Goal: Transaction & Acquisition: Purchase product/service

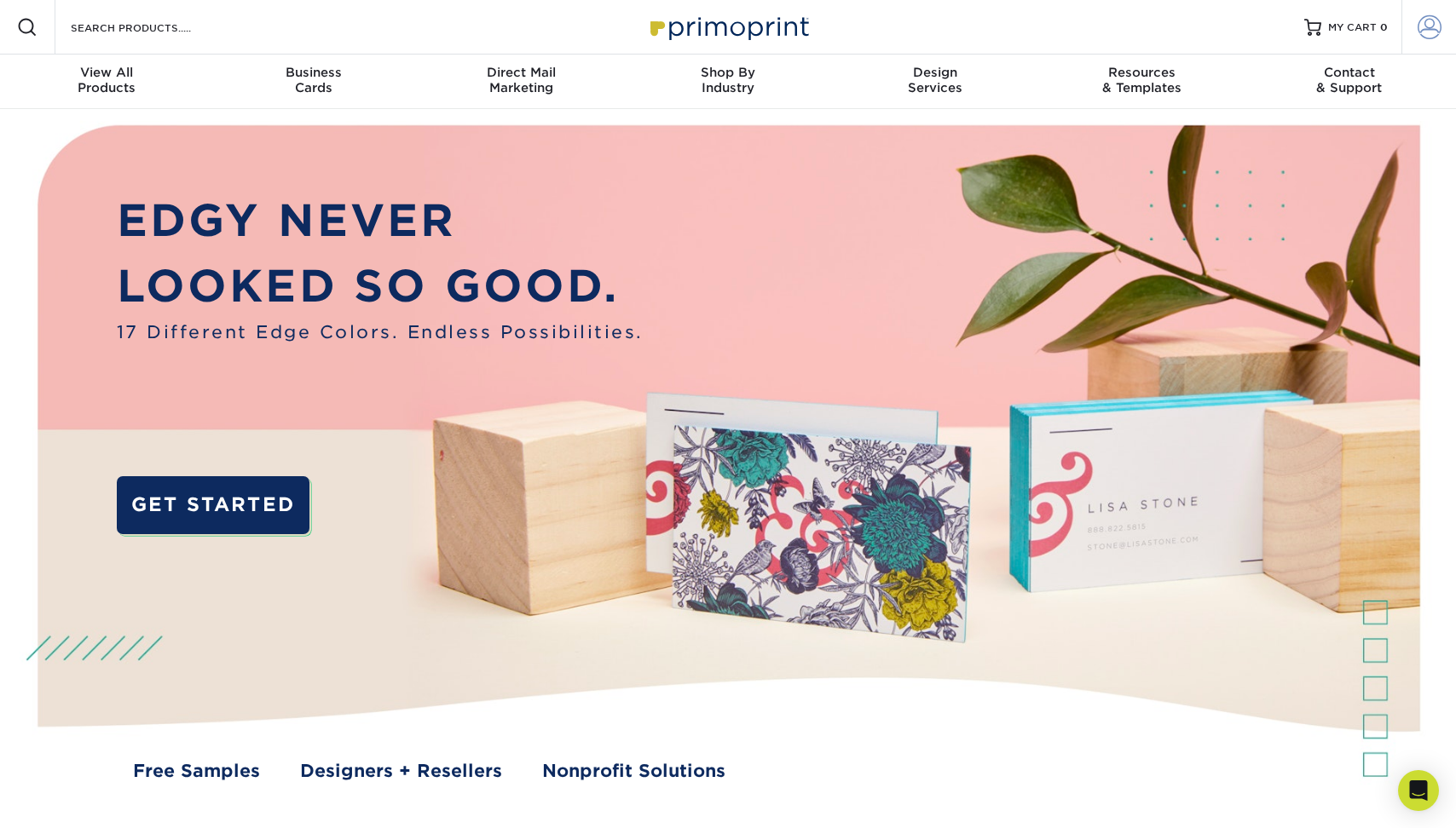
click at [1426, 26] on span at bounding box center [1429, 28] width 24 height 24
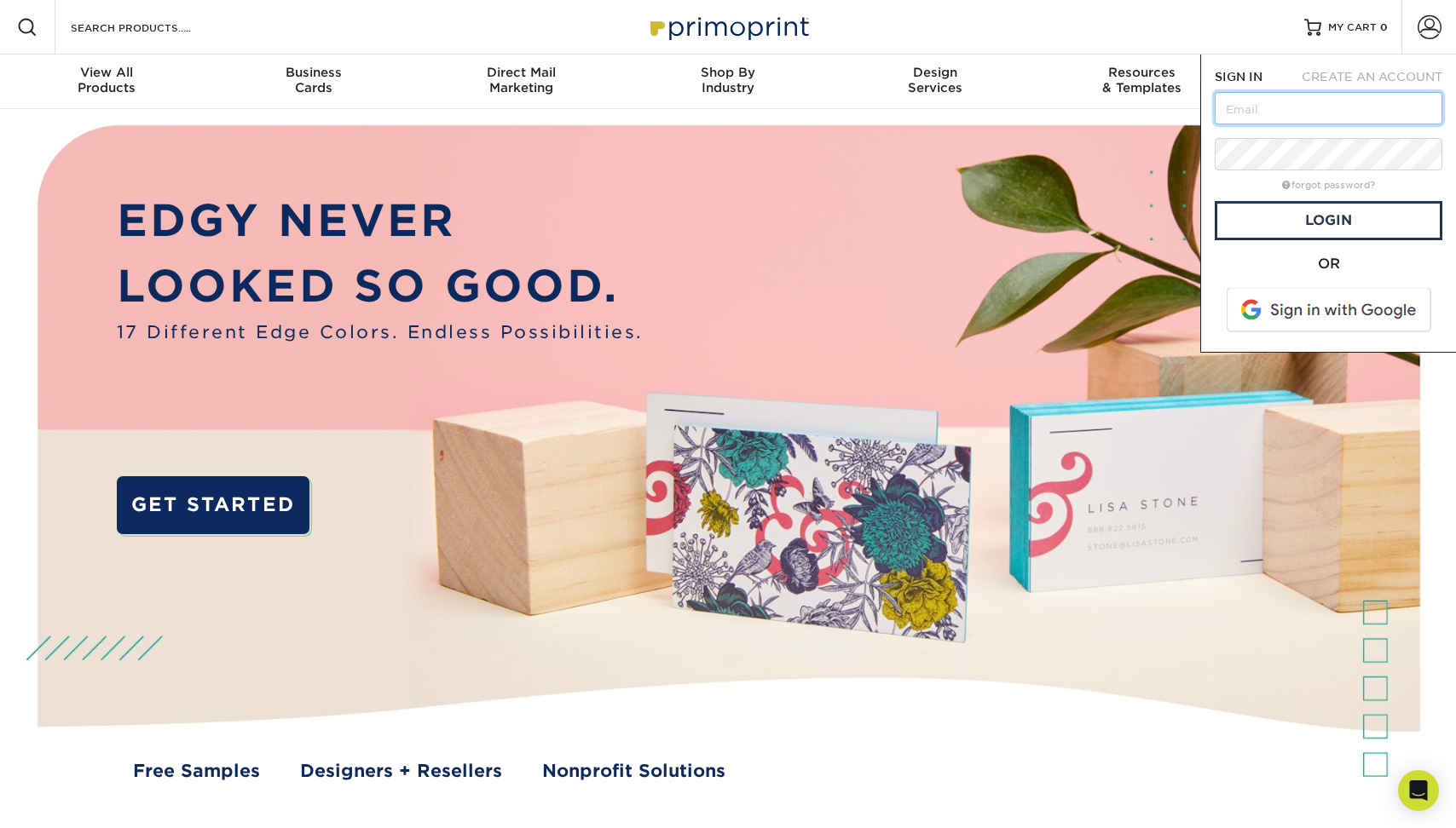
click at [1327, 116] on input "text" at bounding box center [1328, 108] width 227 height 32
type input "[PERSON_NAME][EMAIL_ADDRESS][DOMAIN_NAME]"
click at [1285, 213] on link "Login" at bounding box center [1328, 221] width 227 height 39
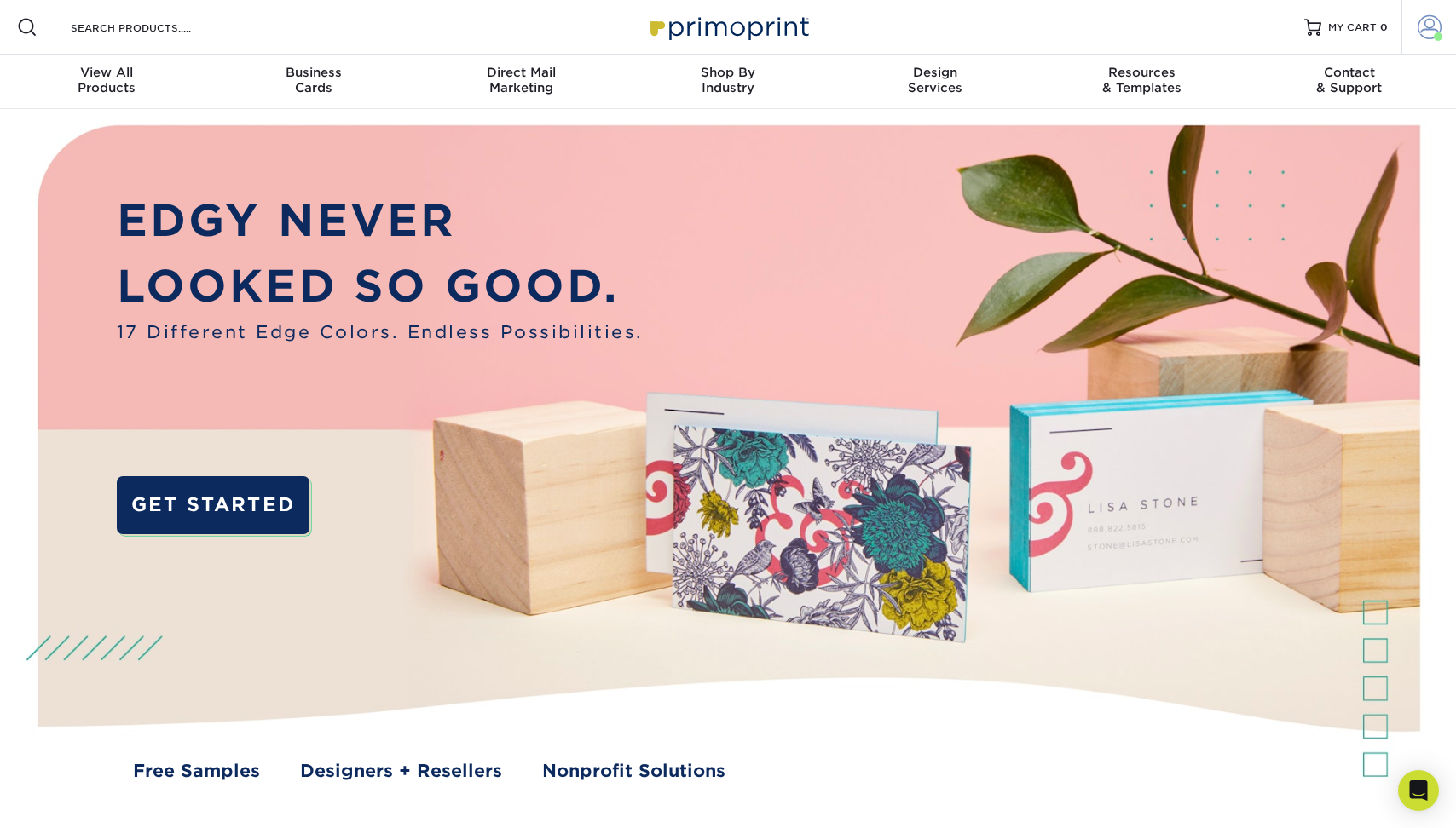
click at [1438, 30] on span at bounding box center [1429, 28] width 24 height 24
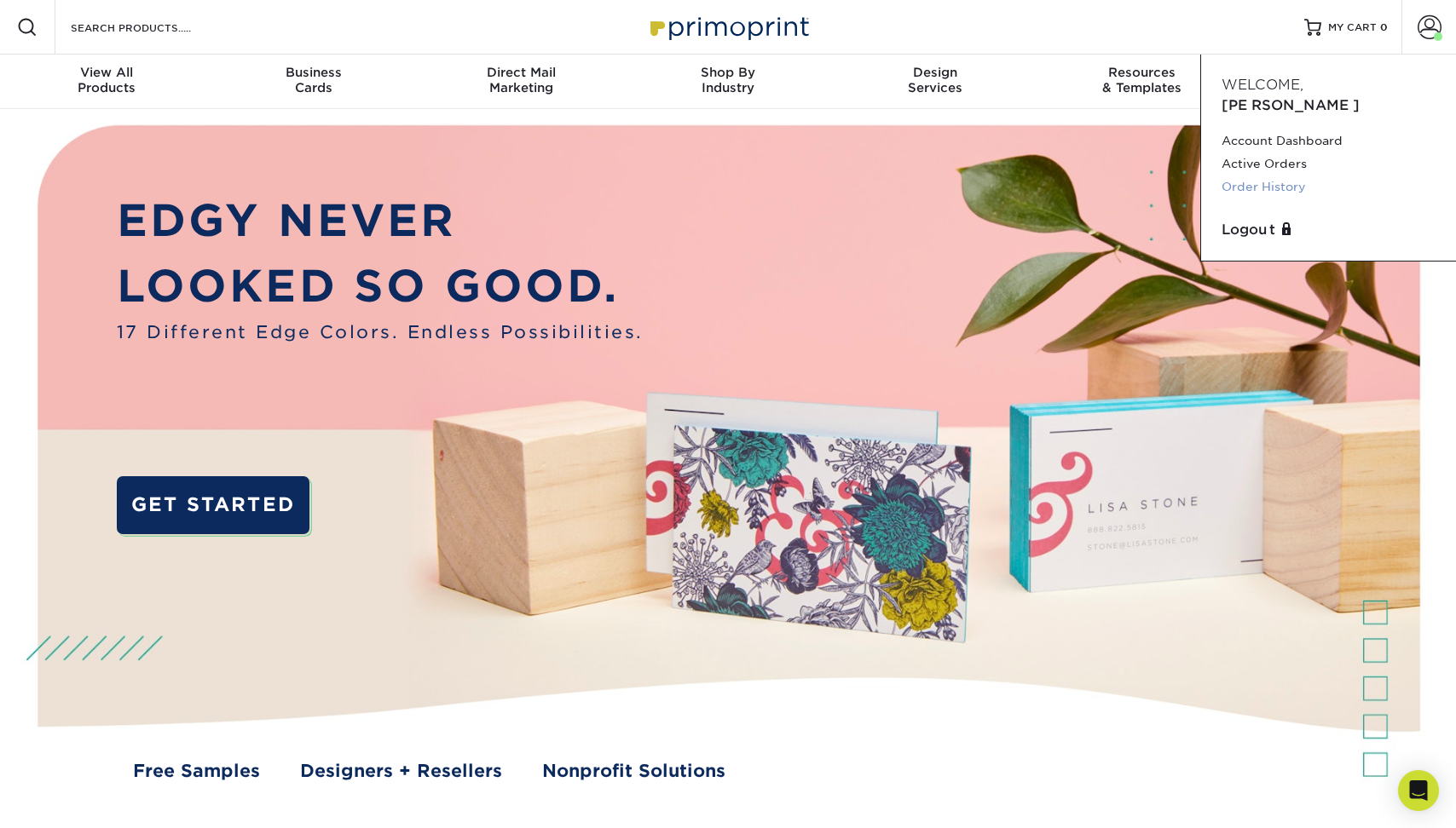
click at [1280, 176] on link "Order History" at bounding box center [1328, 187] width 214 height 23
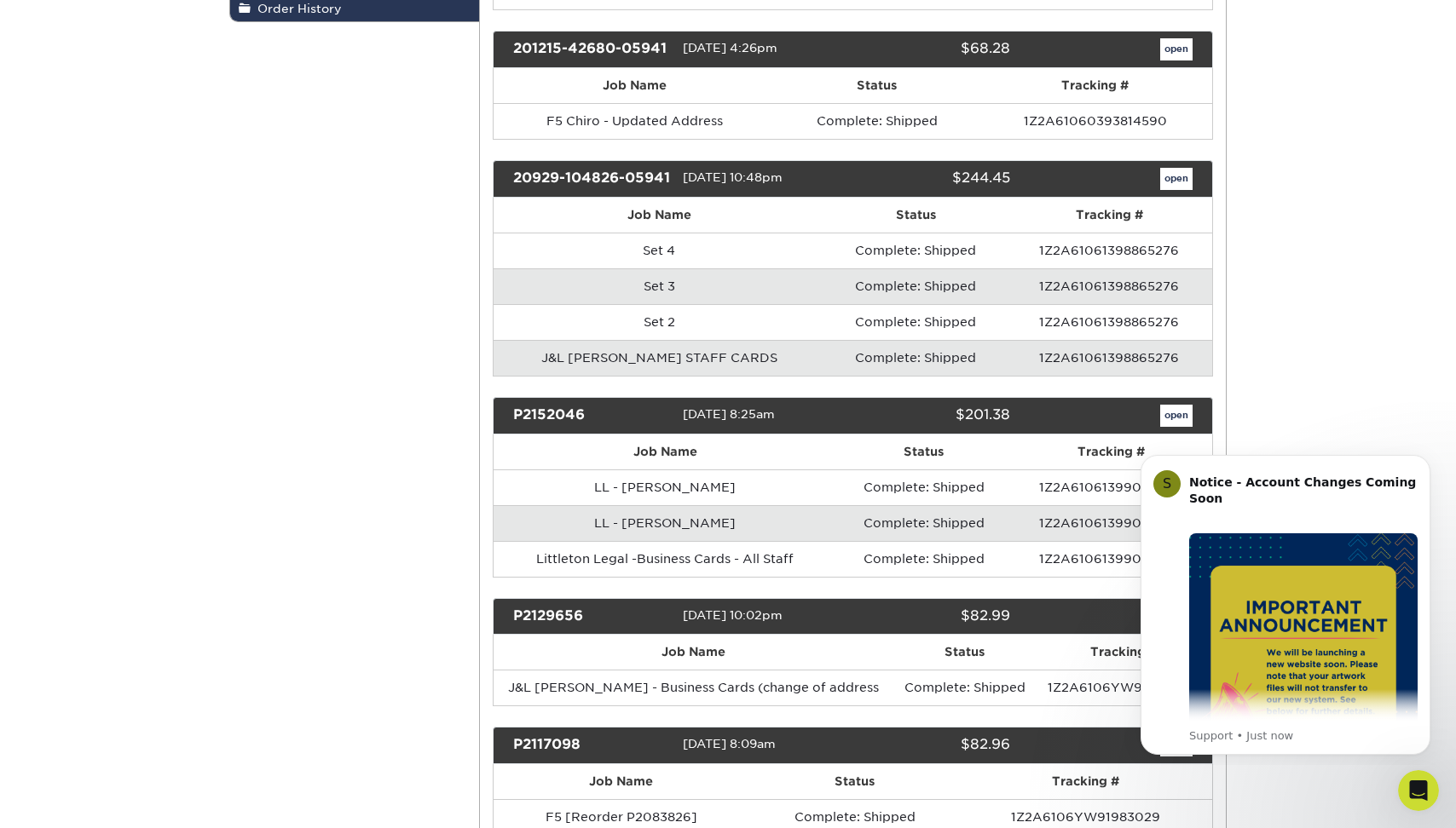
scroll to position [400, 0]
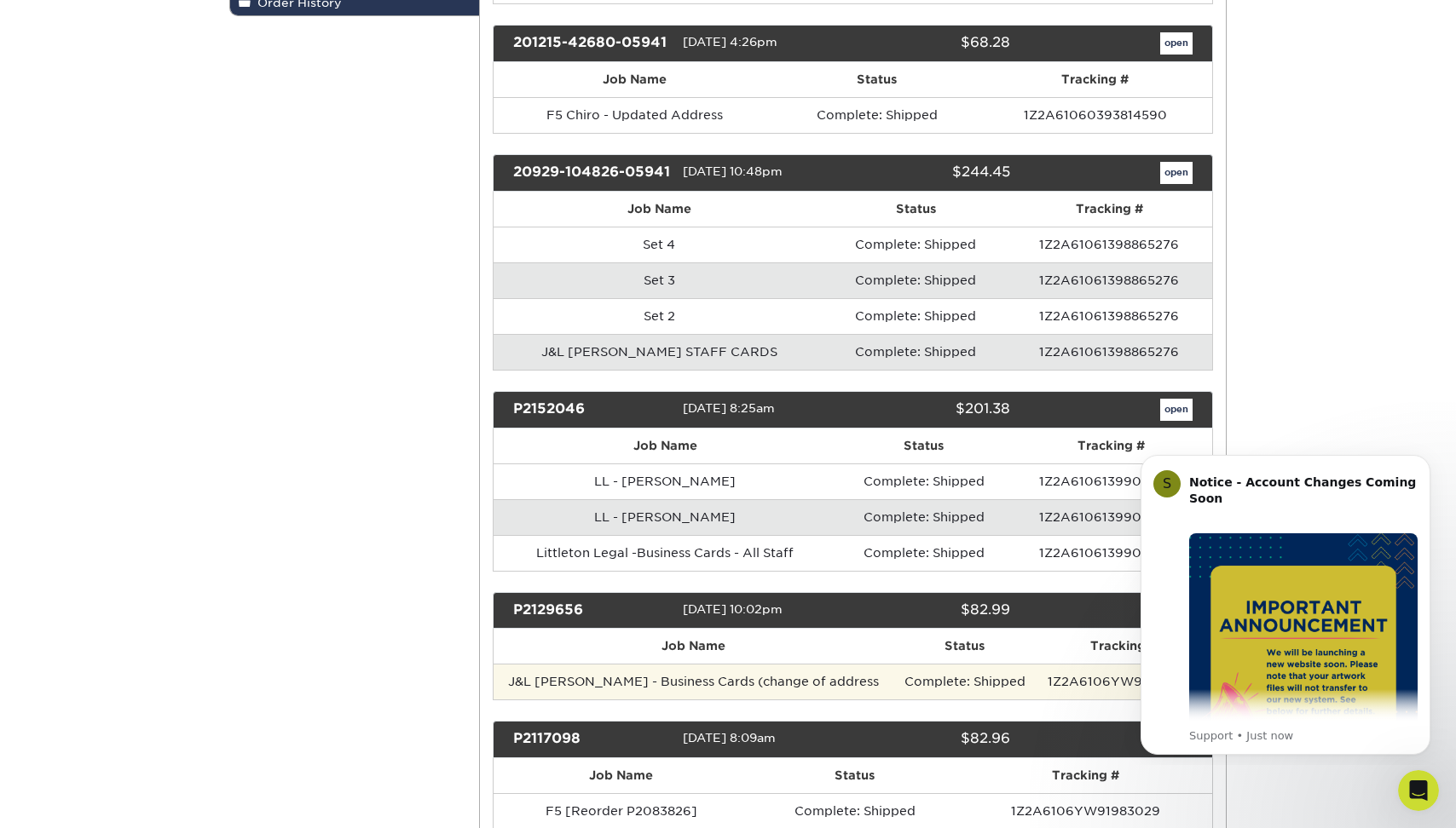
click at [923, 700] on td "Complete: Shipped" at bounding box center [964, 681] width 142 height 36
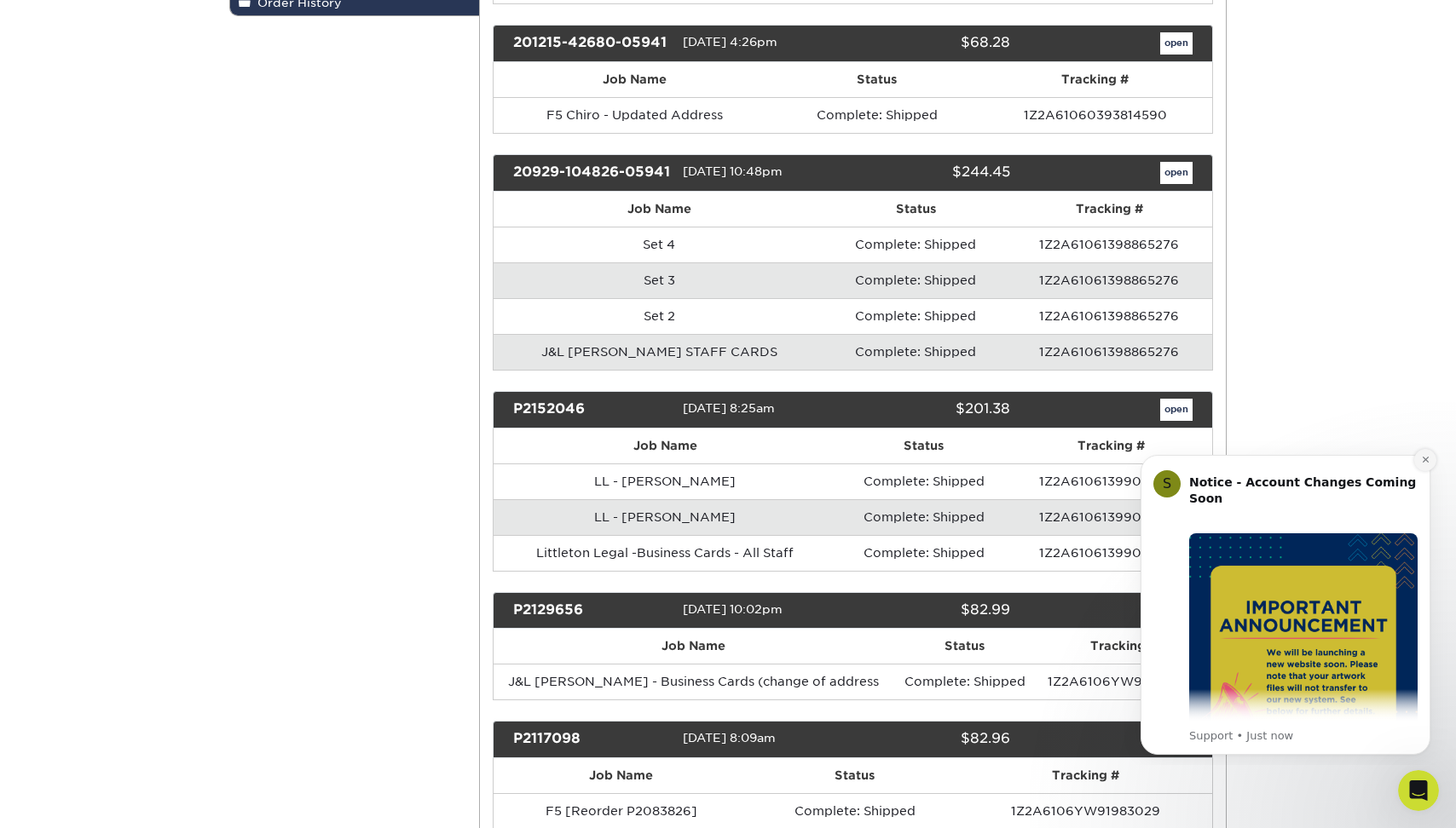
click at [1422, 461] on icon "Dismiss notification" at bounding box center [1425, 459] width 9 height 9
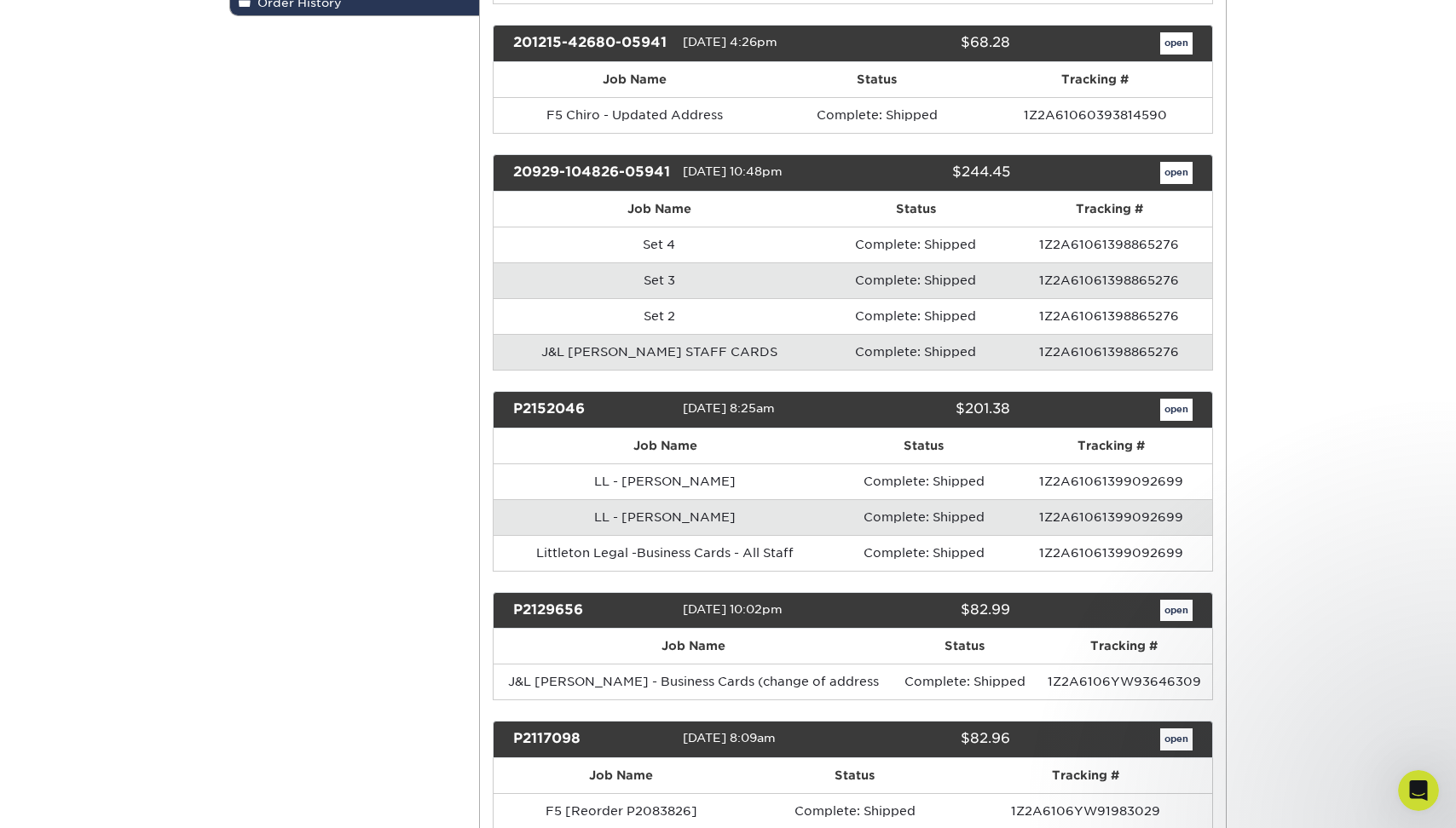
click at [685, 370] on td "J&L HORST STAFF CARDS" at bounding box center [660, 351] width 333 height 36
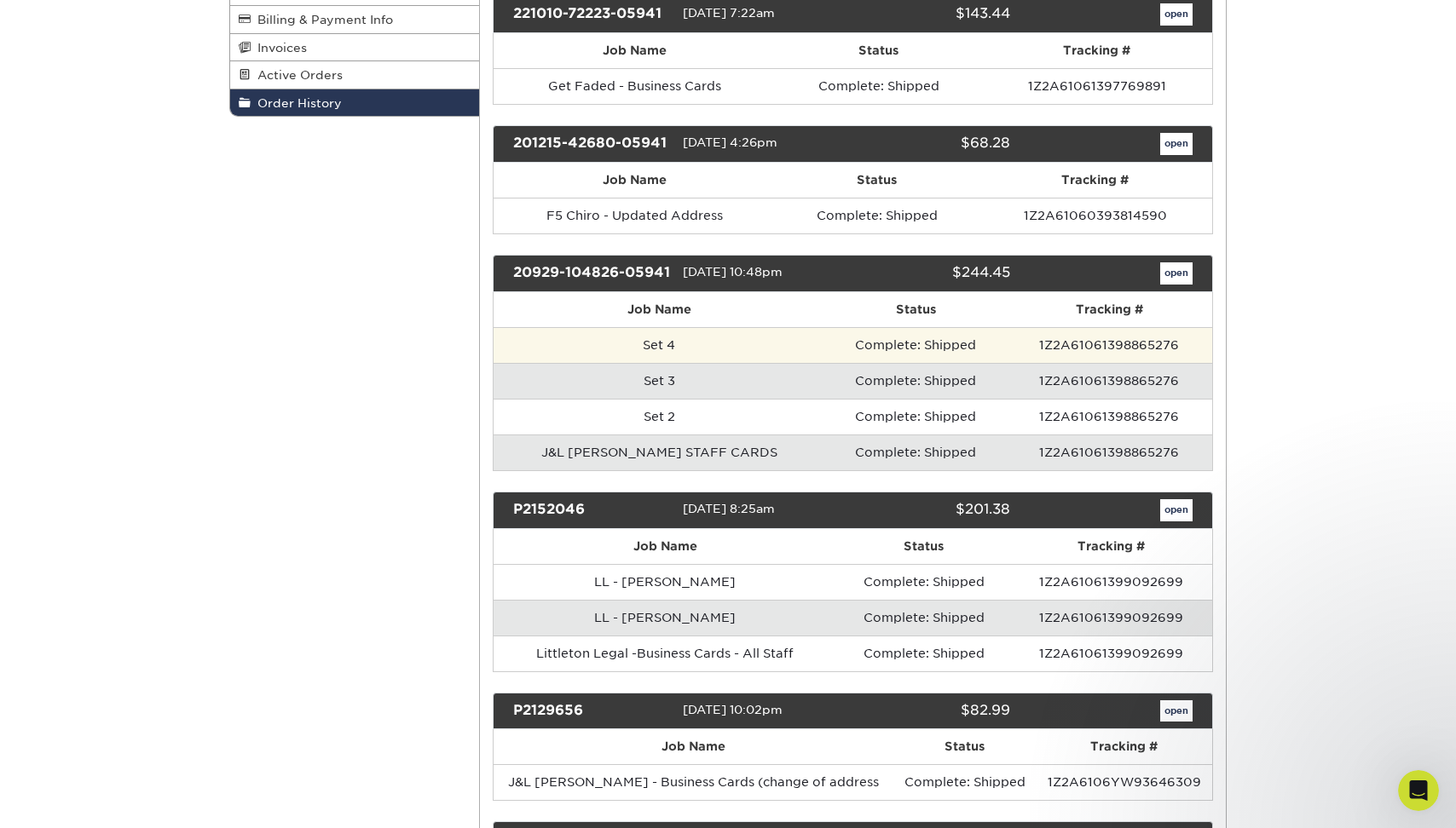
scroll to position [205, 0]
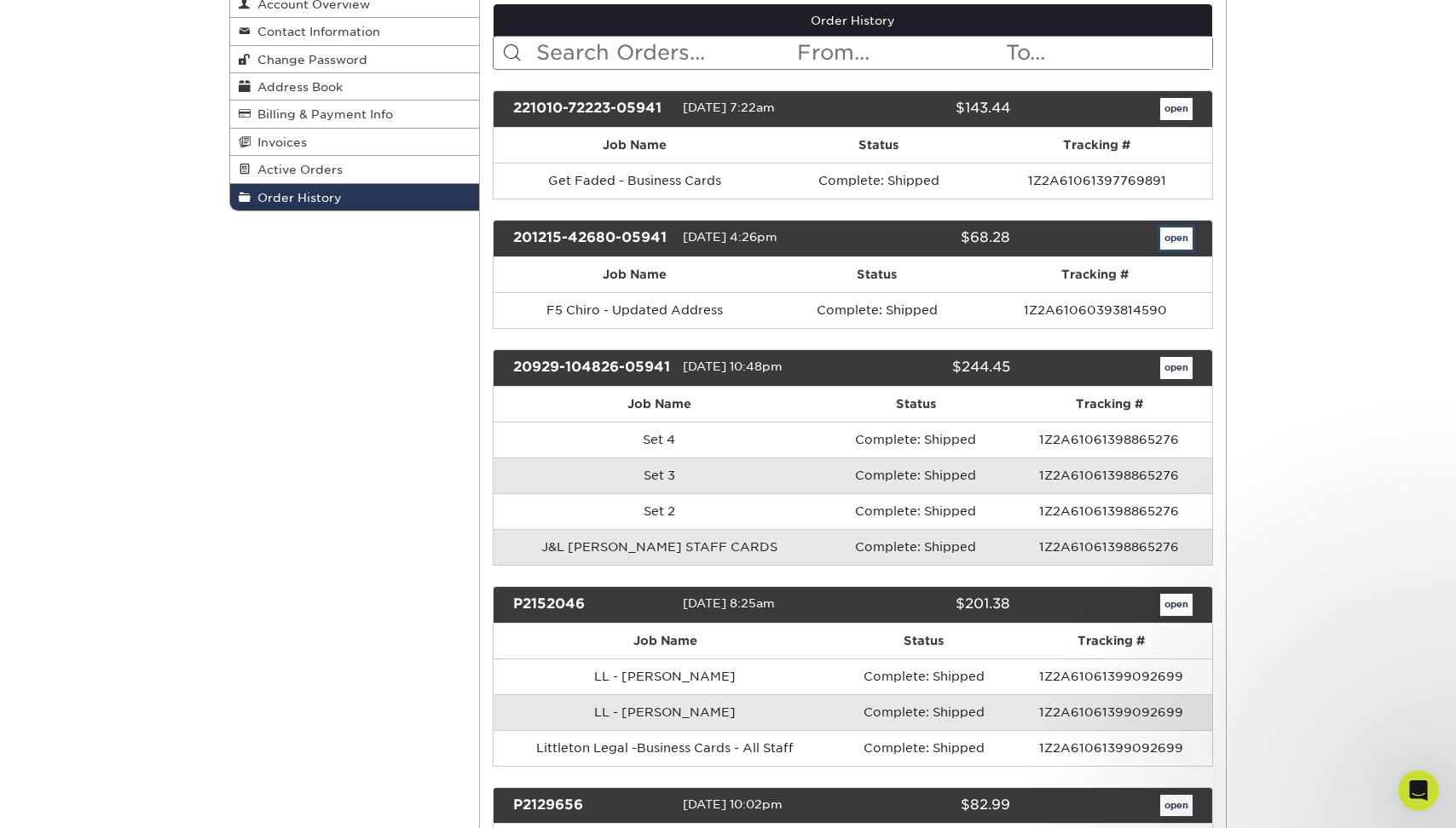
click at [1183, 237] on link "open" at bounding box center [1176, 238] width 32 height 22
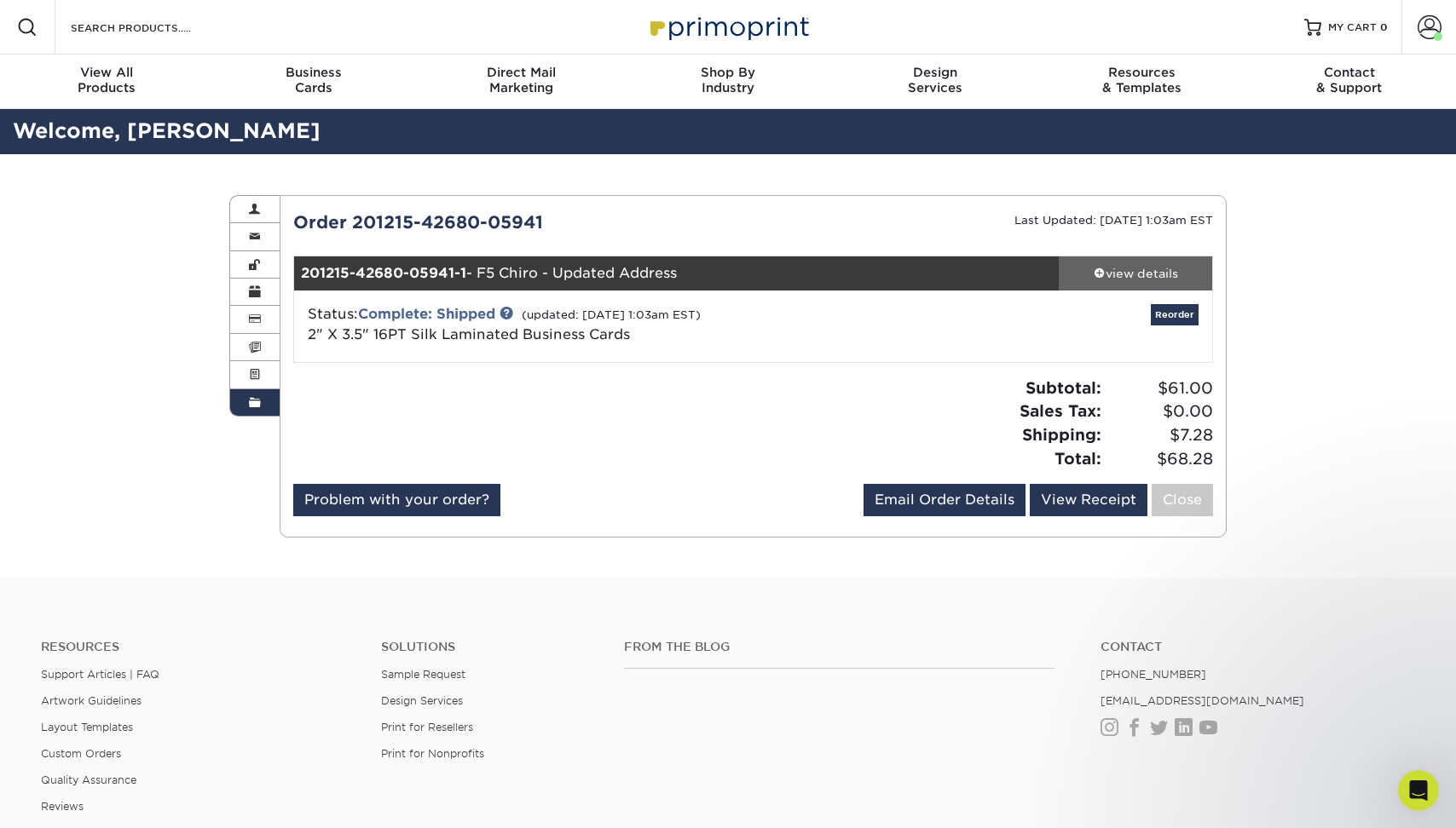
click at [1132, 277] on div "view details" at bounding box center [1135, 274] width 153 height 17
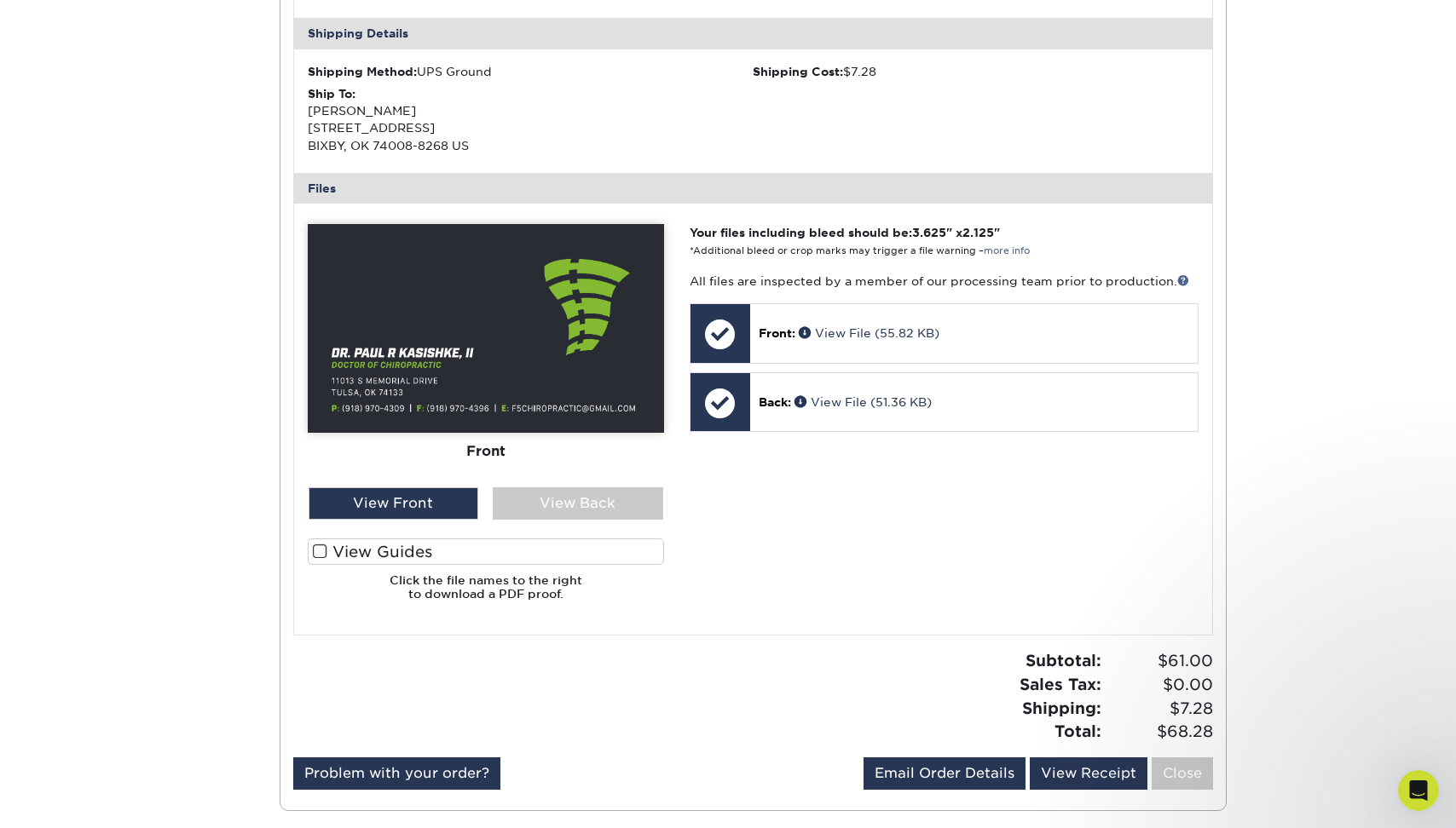
scroll to position [463, 0]
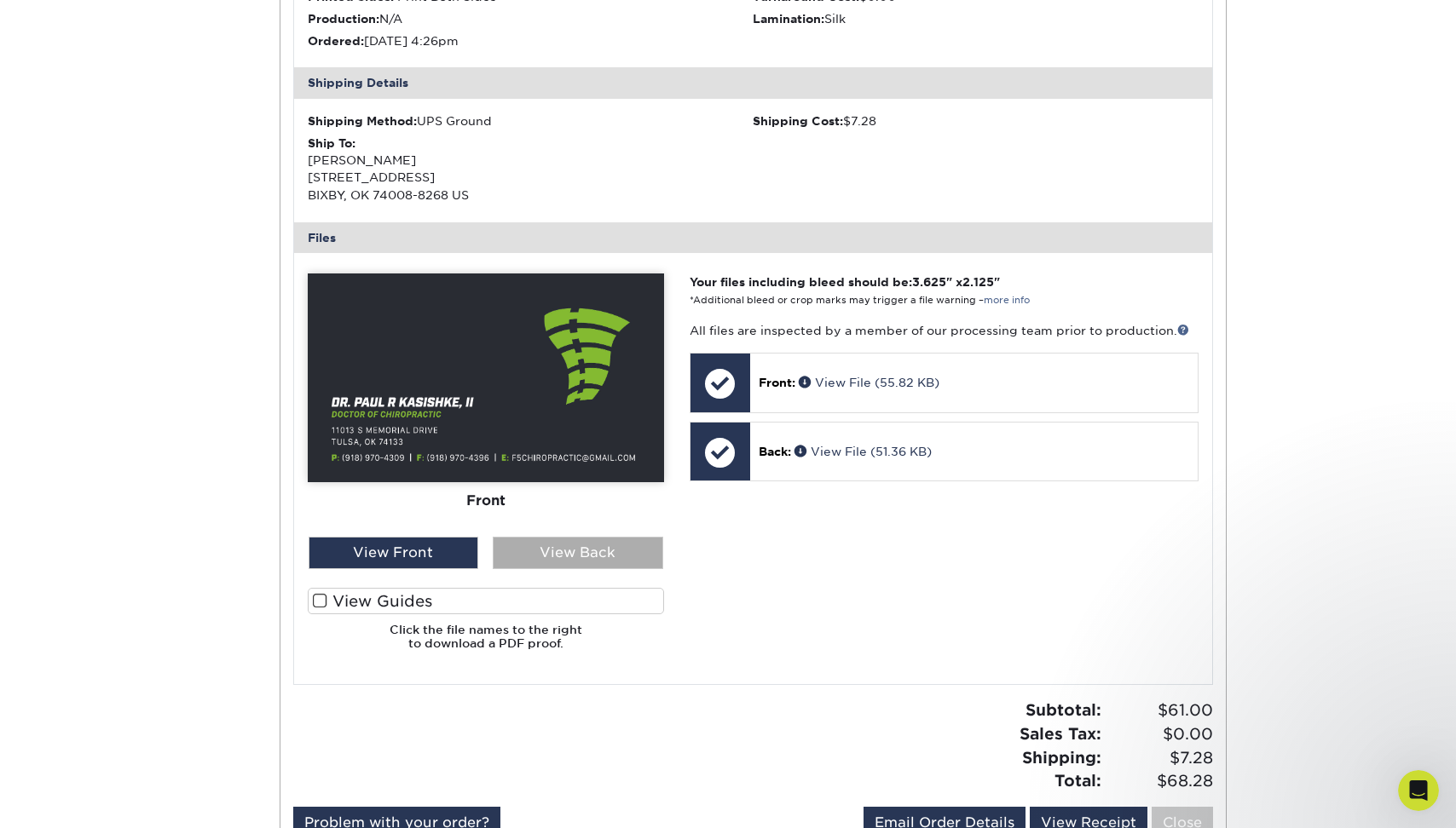
click at [543, 560] on div "View Back" at bounding box center [578, 553] width 170 height 32
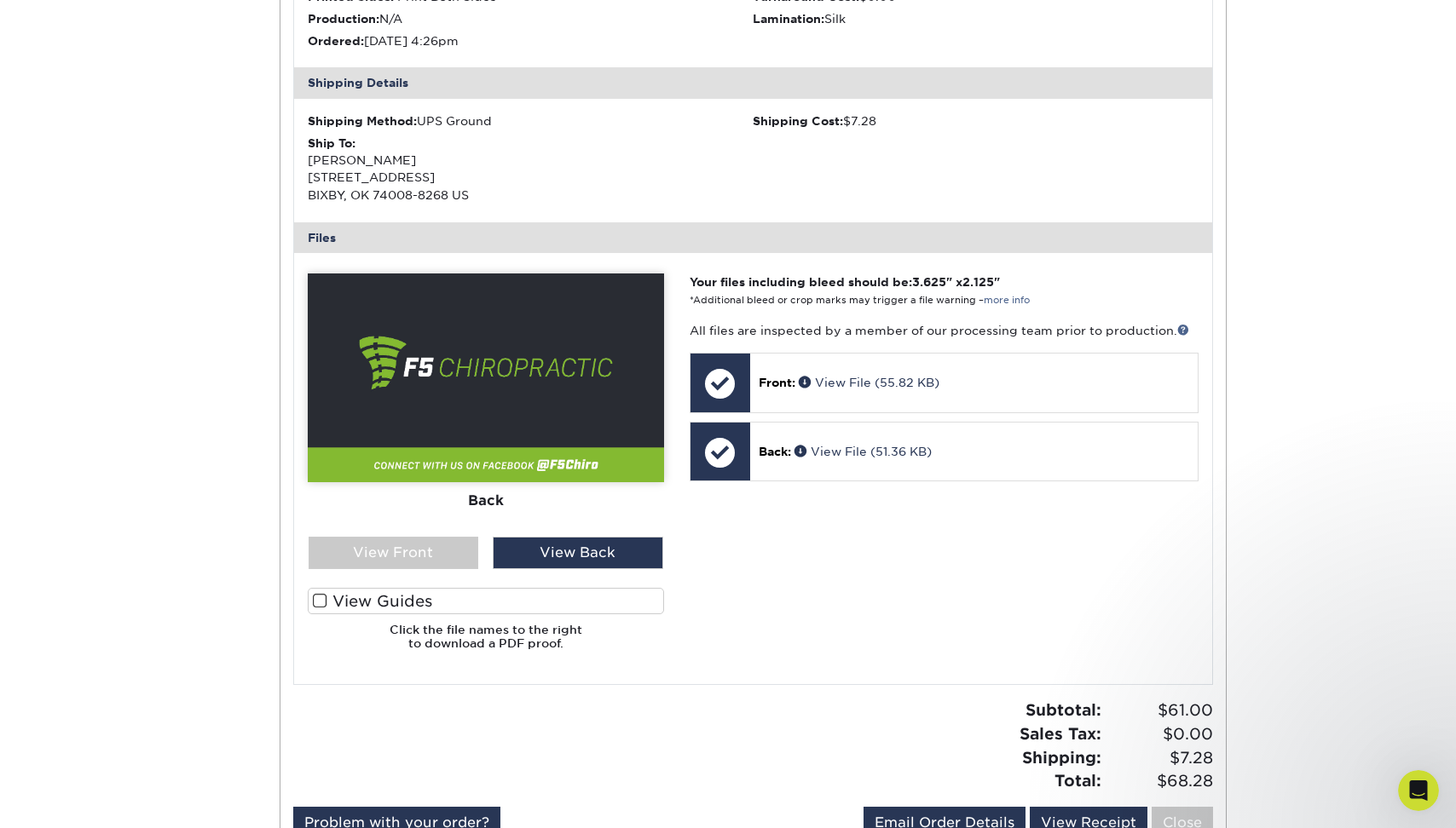
click at [478, 441] on img at bounding box center [485, 378] width 356 height 209
click at [426, 562] on div "View Front" at bounding box center [394, 553] width 170 height 32
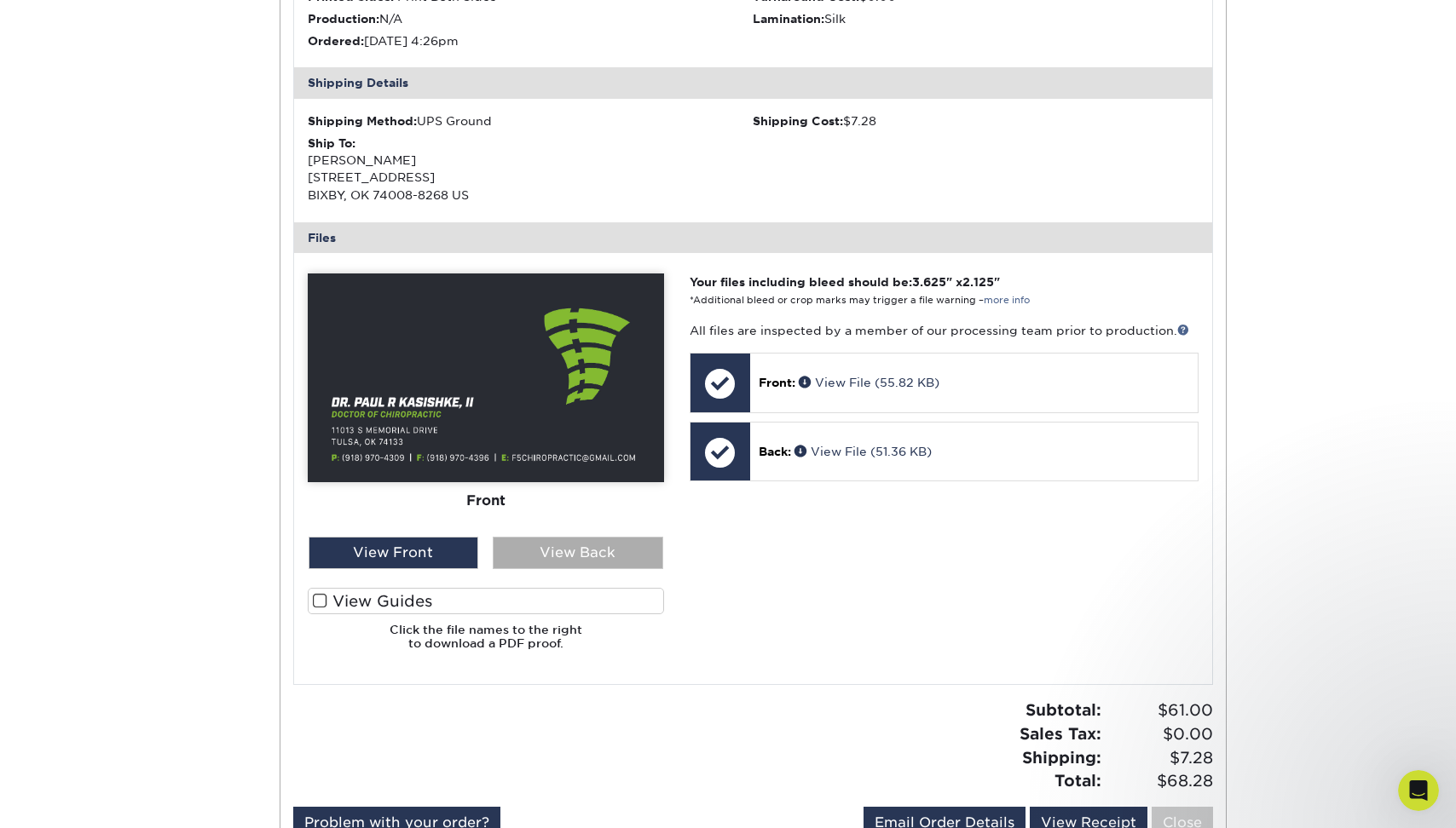
click at [519, 552] on div "View Back" at bounding box center [578, 553] width 170 height 32
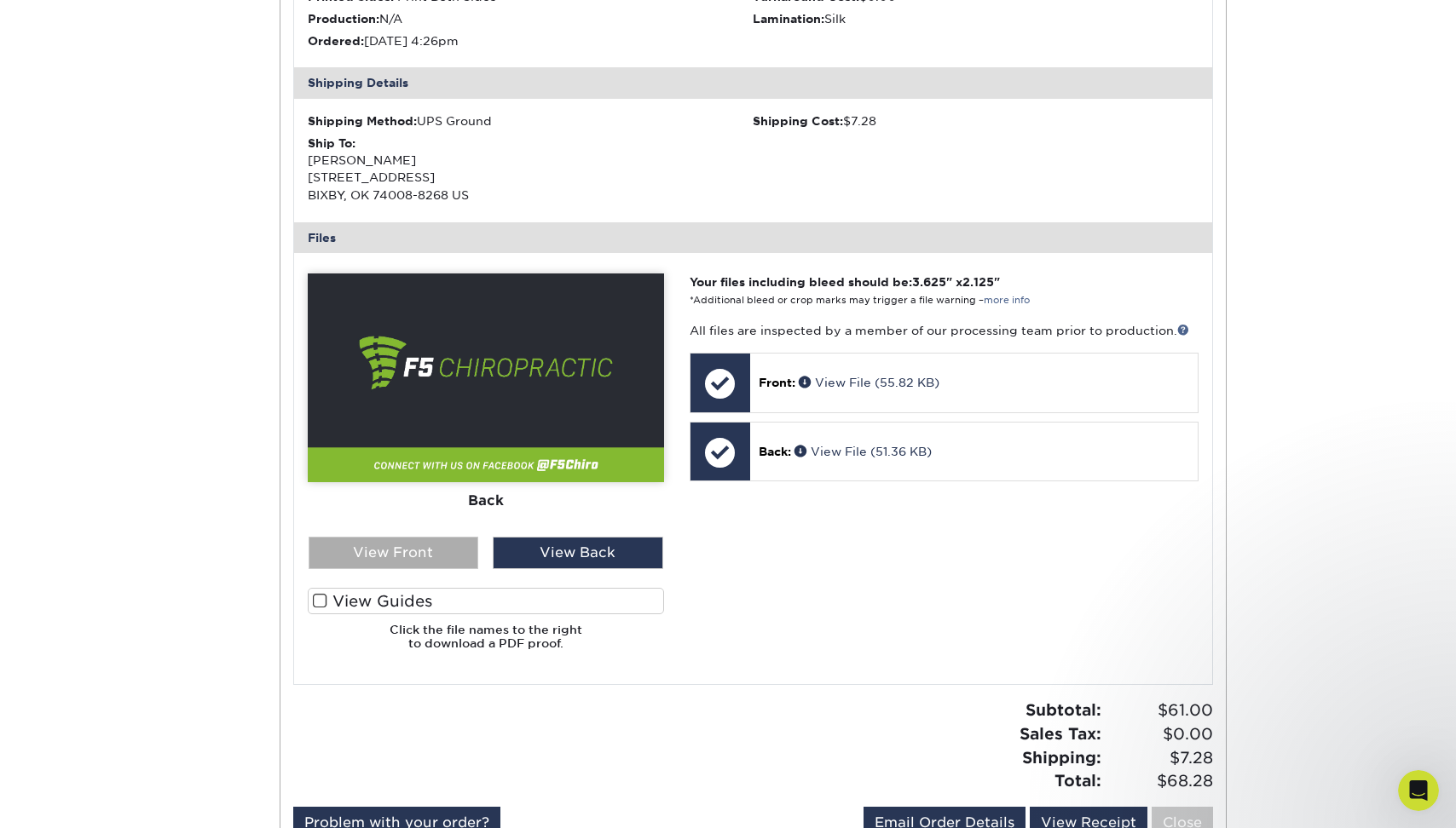
click at [402, 554] on div "View Front" at bounding box center [394, 553] width 170 height 32
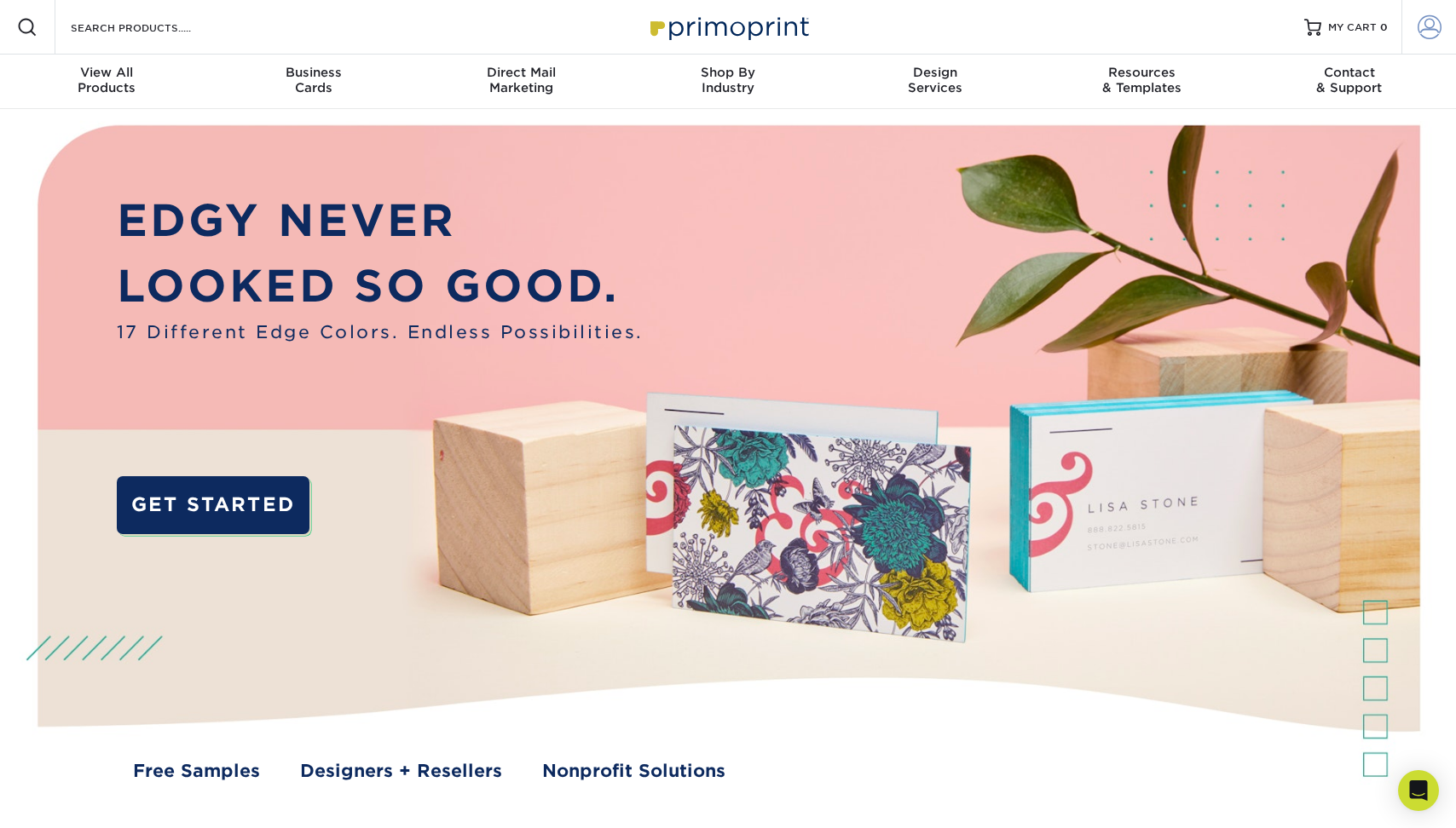
click at [1436, 22] on span at bounding box center [1429, 28] width 24 height 24
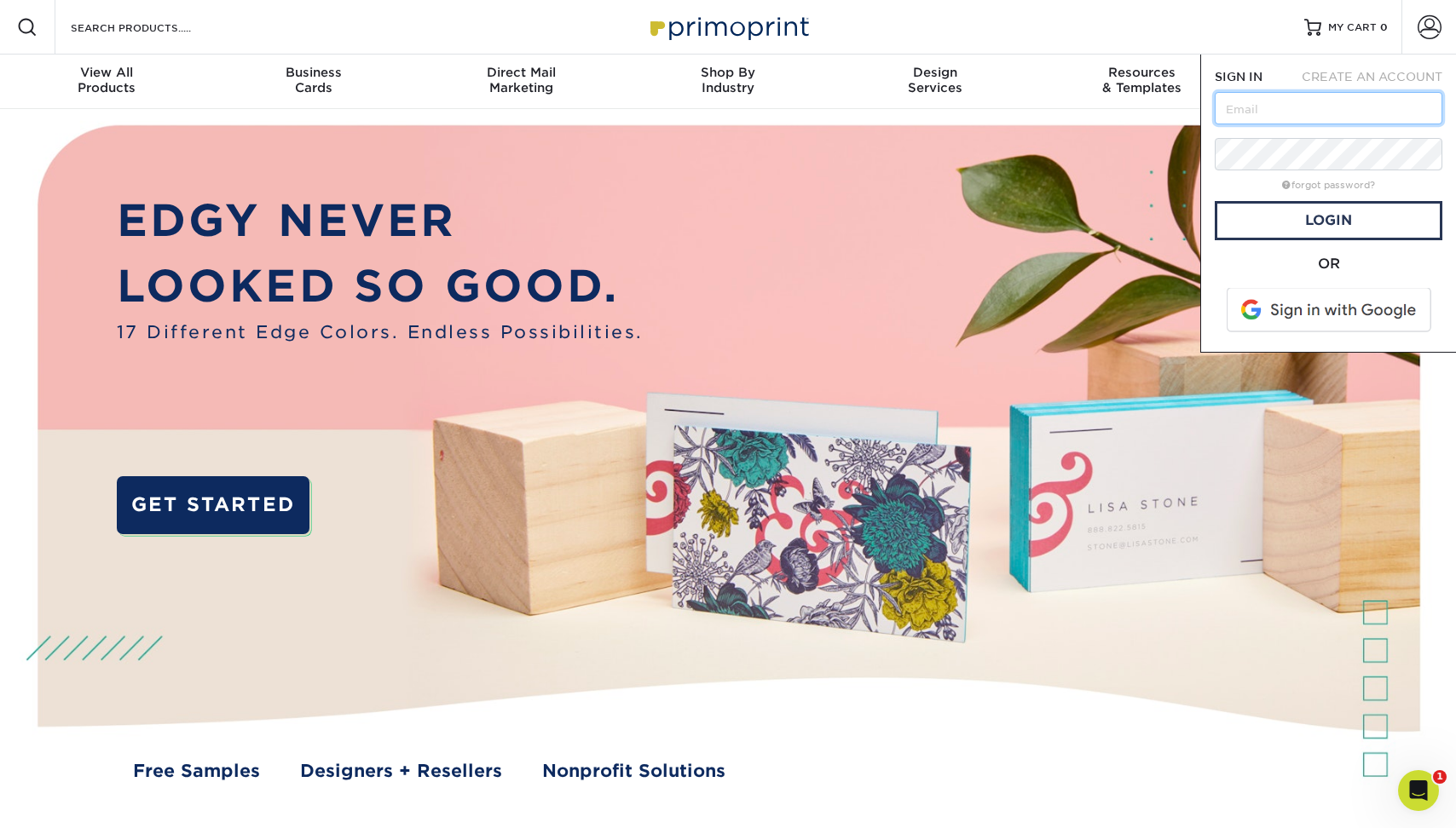
click at [1291, 105] on input "text" at bounding box center [1328, 108] width 227 height 32
type input "[PERSON_NAME][EMAIL_ADDRESS][DOMAIN_NAME]"
click at [1296, 223] on link "Login" at bounding box center [1328, 221] width 227 height 39
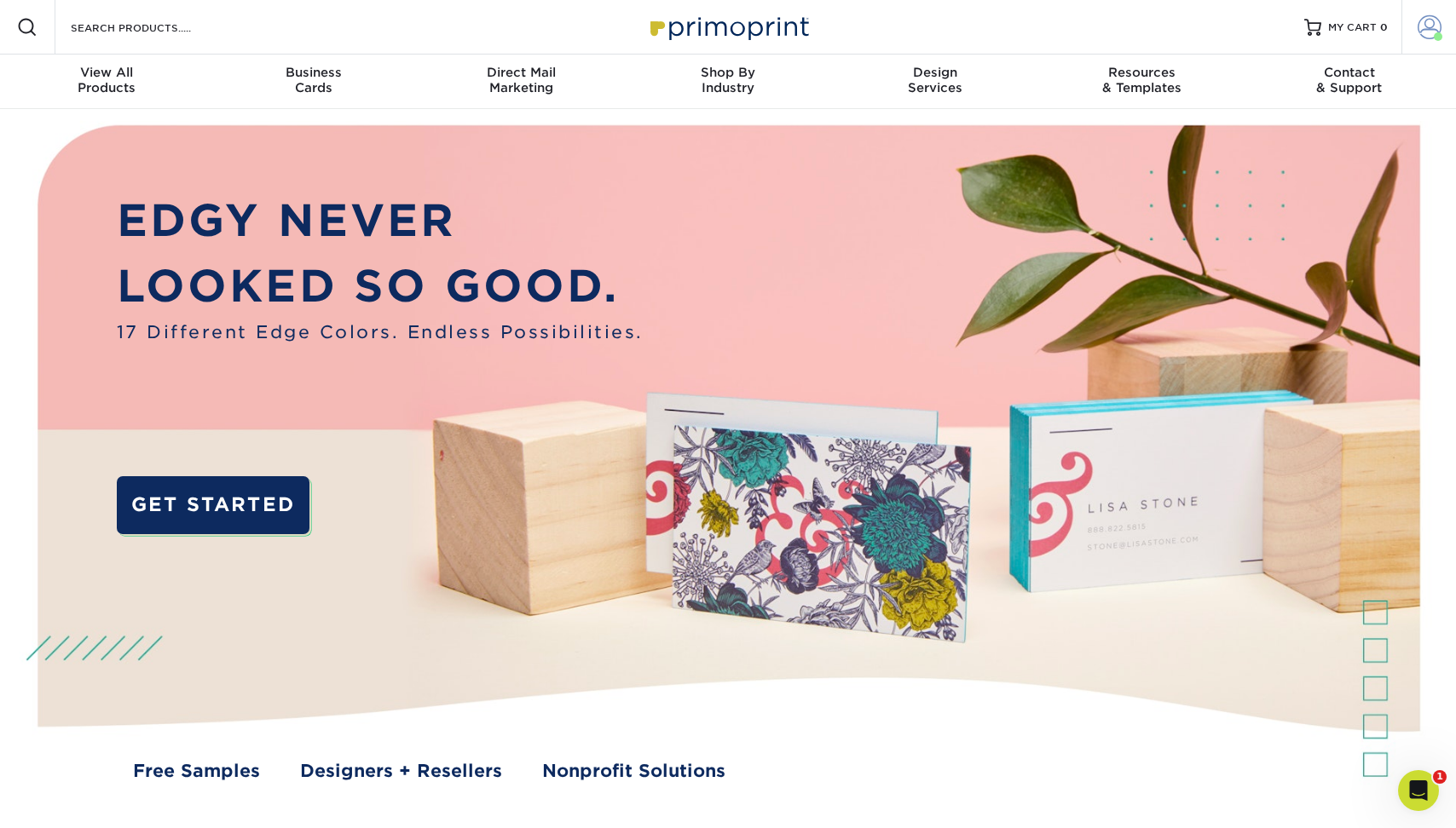
click at [1440, 24] on span at bounding box center [1429, 28] width 24 height 24
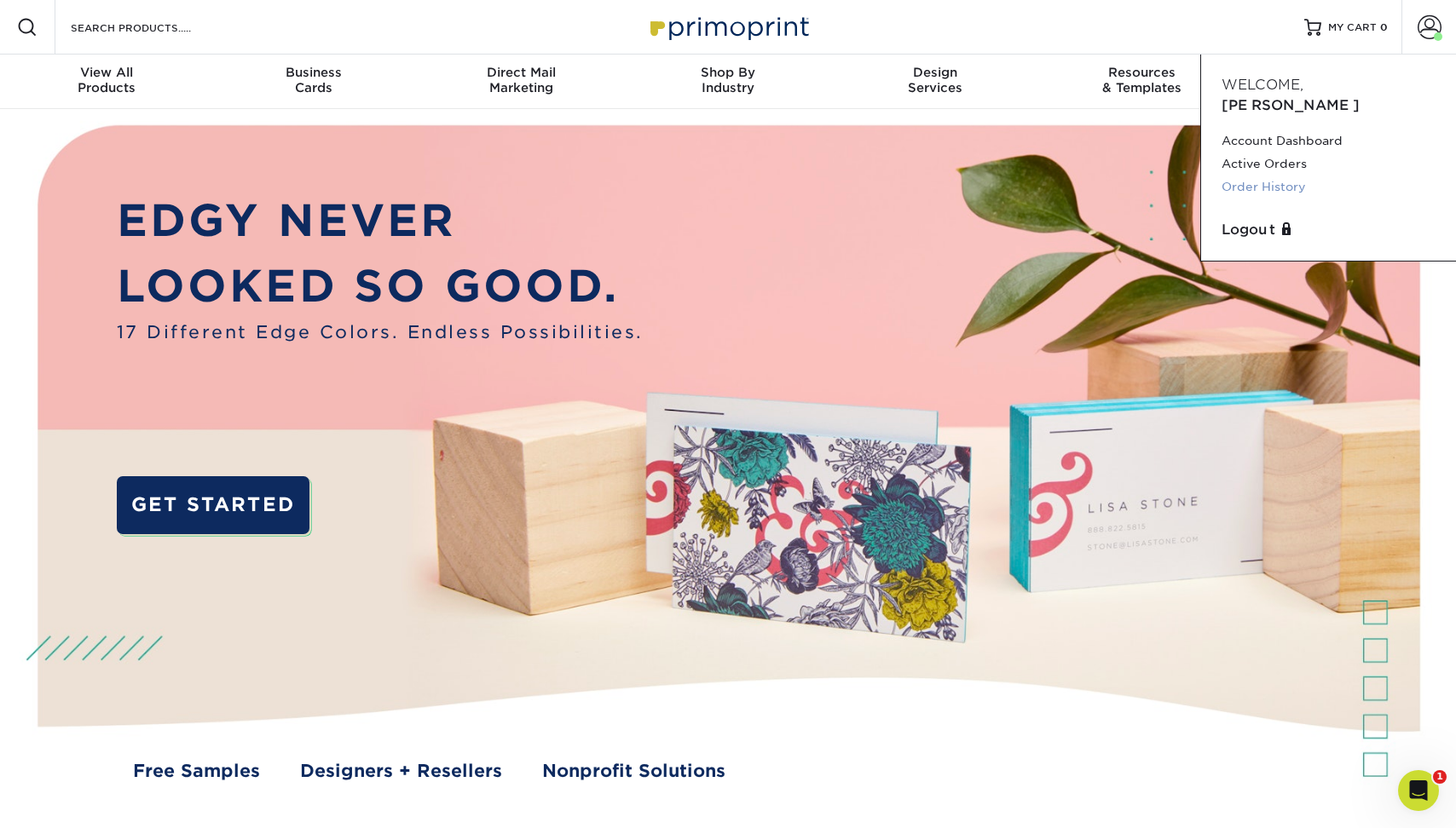
click at [1239, 176] on link "Order History" at bounding box center [1328, 187] width 214 height 23
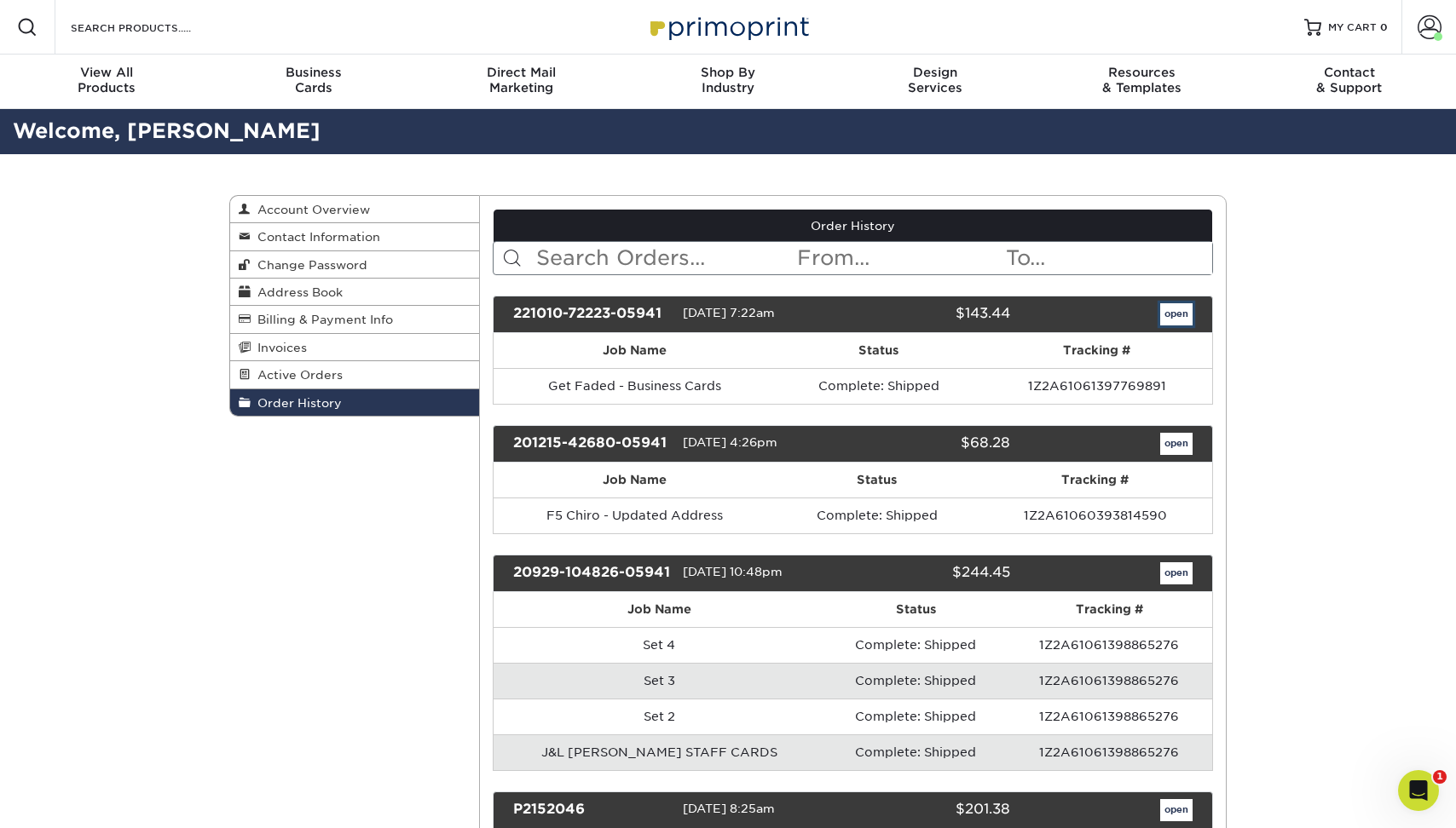
click at [1184, 317] on link "open" at bounding box center [1176, 314] width 32 height 22
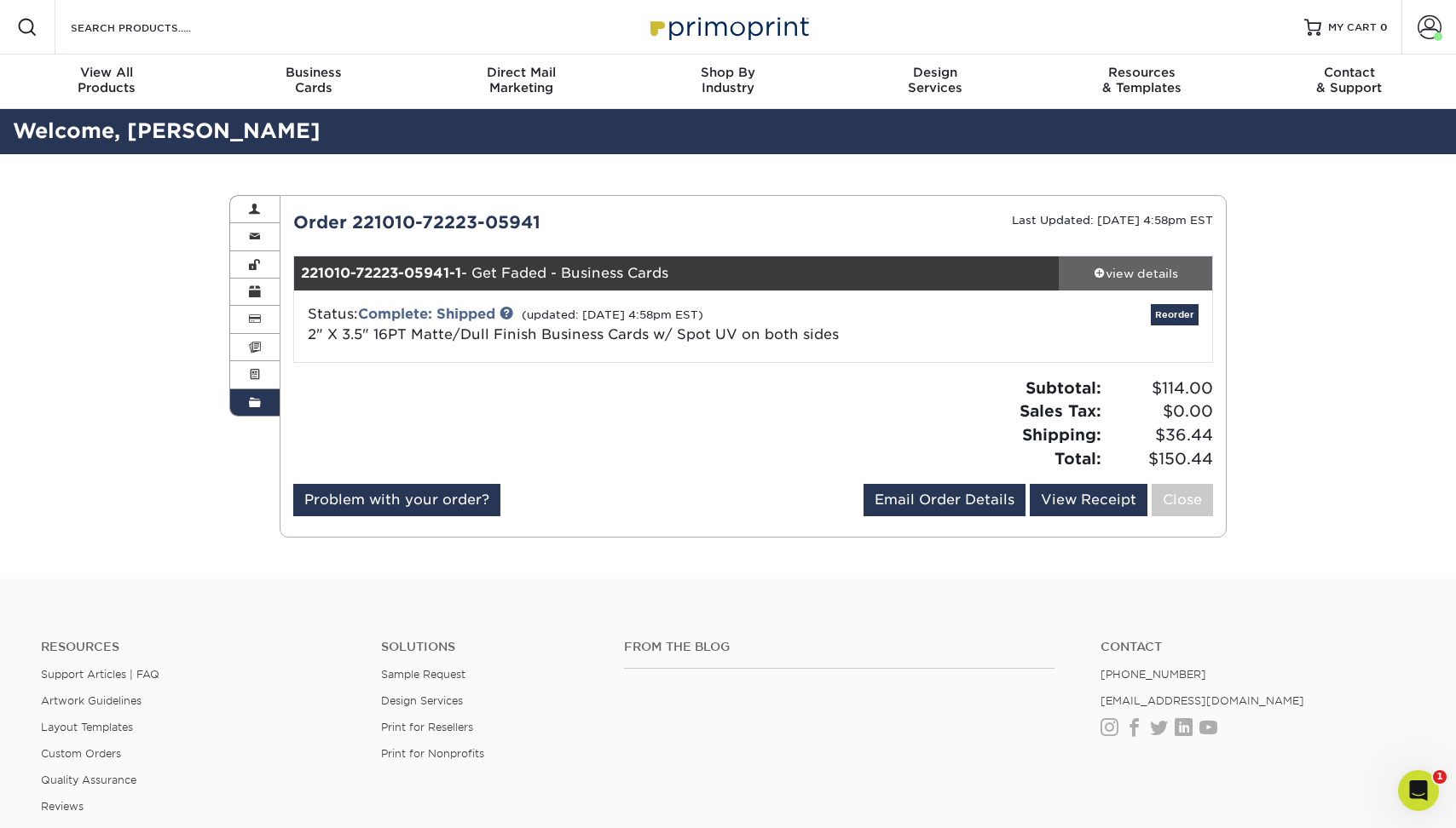
click at [1150, 281] on div "view details" at bounding box center [1135, 274] width 153 height 17
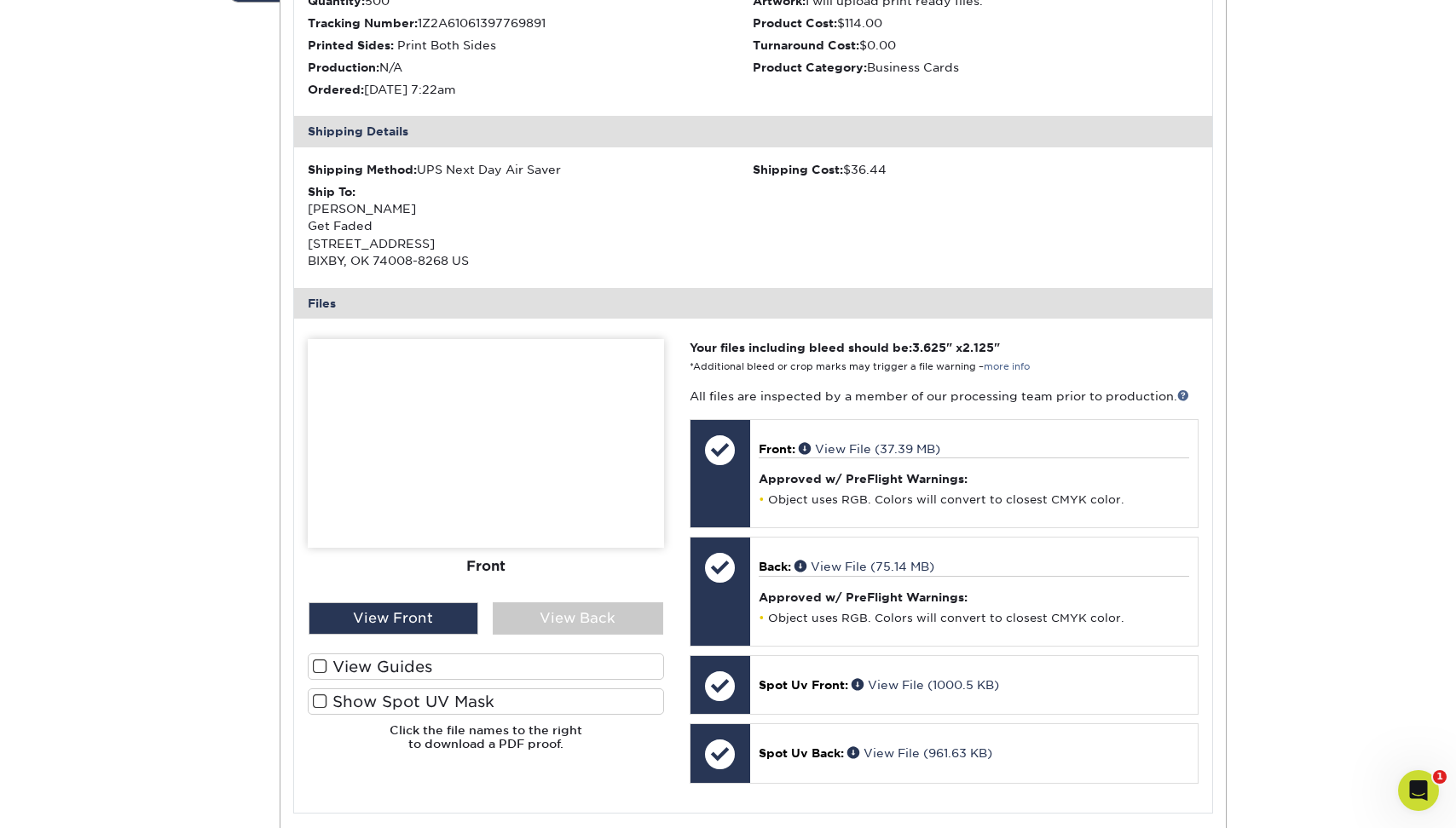
scroll to position [466, 0]
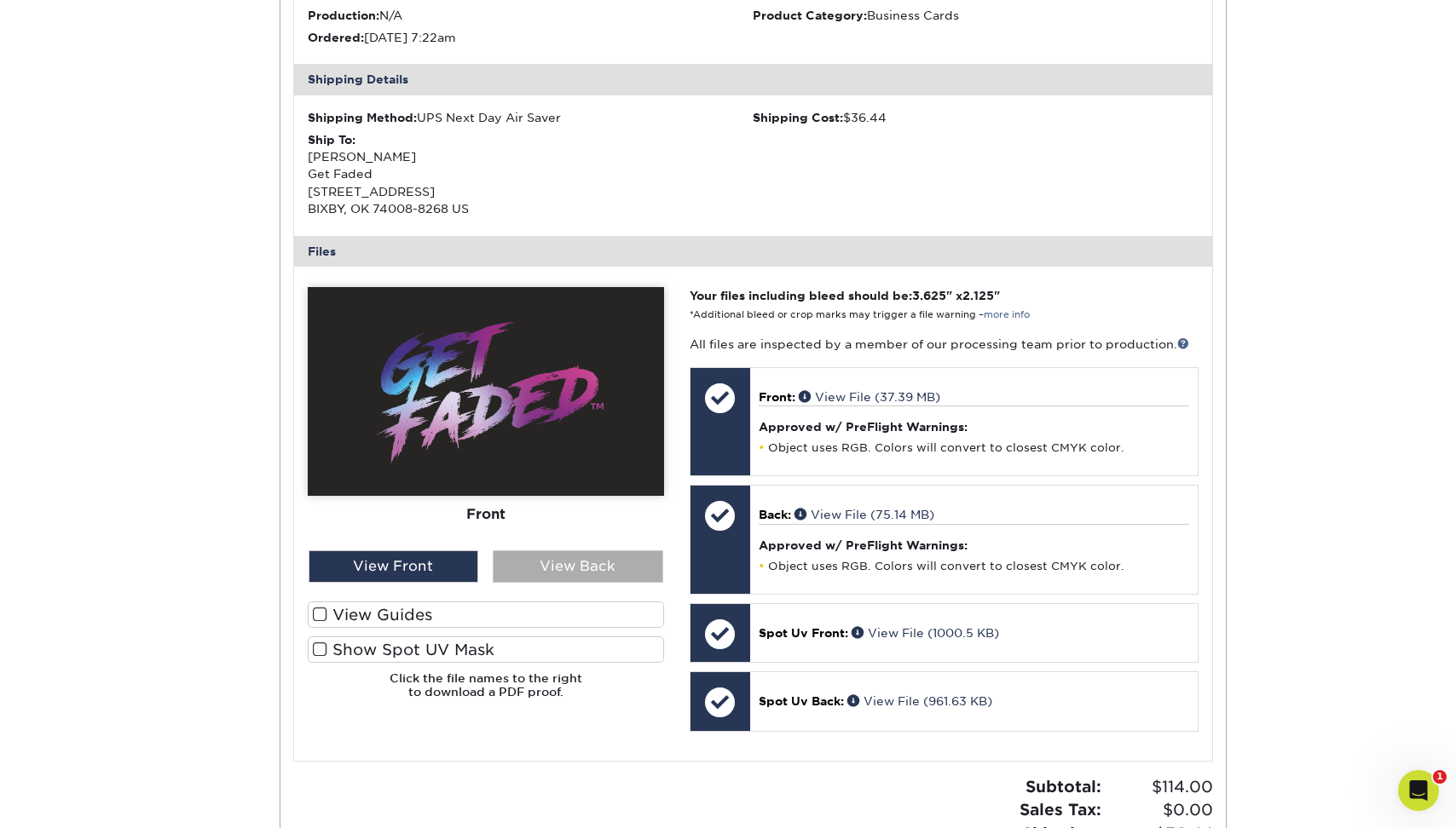
click at [596, 577] on div "View Back" at bounding box center [578, 566] width 170 height 32
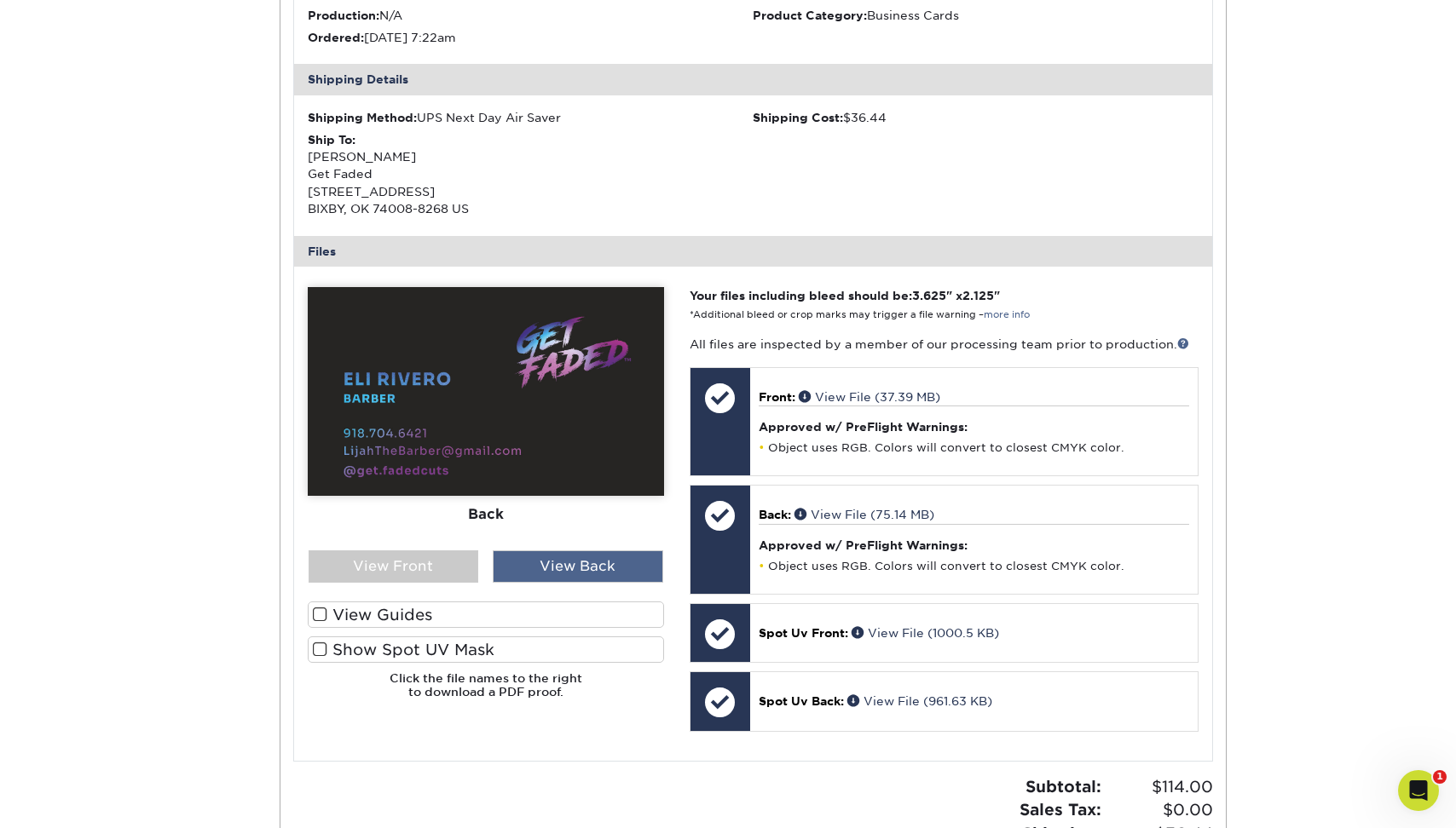
click at [596, 577] on div "View Back" at bounding box center [578, 566] width 170 height 32
click at [422, 570] on div "View Front" at bounding box center [394, 566] width 170 height 32
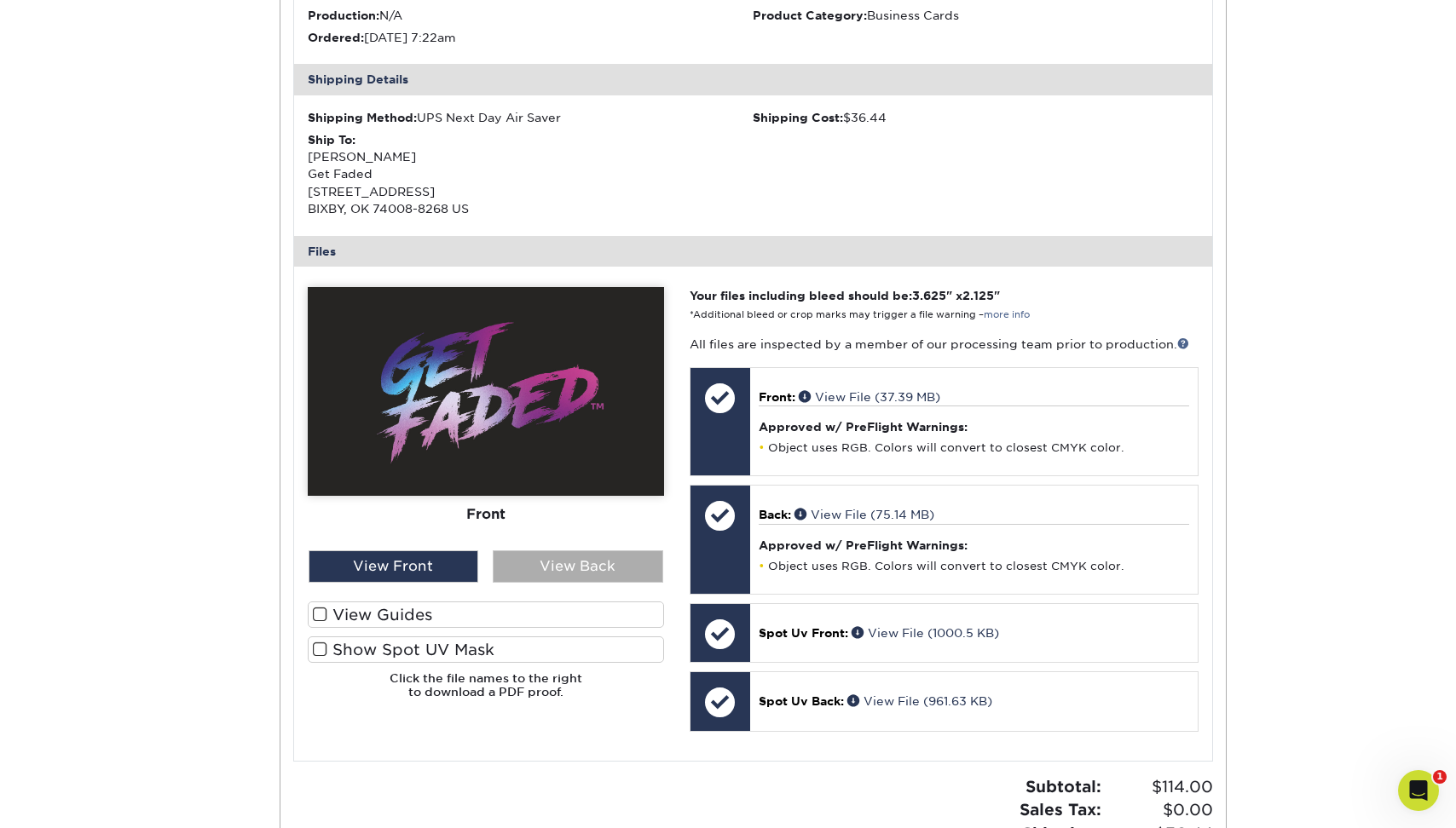
click at [544, 566] on div "View Back" at bounding box center [578, 566] width 170 height 32
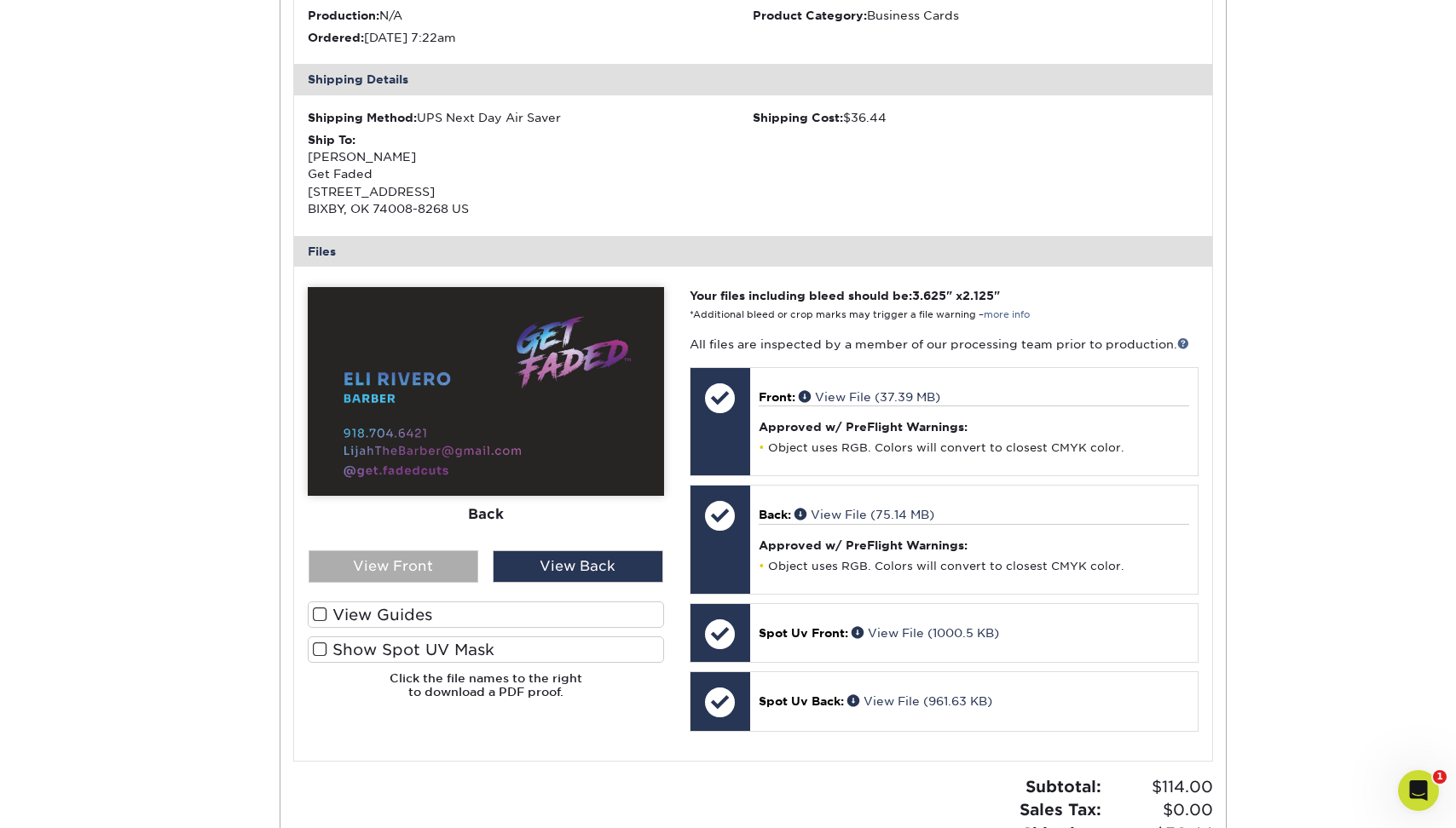
click at [446, 583] on div "View Front" at bounding box center [394, 566] width 170 height 32
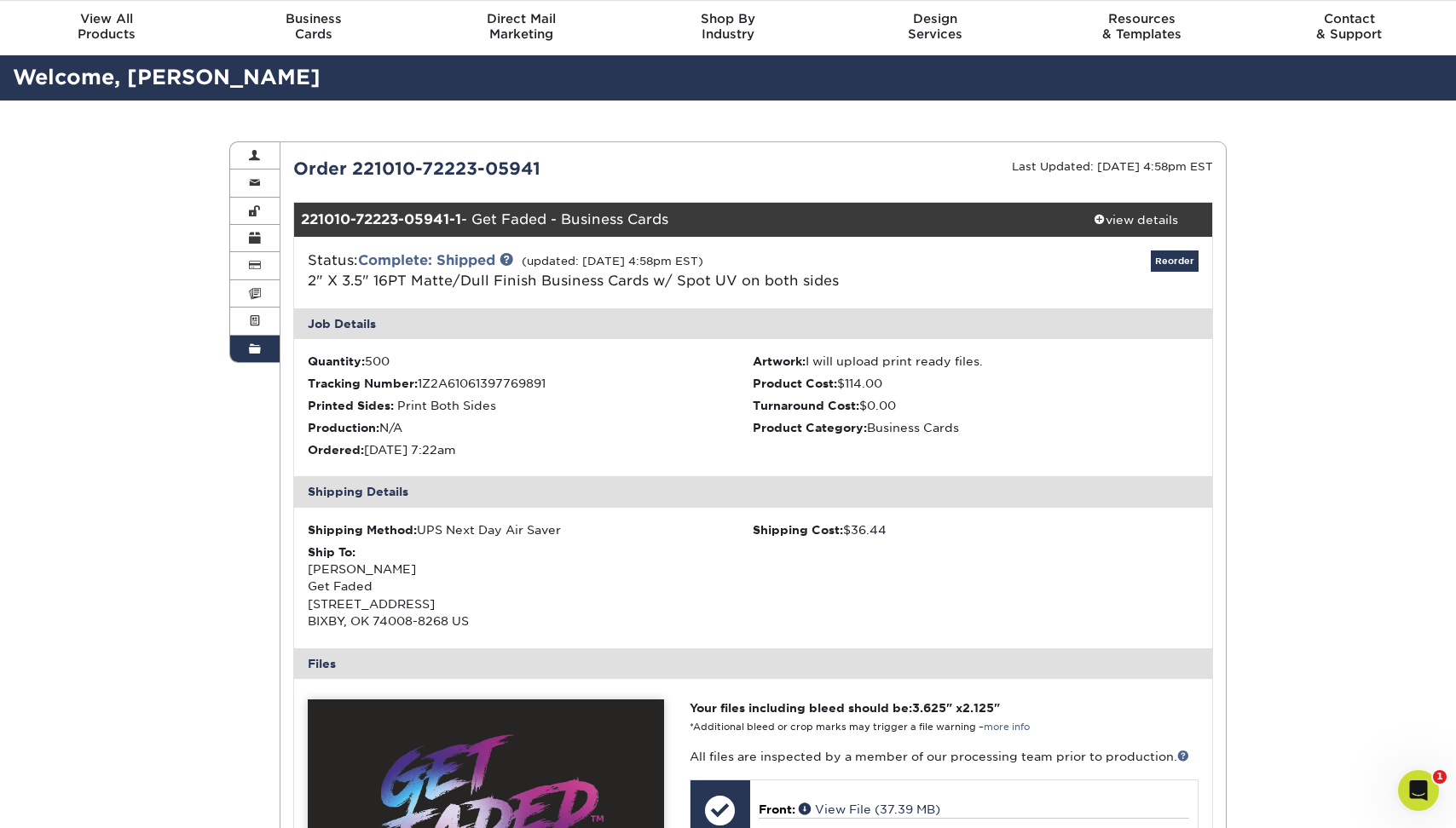
scroll to position [0, 0]
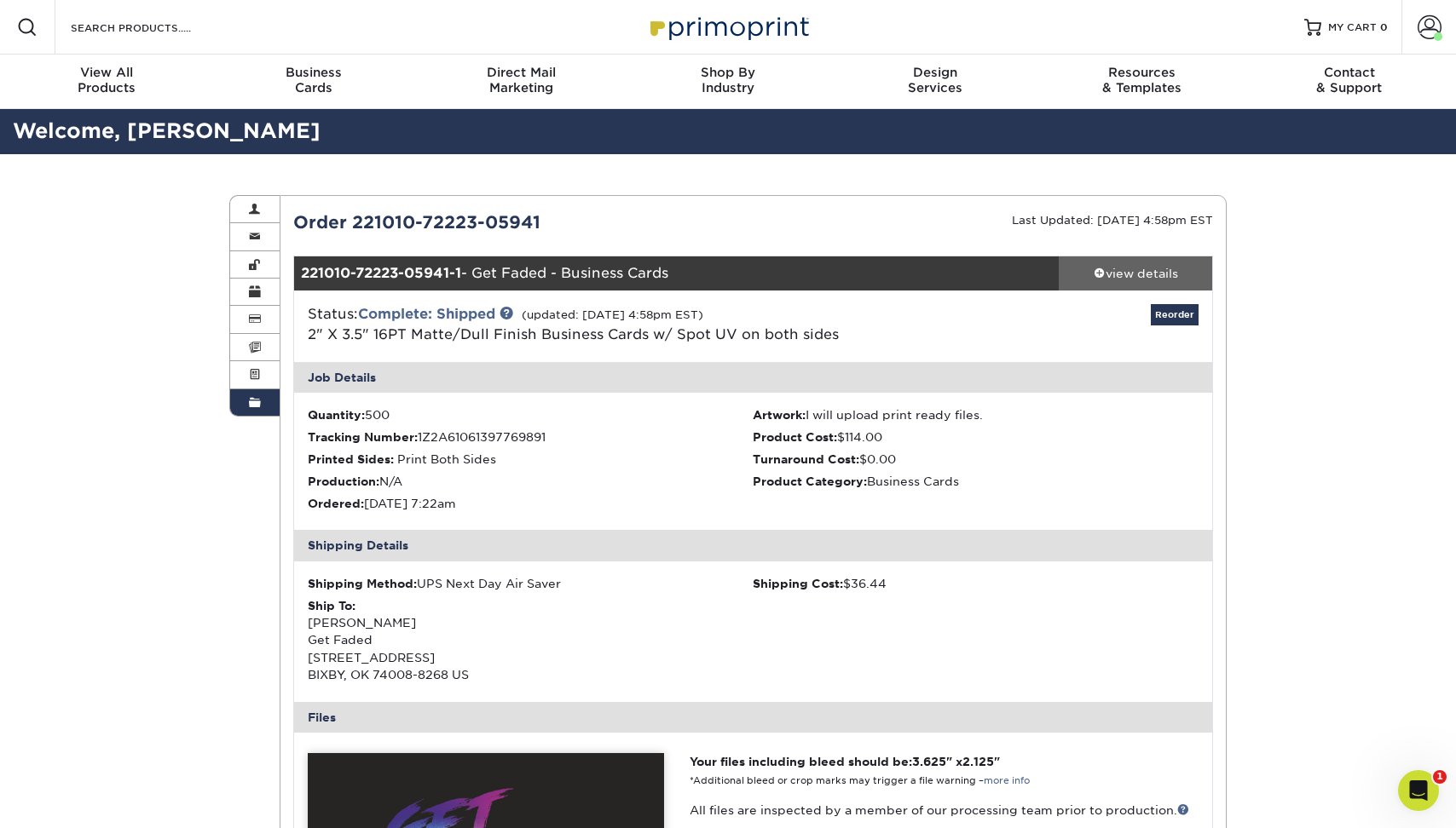
click at [1153, 267] on div "view details" at bounding box center [1135, 274] width 153 height 17
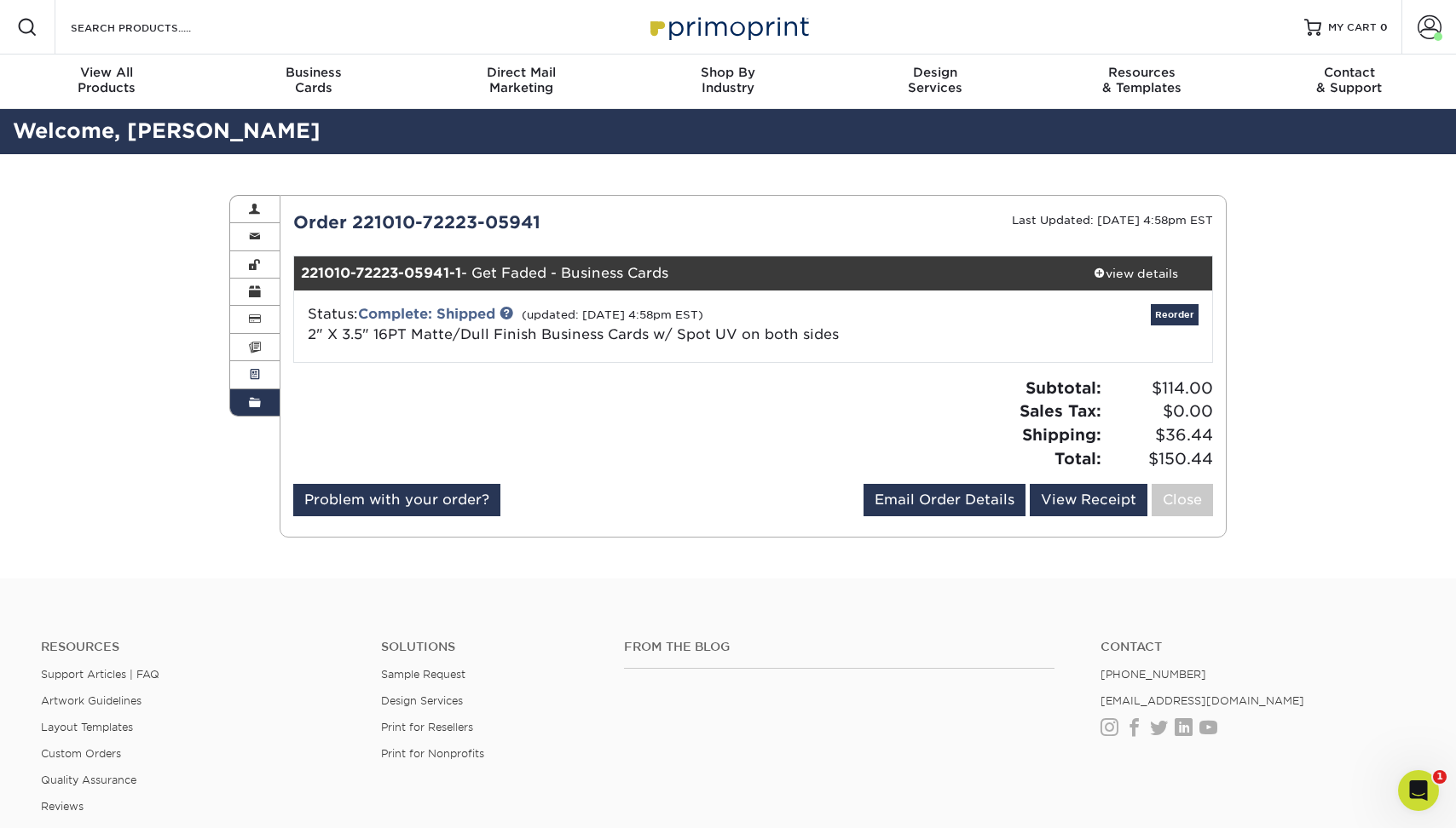
click at [251, 378] on span at bounding box center [254, 374] width 12 height 14
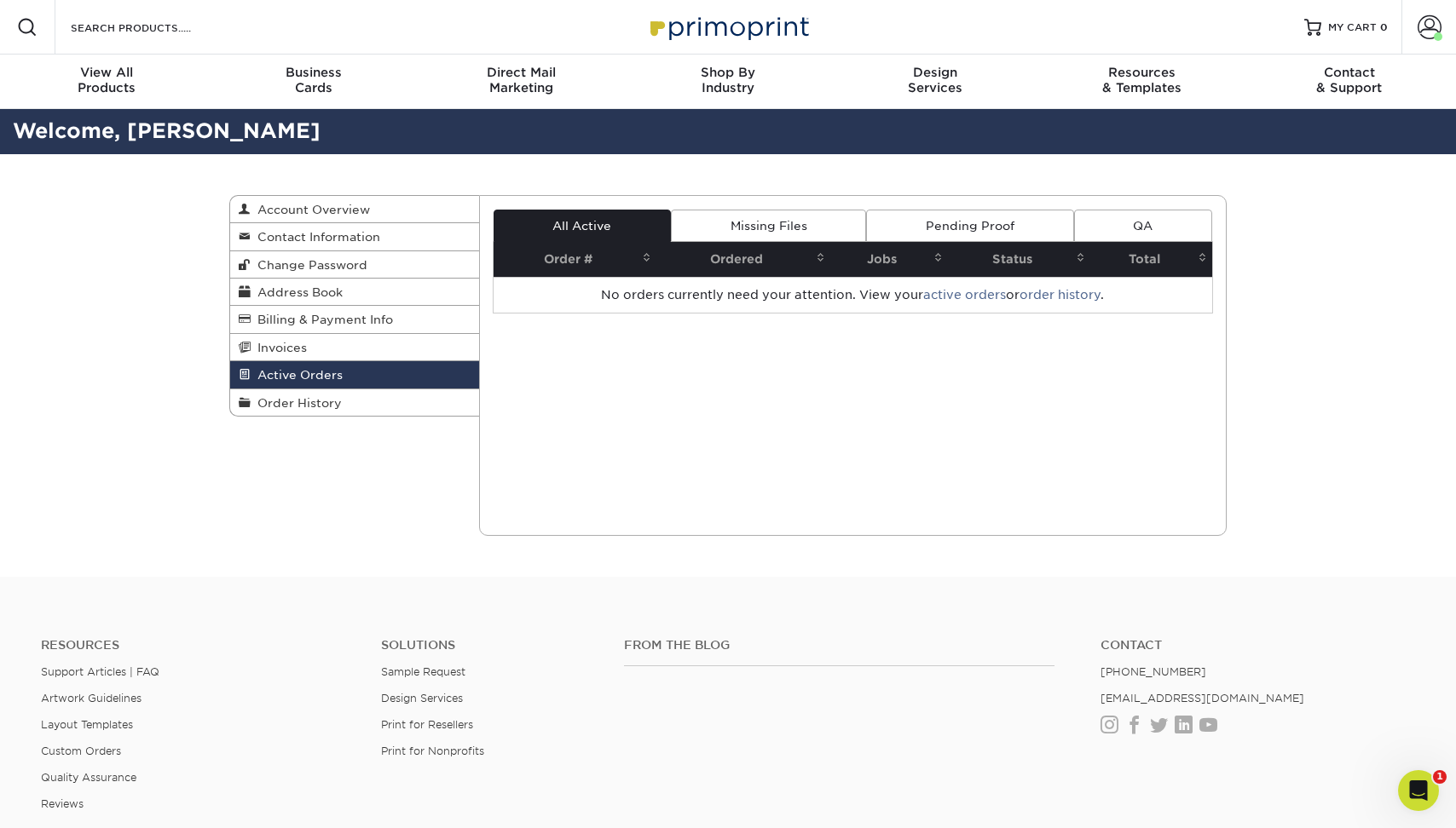
click at [260, 372] on span "Active Orders" at bounding box center [297, 374] width 92 height 14
click at [271, 409] on span "Order History" at bounding box center [296, 403] width 92 height 14
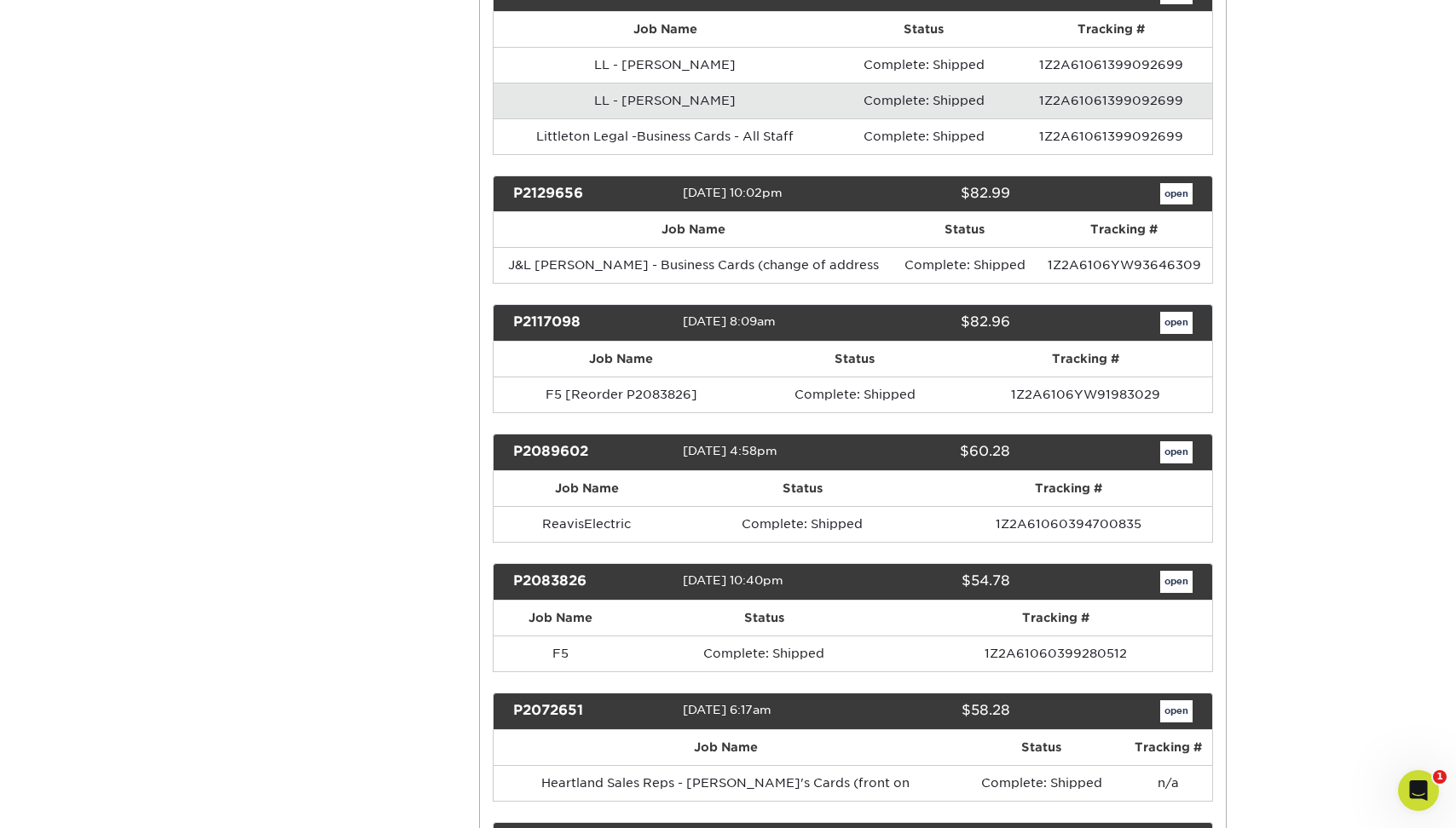
scroll to position [836, 0]
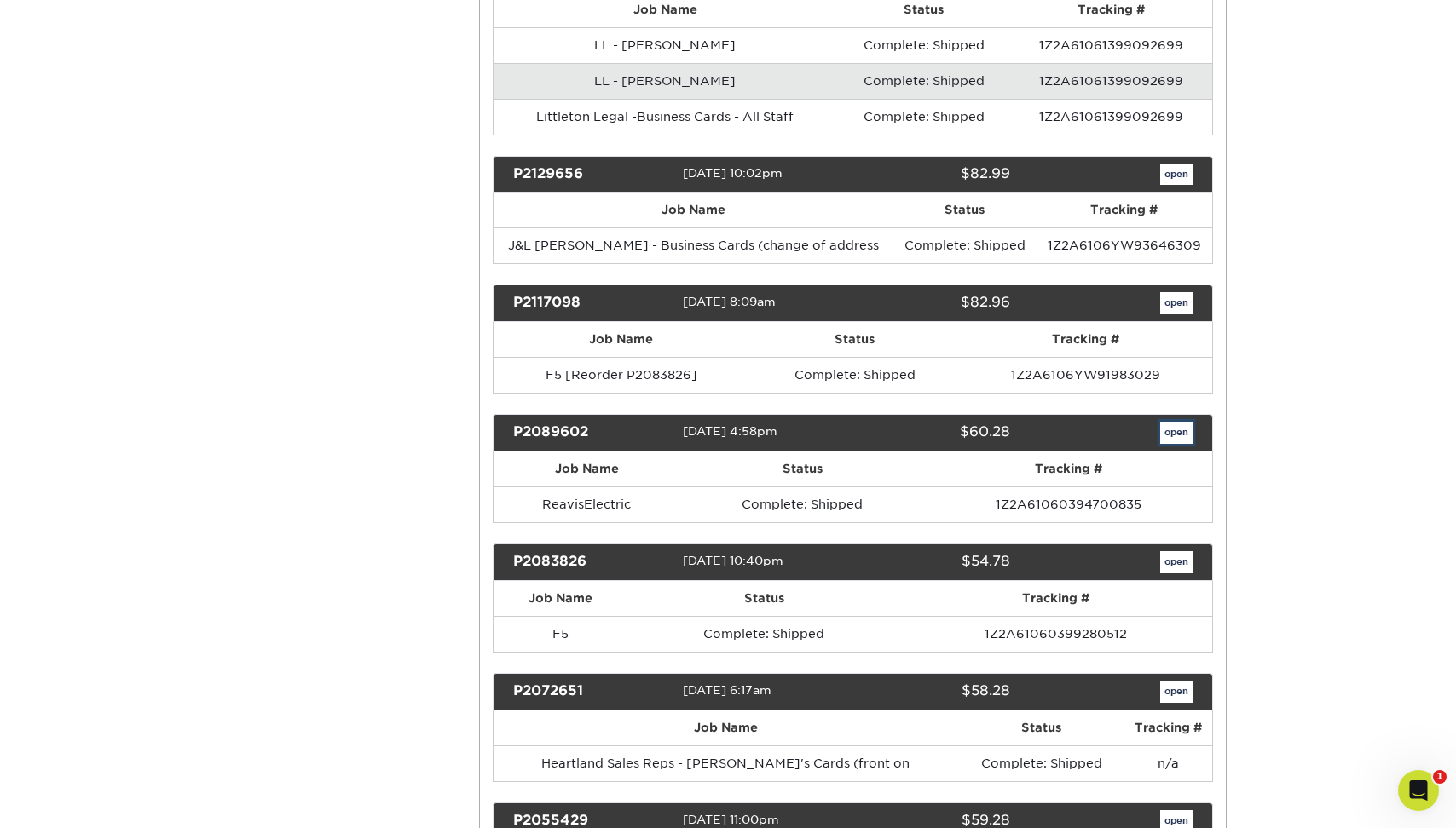
click at [1164, 444] on link "open" at bounding box center [1176, 432] width 32 height 22
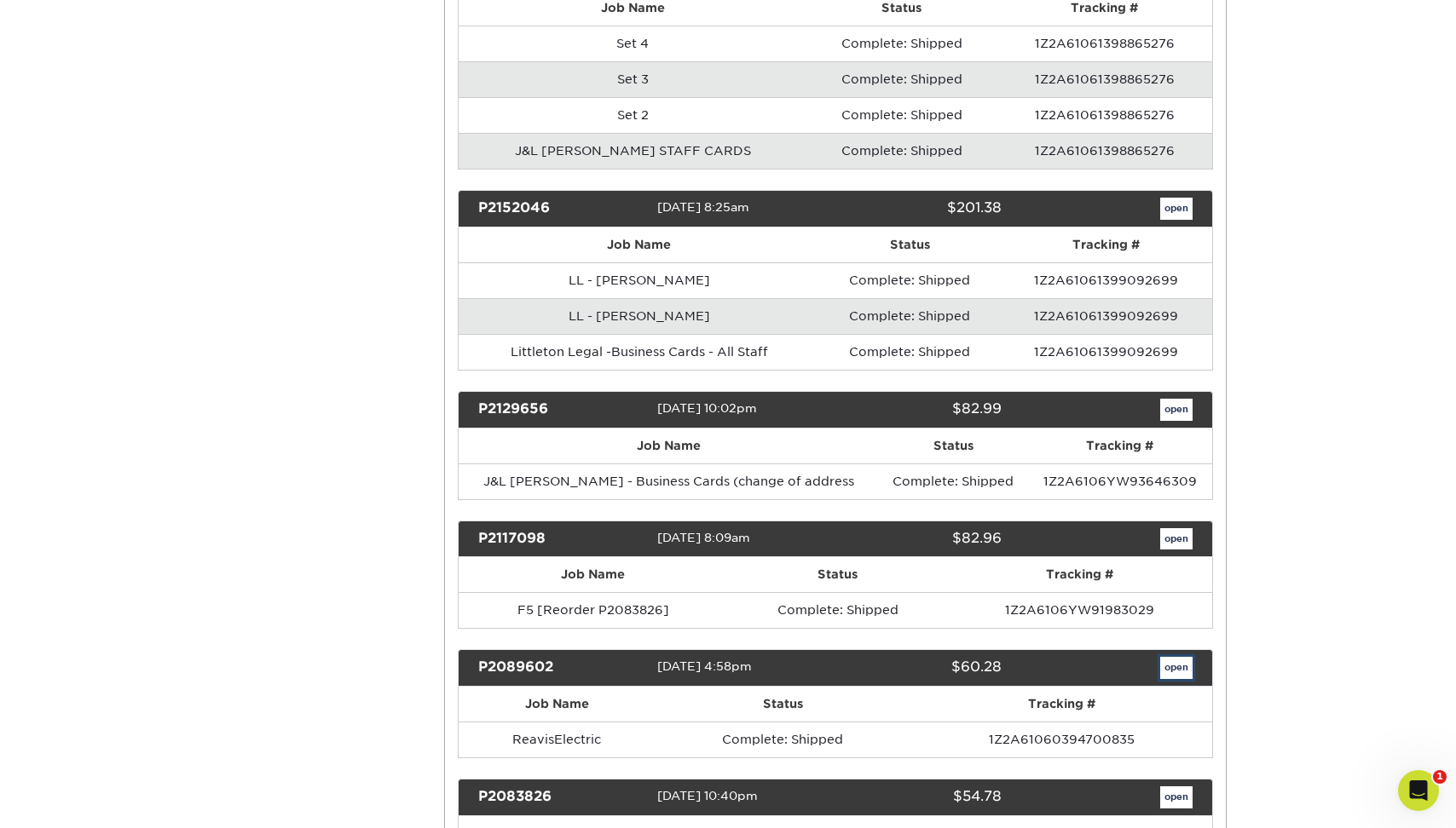
scroll to position [0, 0]
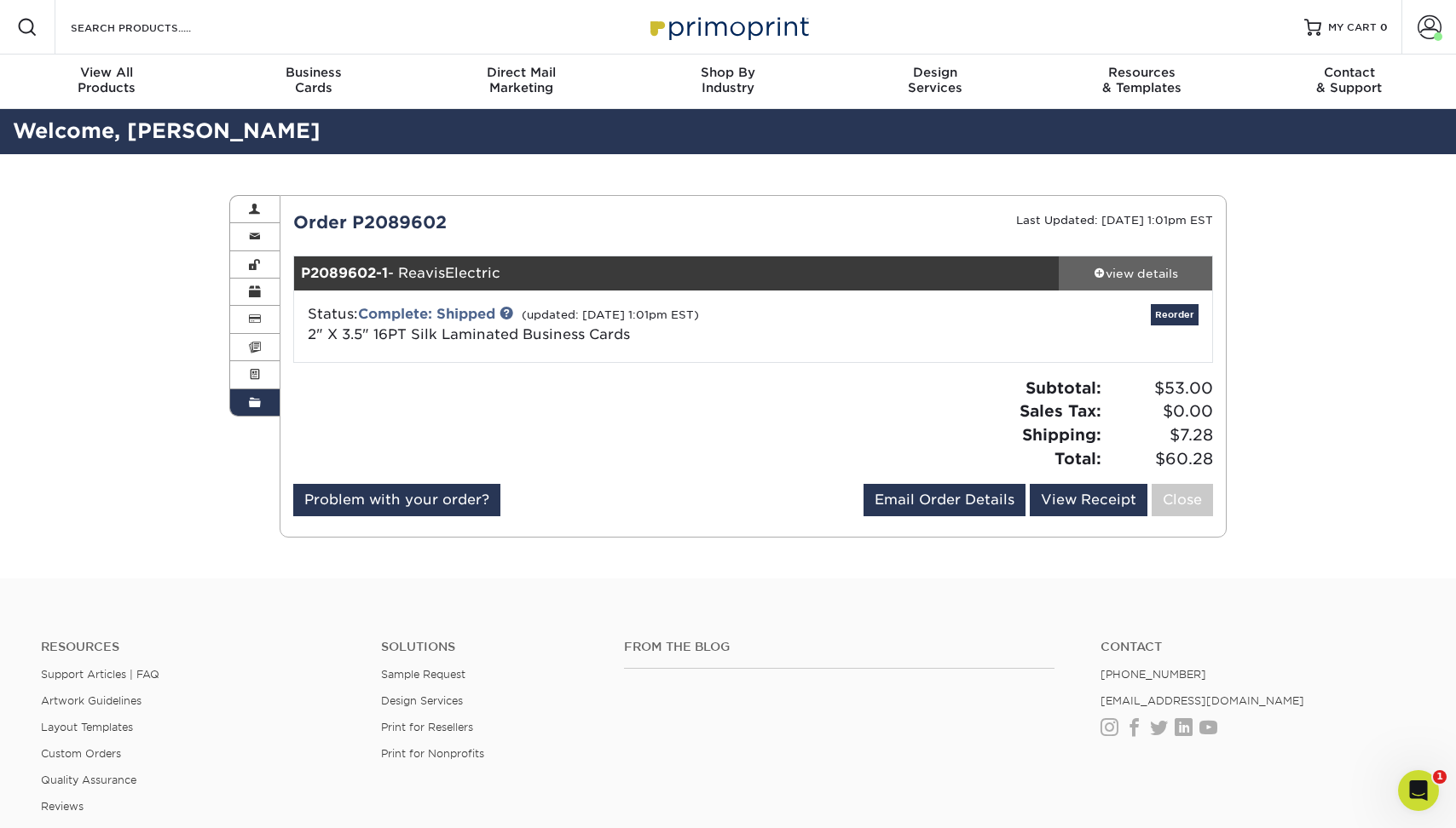
click at [1144, 268] on div "view details" at bounding box center [1135, 274] width 153 height 17
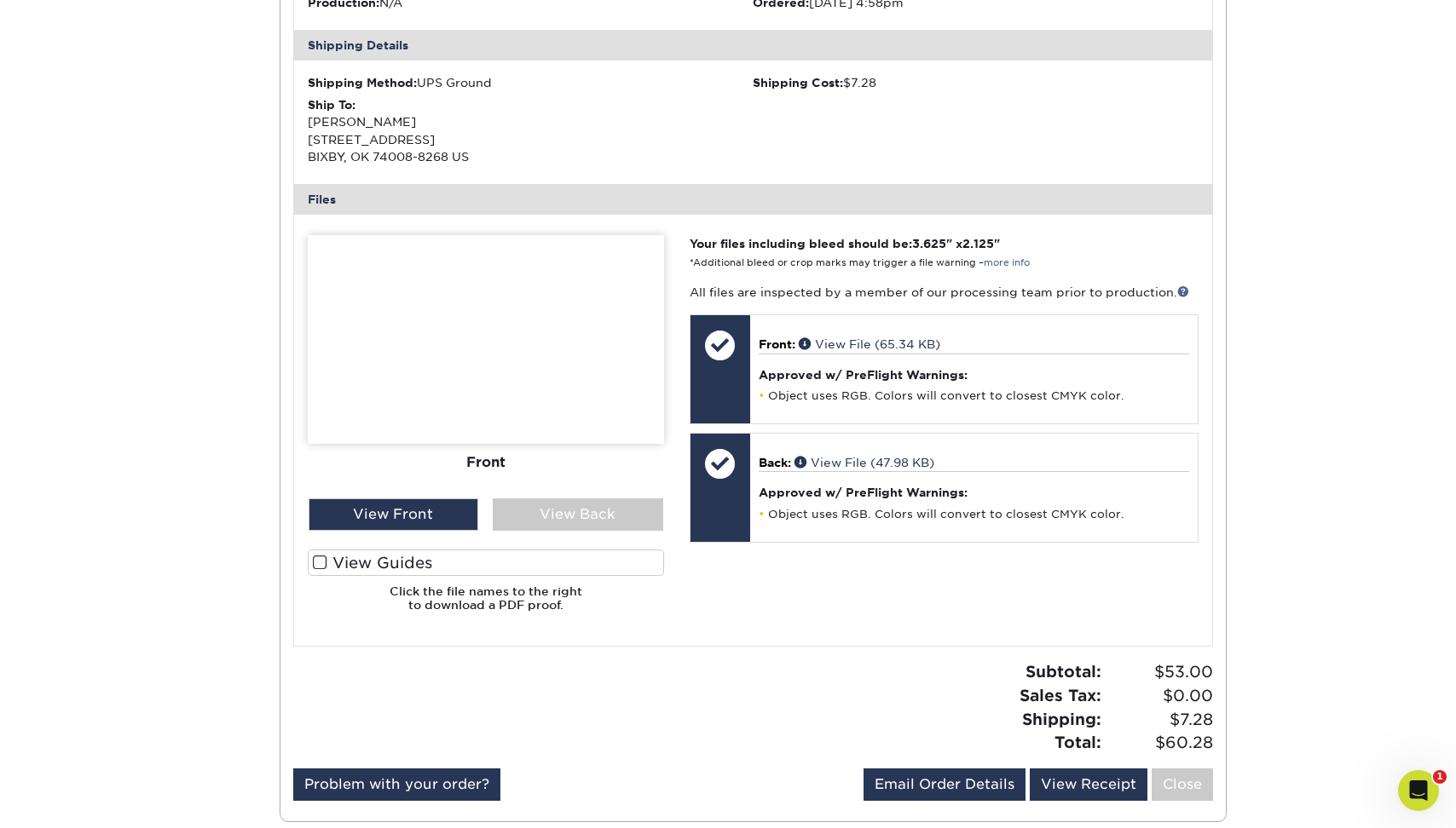
scroll to position [553, 0]
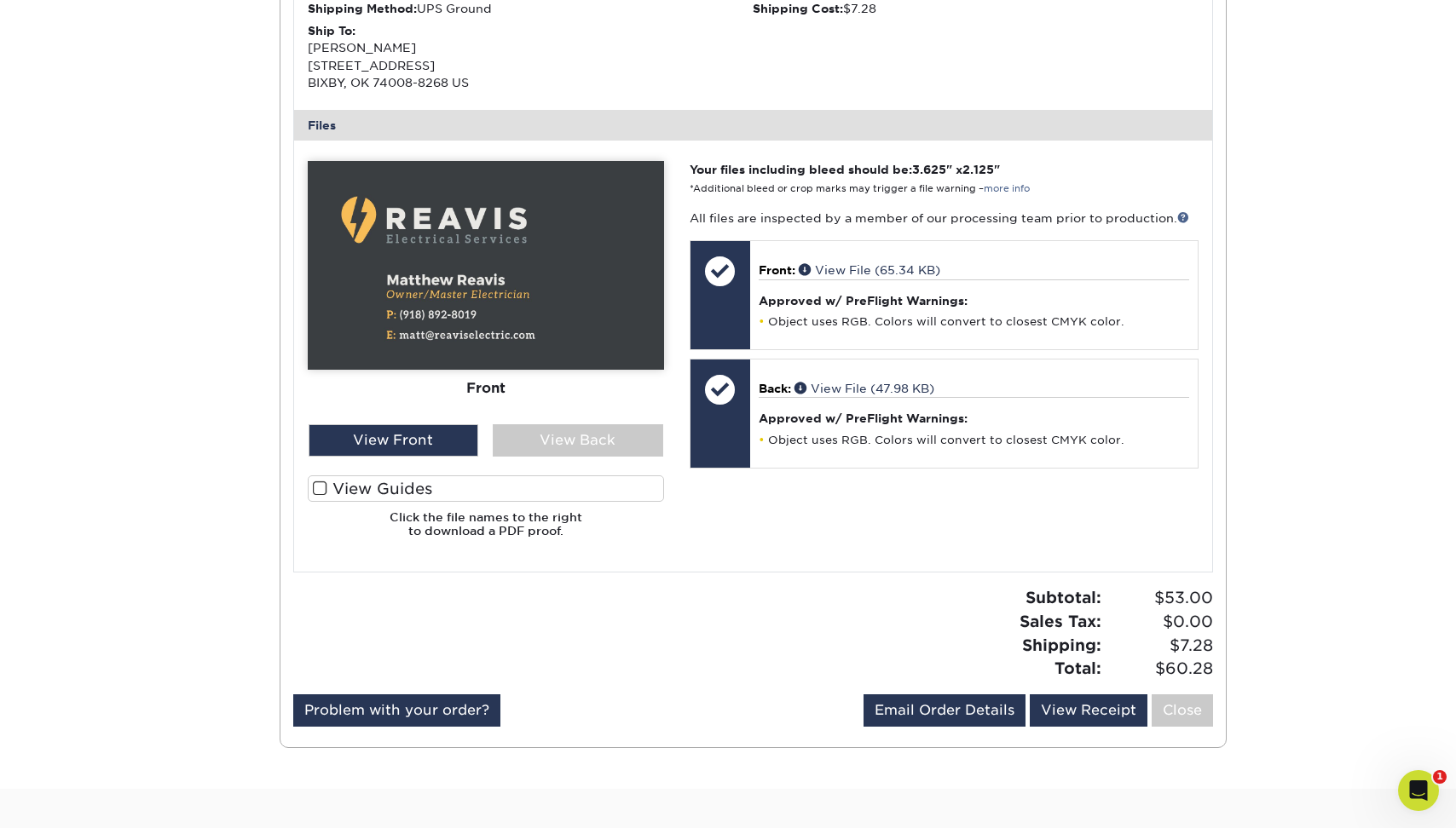
click at [584, 457] on div "Front Back" at bounding box center [485, 356] width 356 height 390
click at [588, 446] on div "View Back" at bounding box center [578, 440] width 170 height 32
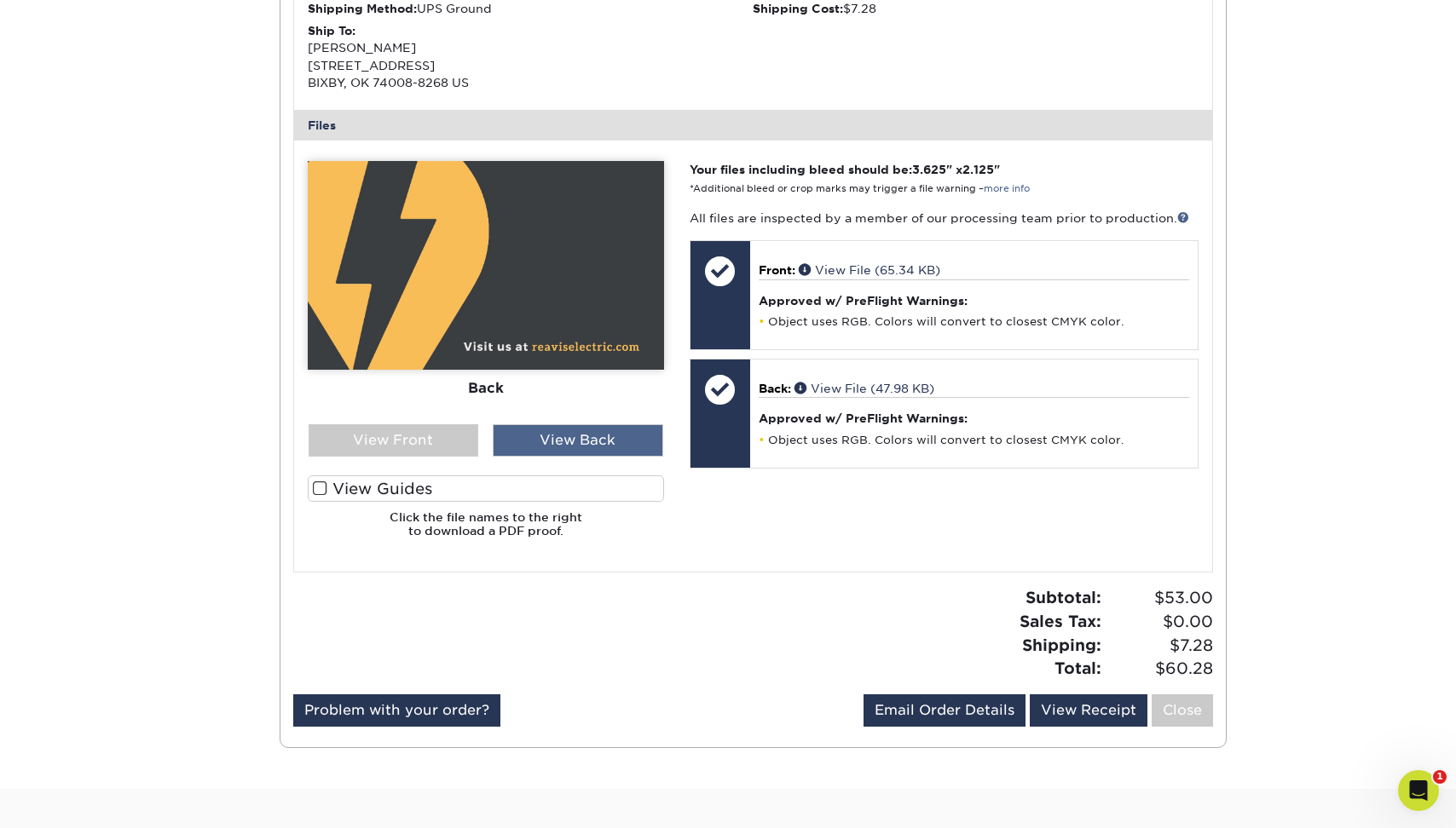
click at [549, 451] on div "View Back" at bounding box center [578, 440] width 170 height 32
click at [446, 448] on div "View Front" at bounding box center [394, 440] width 170 height 32
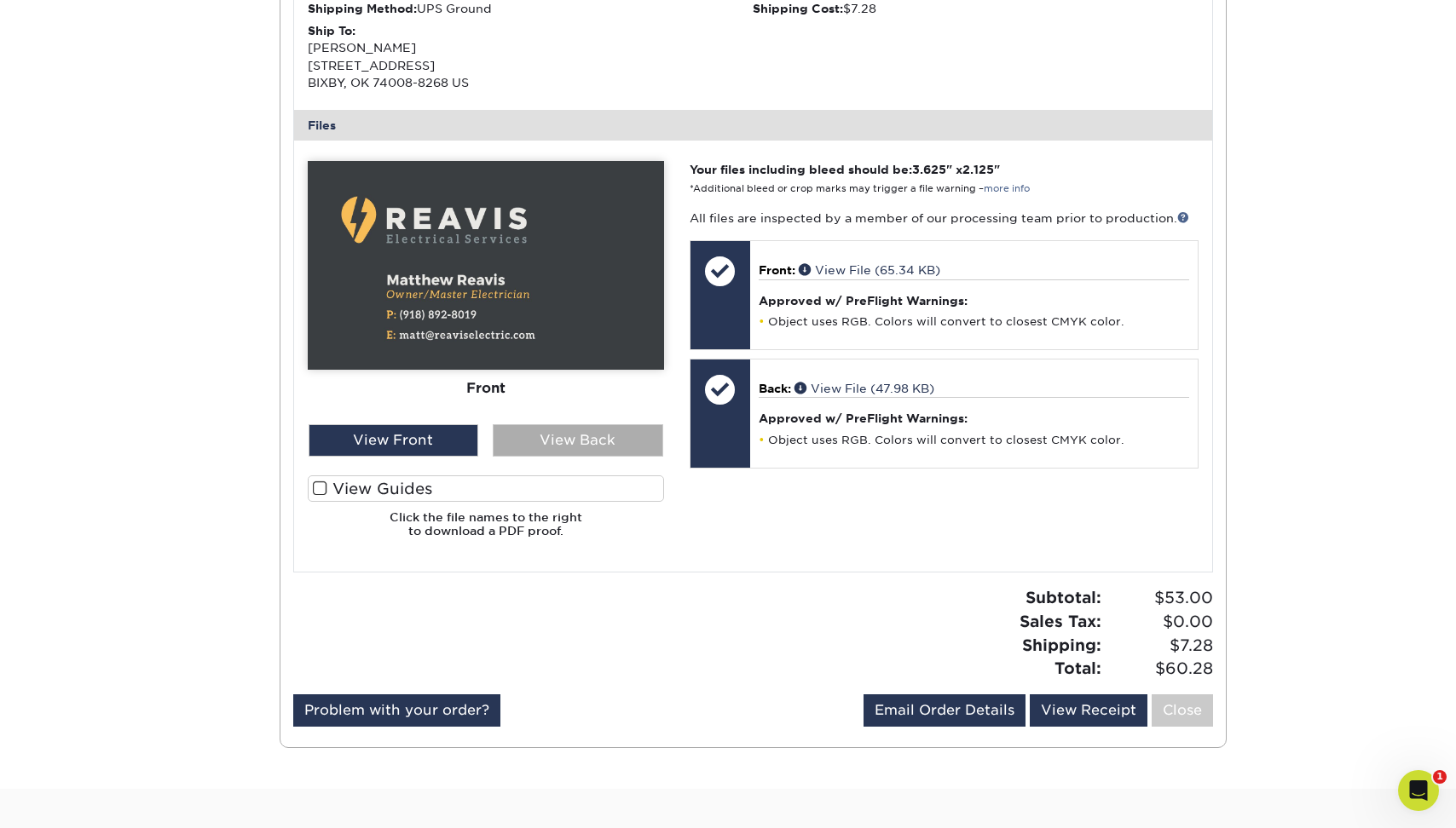
click at [512, 440] on div "View Back" at bounding box center [578, 440] width 170 height 32
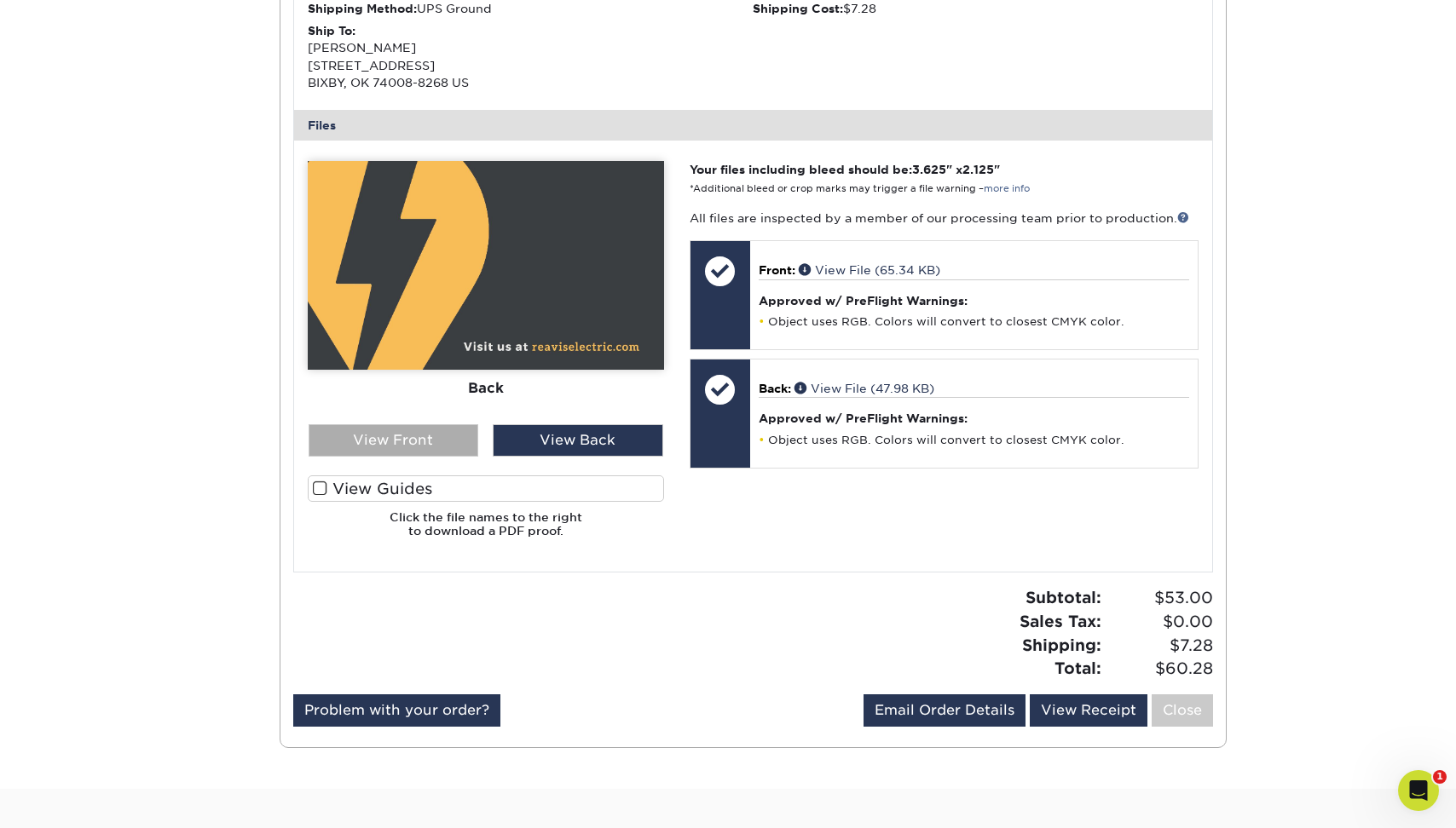
click at [455, 432] on div "View Front" at bounding box center [394, 440] width 170 height 32
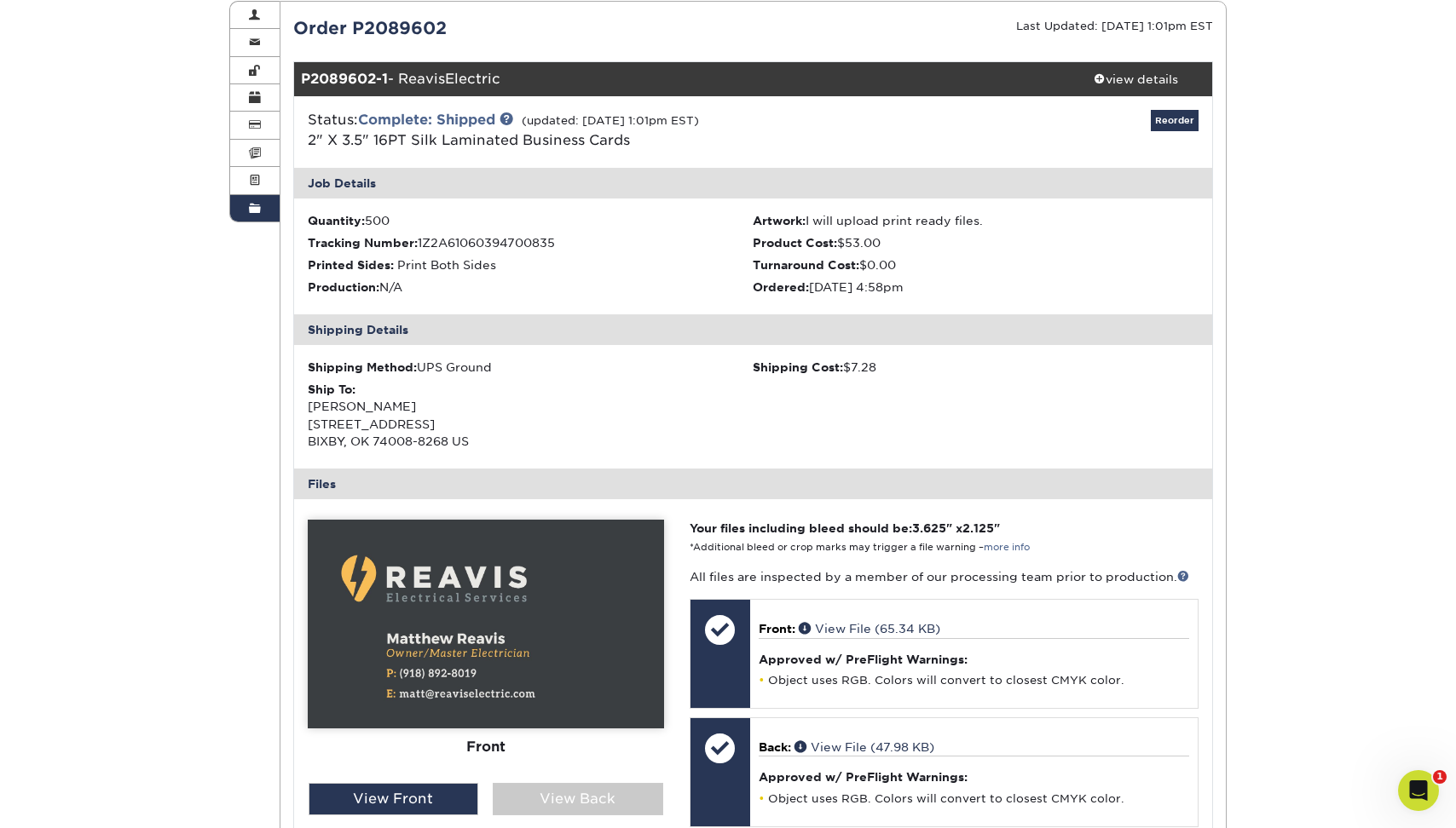
scroll to position [0, 0]
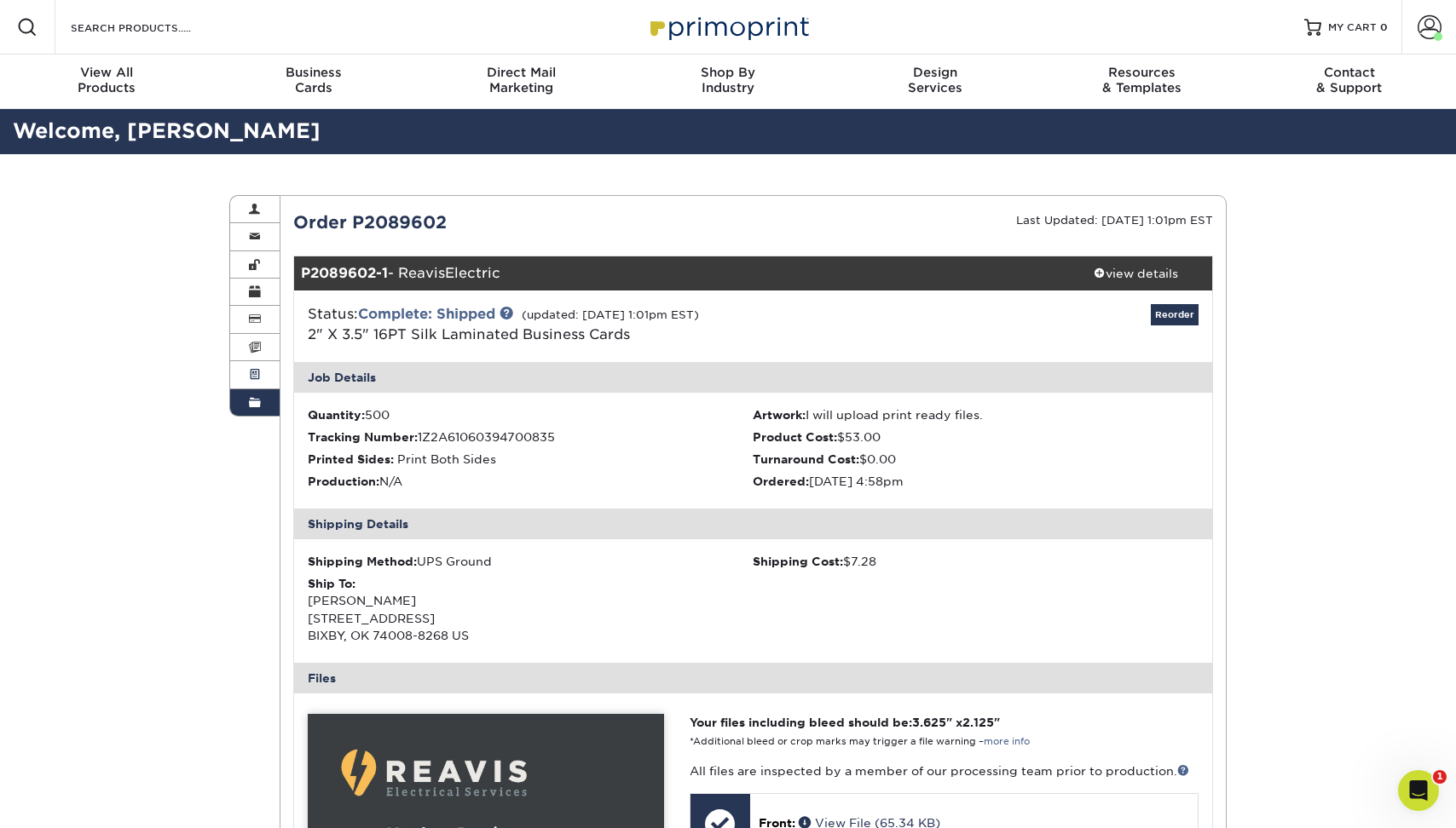
click at [265, 375] on link "Active Orders" at bounding box center [254, 375] width 49 height 28
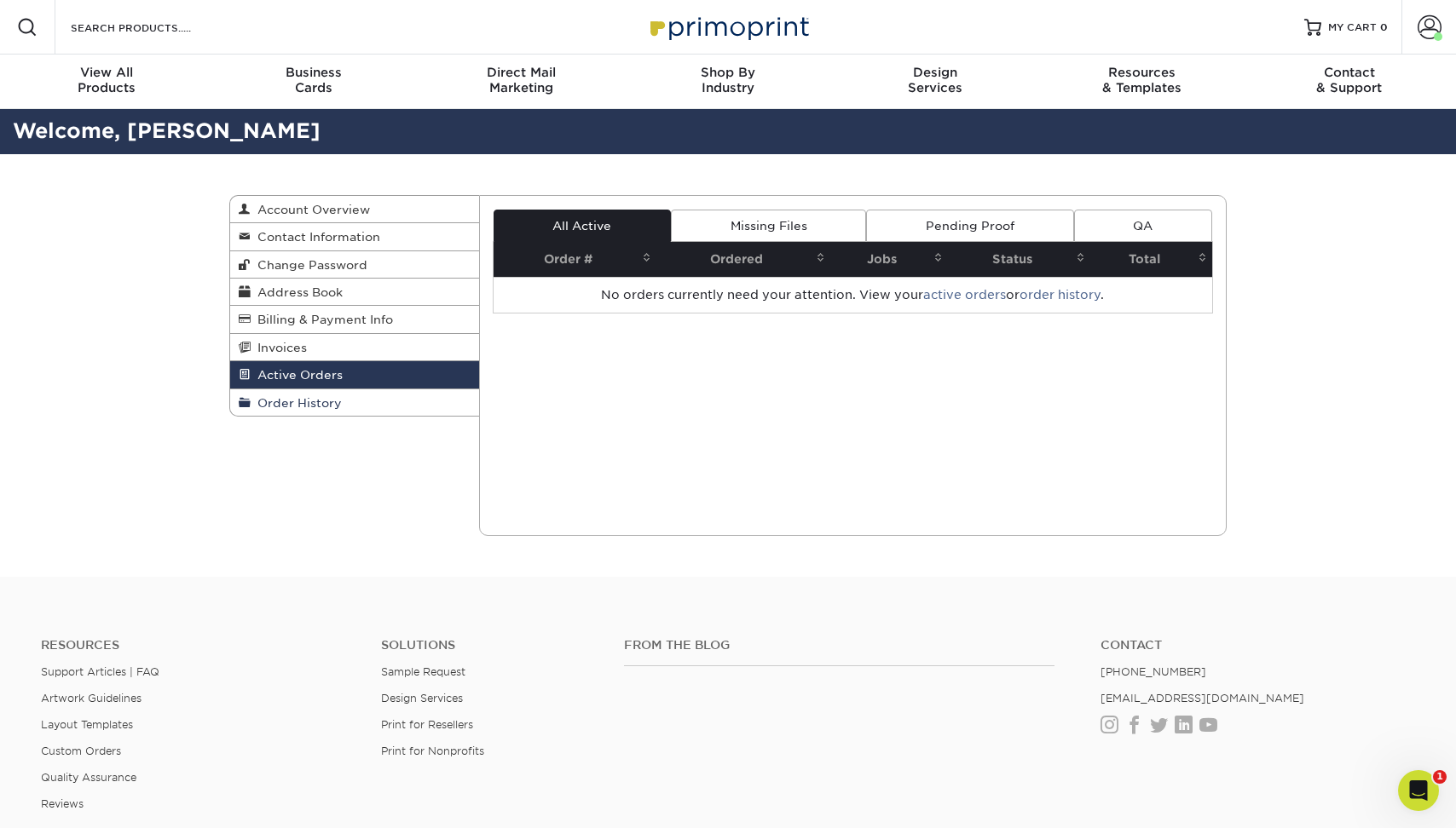
click at [337, 396] on link "Order History" at bounding box center [354, 402] width 249 height 27
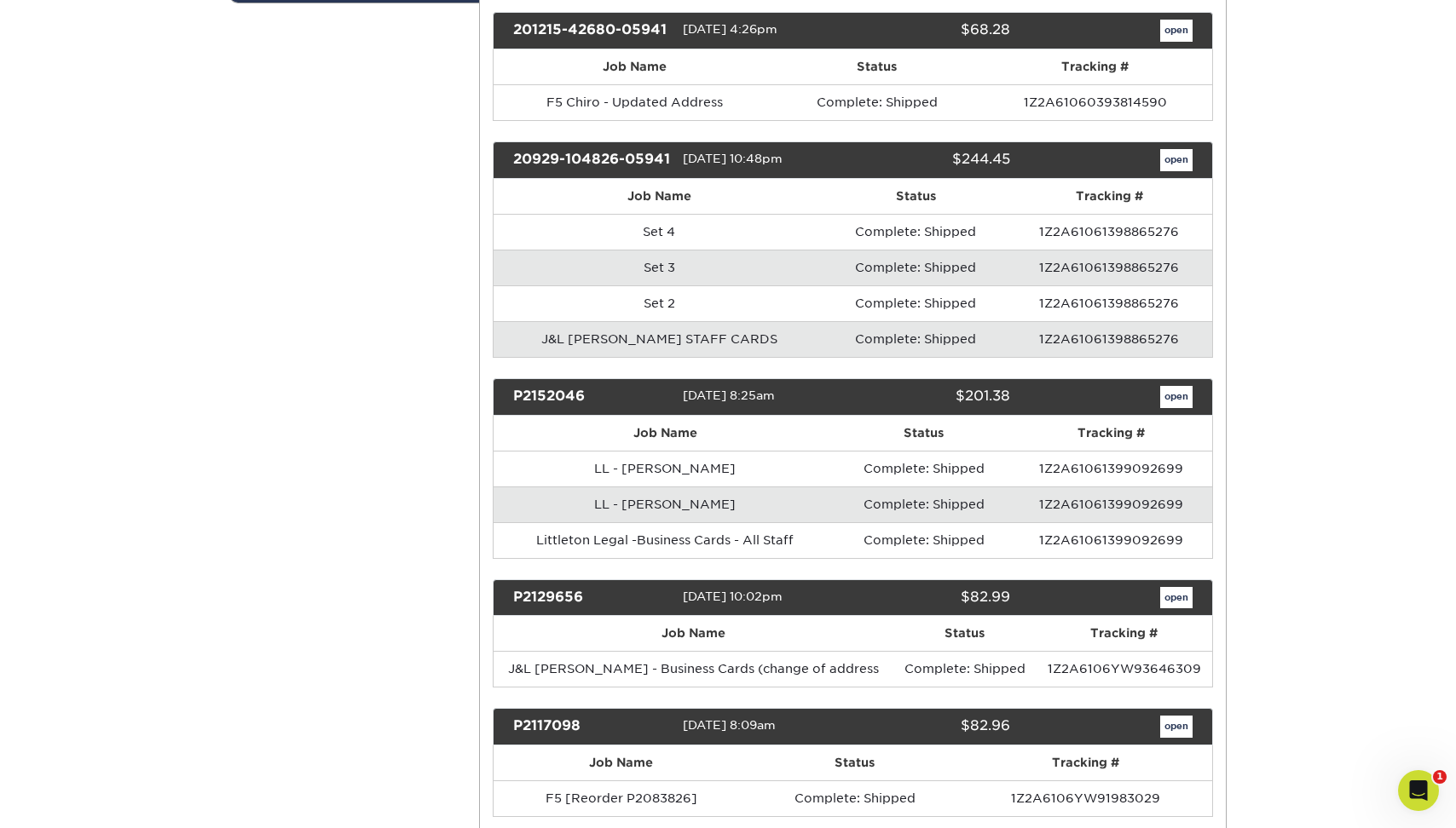
scroll to position [487, 0]
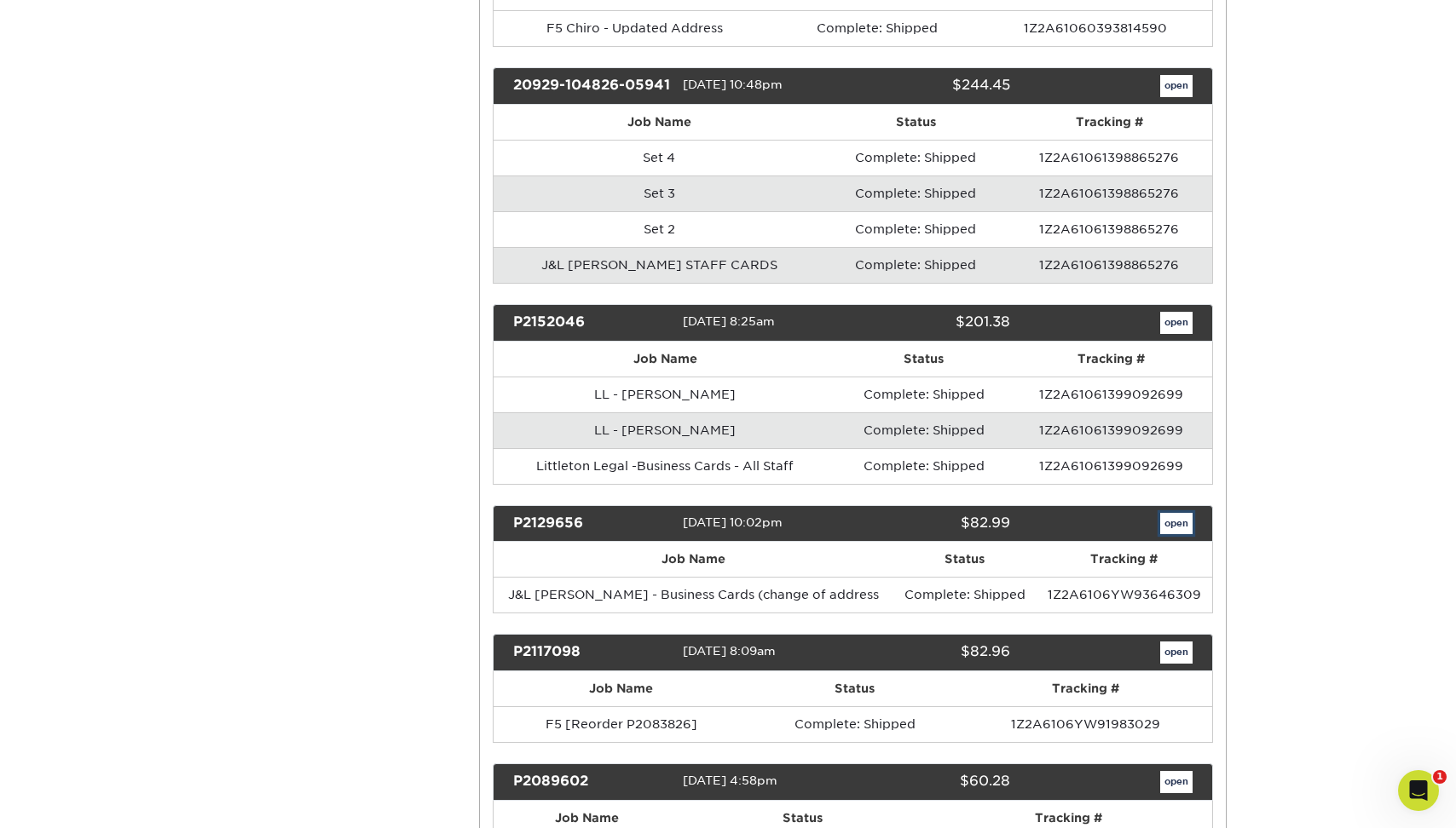
click at [1166, 535] on link "open" at bounding box center [1176, 524] width 32 height 22
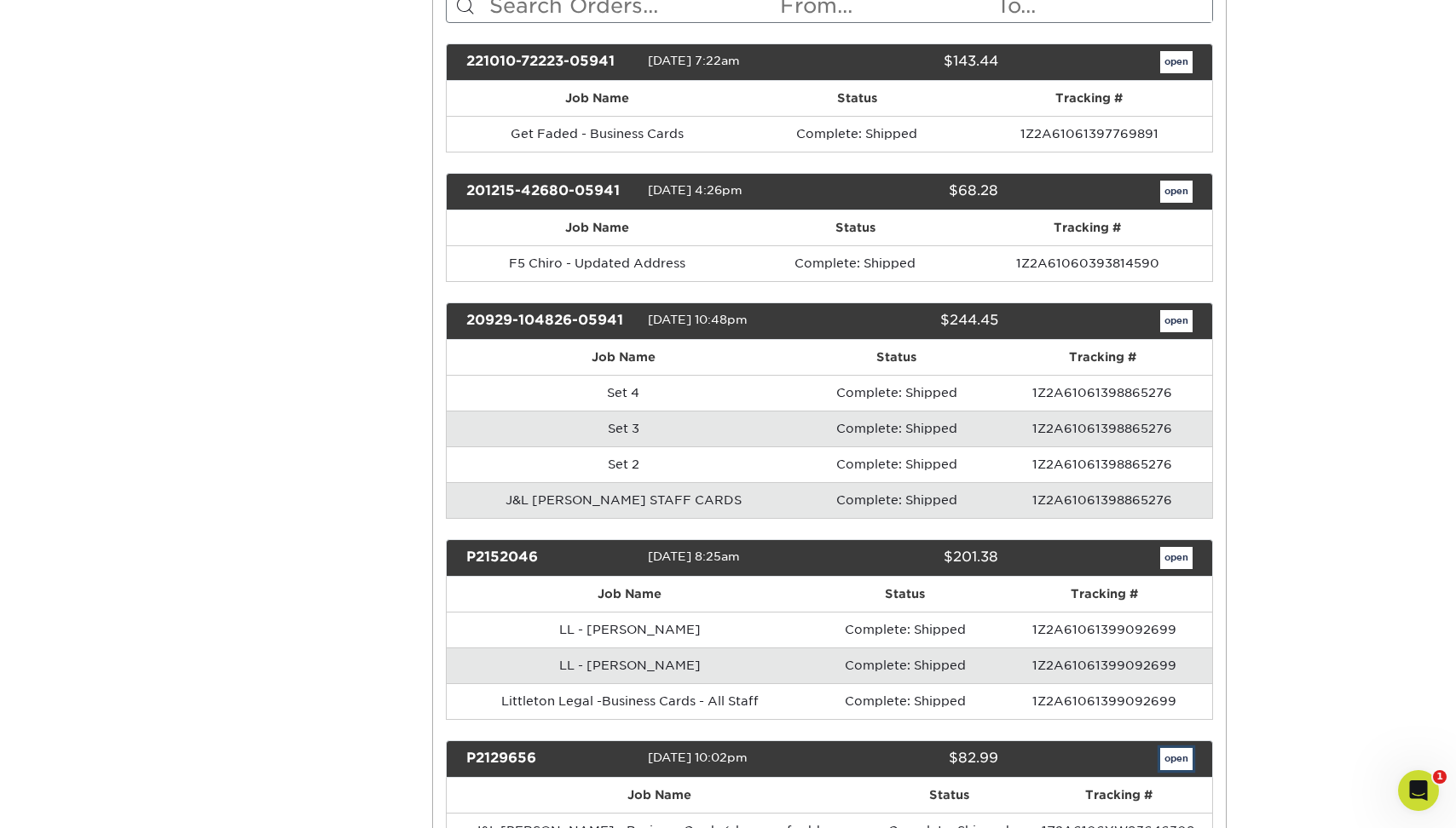
scroll to position [0, 0]
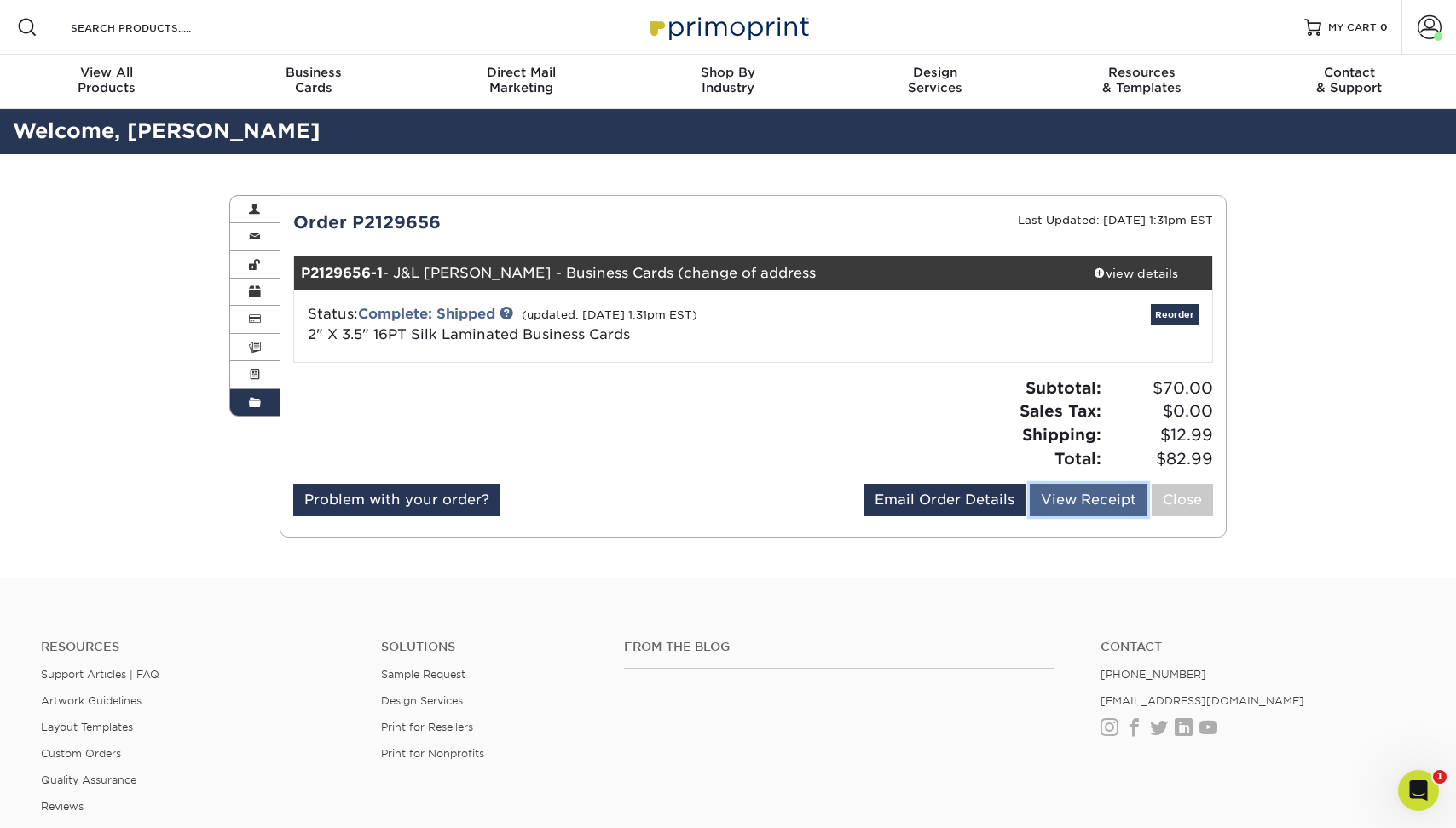
click at [1084, 505] on link "View Receipt" at bounding box center [1088, 500] width 117 height 32
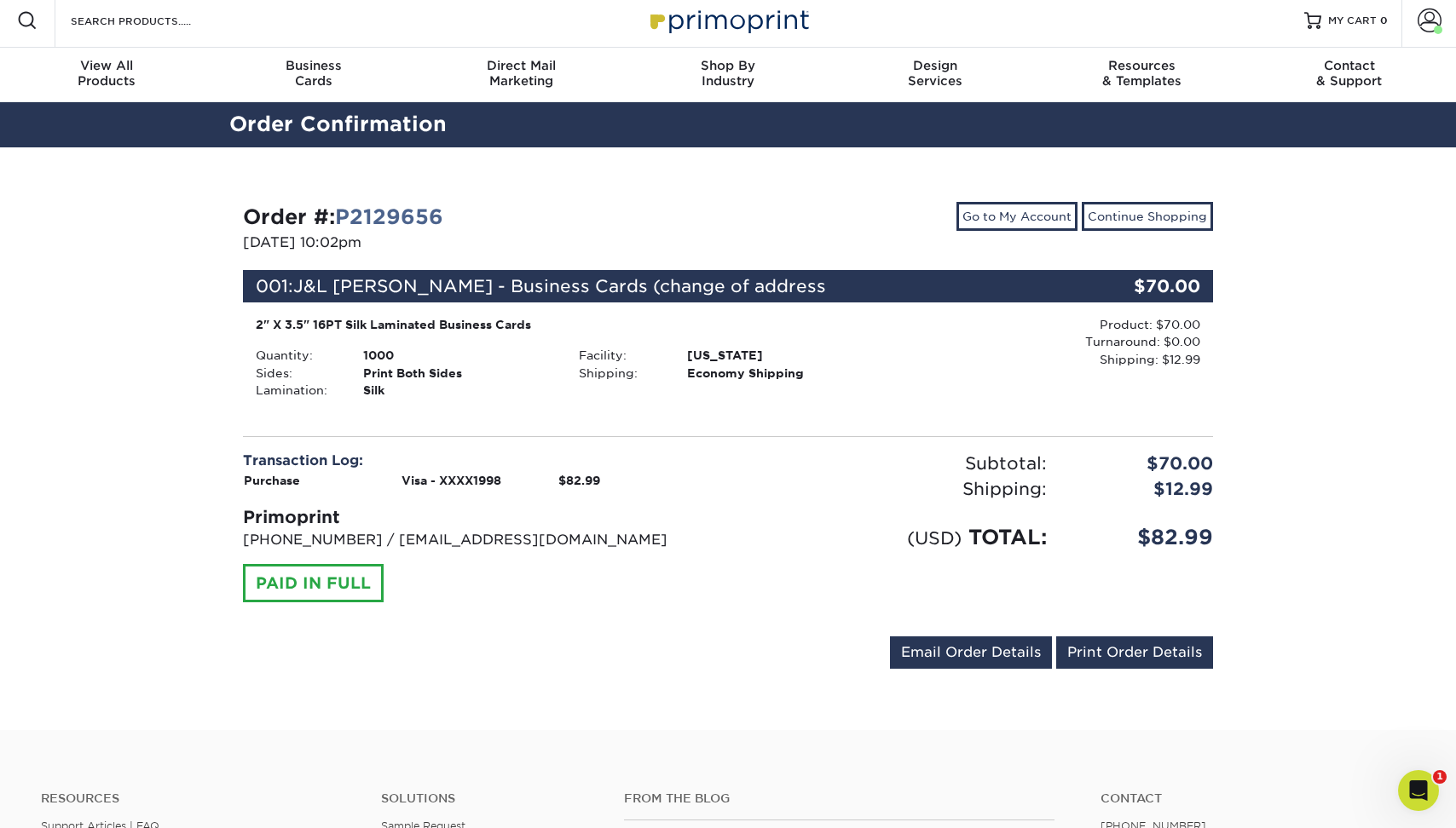
scroll to position [8, 0]
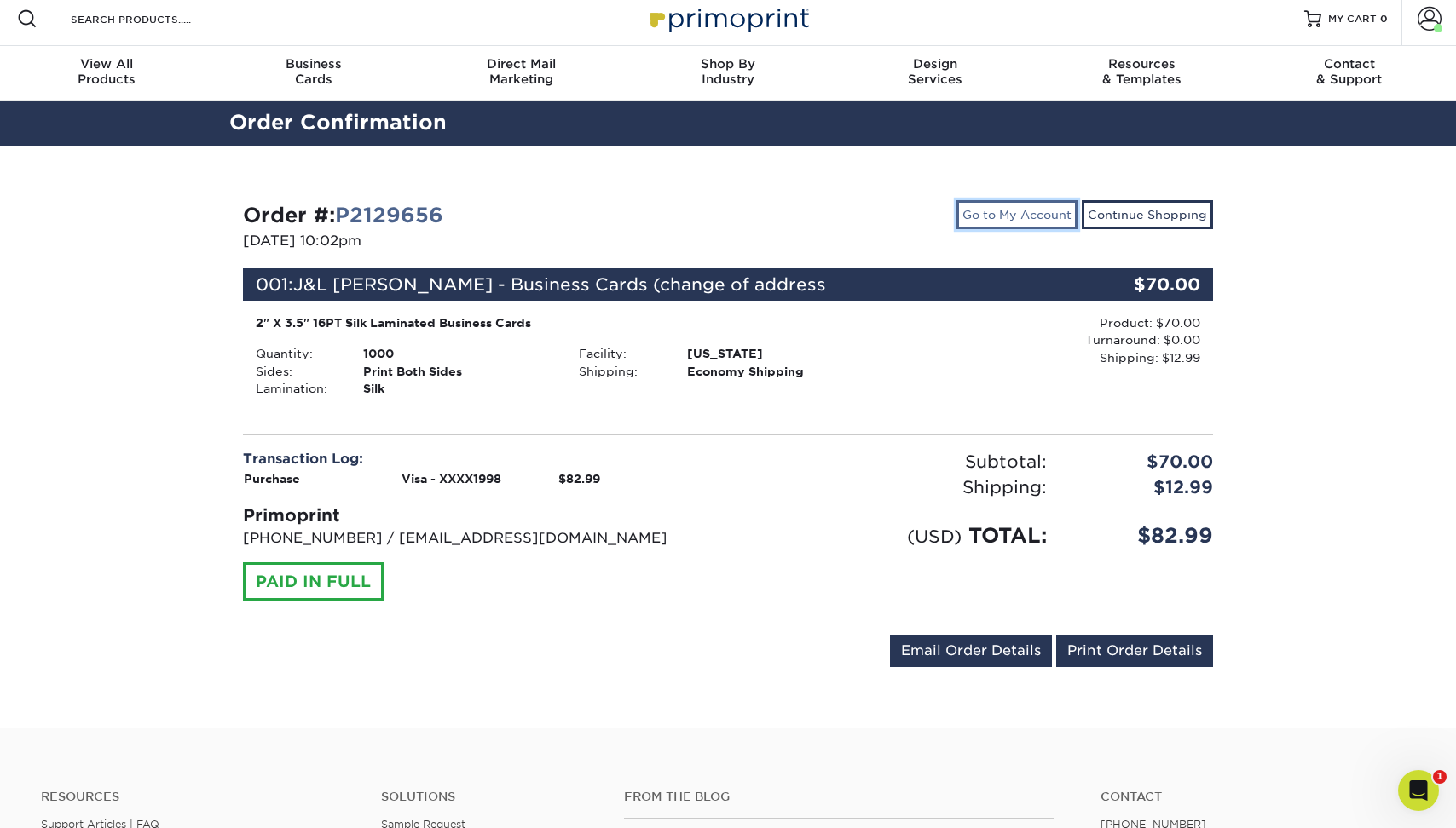
click at [978, 213] on link "Go to My Account" at bounding box center [1016, 214] width 121 height 29
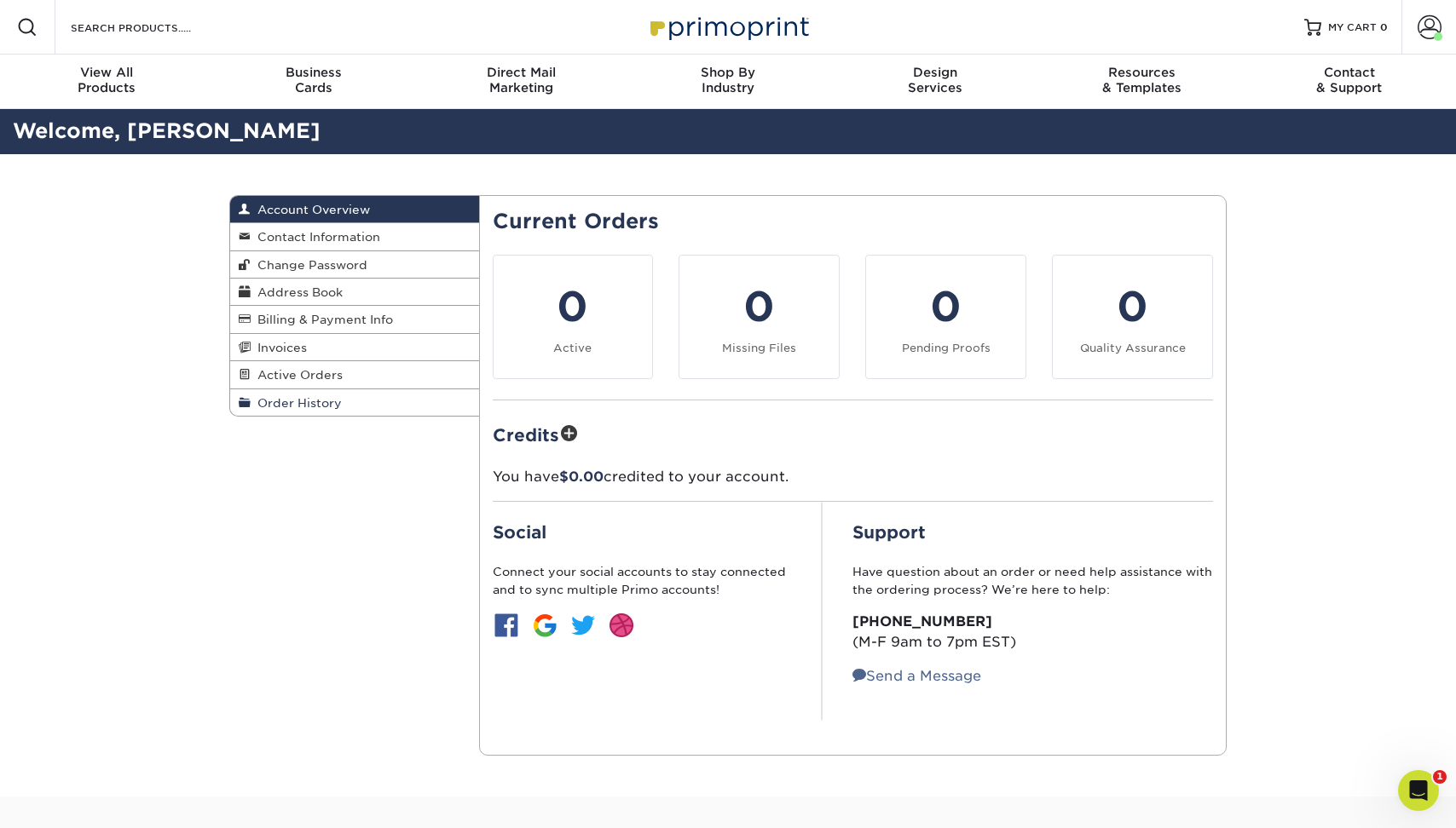
click at [298, 402] on span "Order History" at bounding box center [296, 403] width 92 height 14
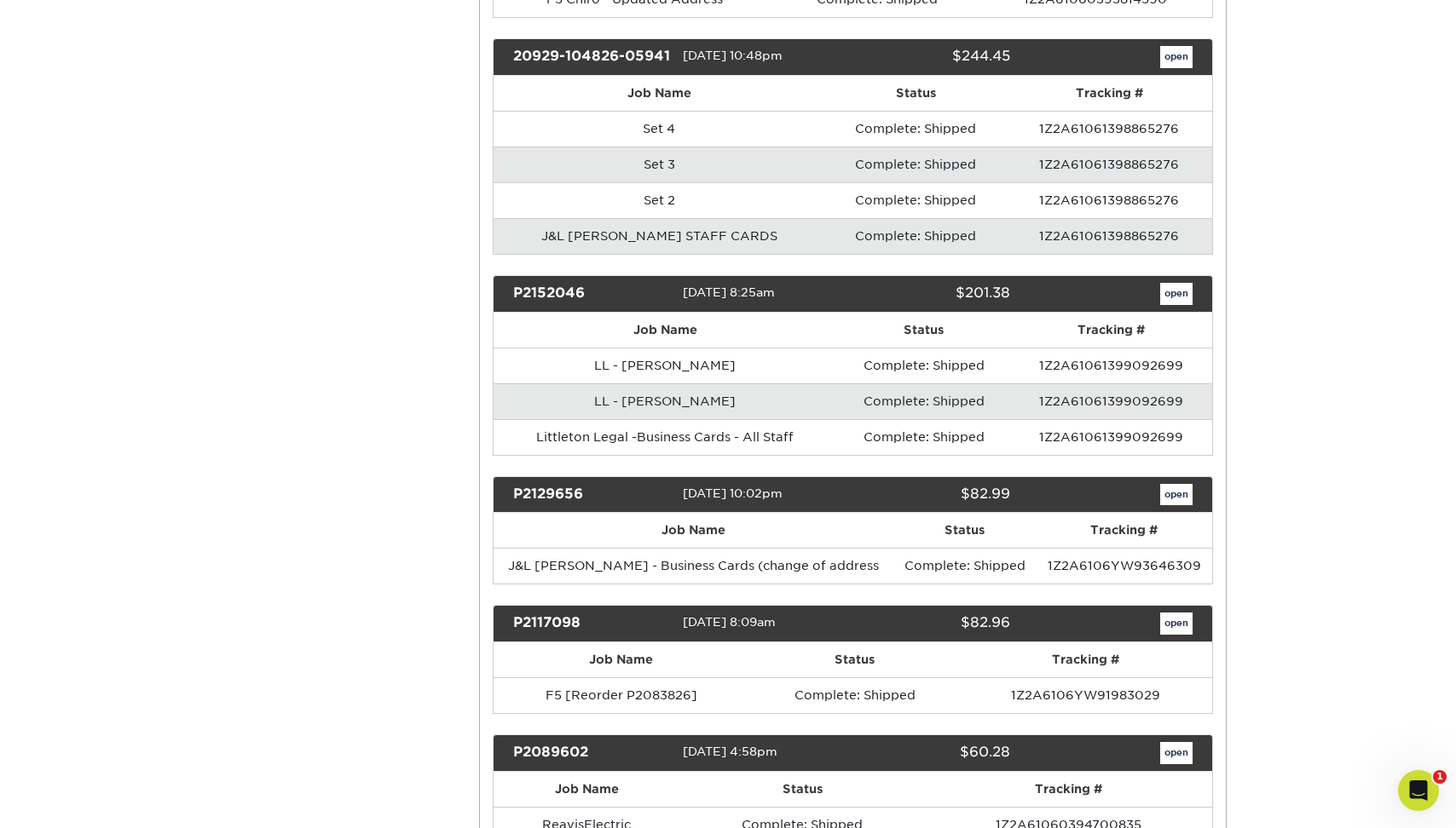
scroll to position [521, 0]
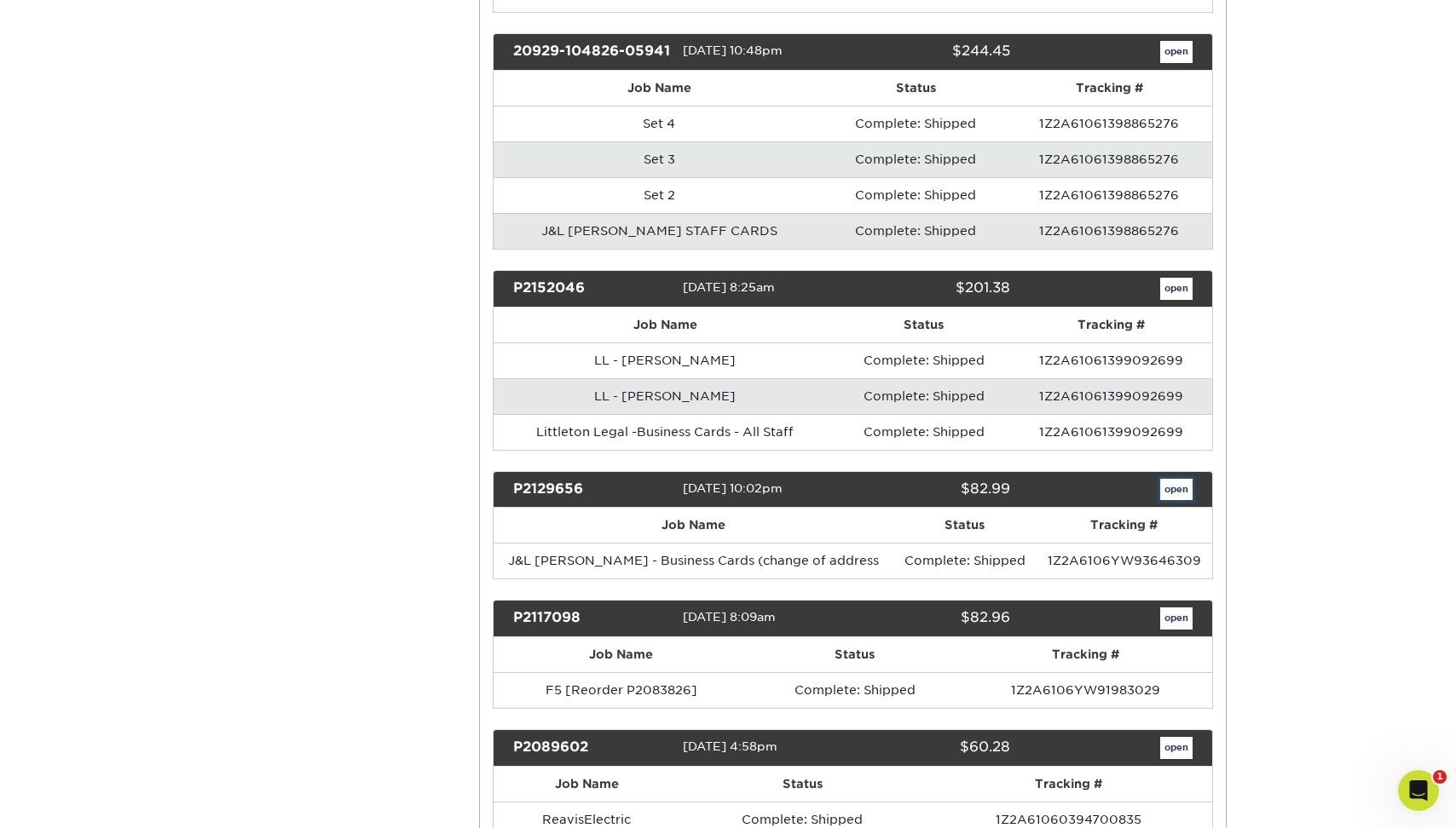
click at [1164, 501] on link "open" at bounding box center [1176, 490] width 32 height 22
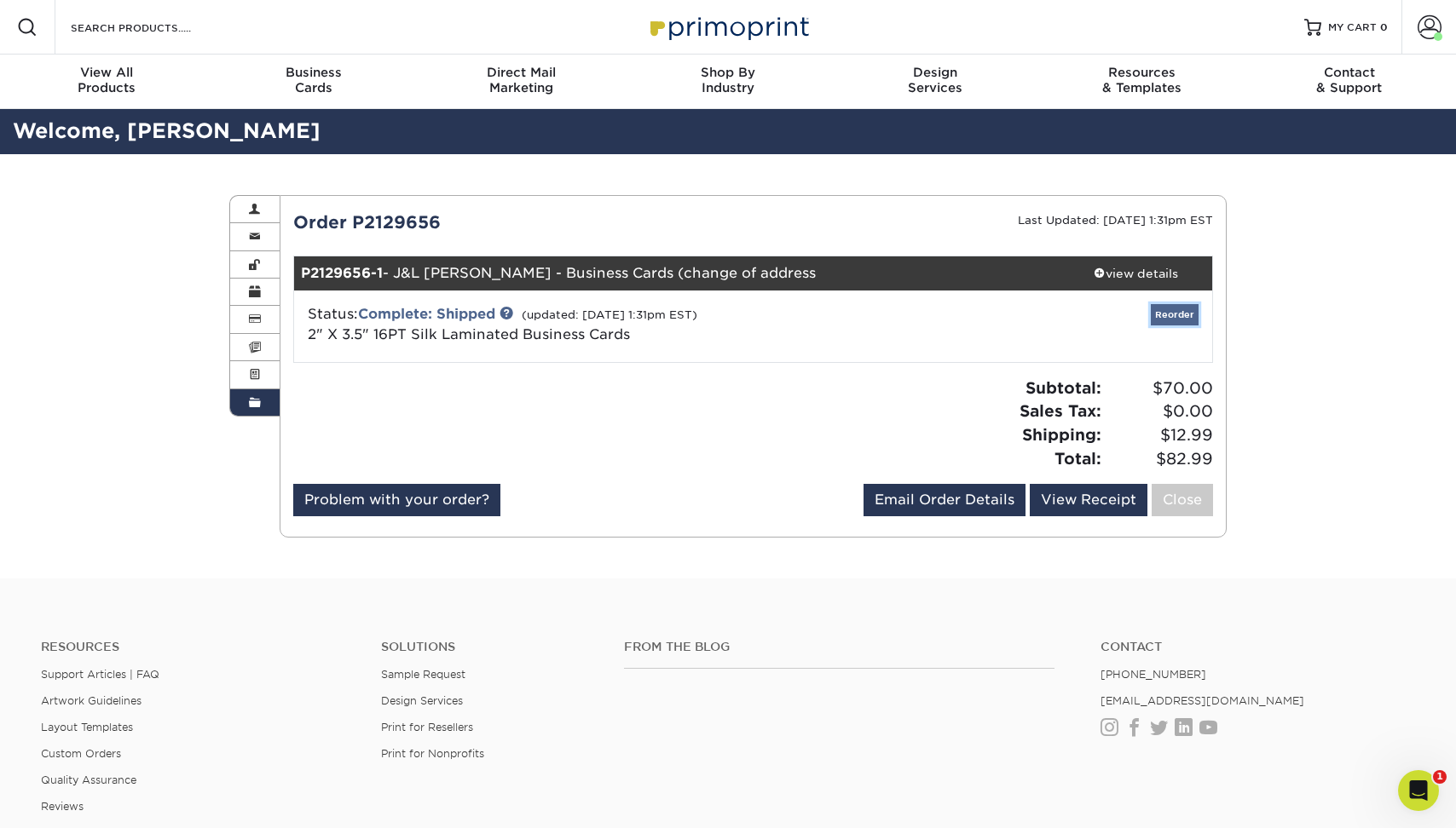
click at [1175, 310] on link "Reorder" at bounding box center [1175, 314] width 48 height 21
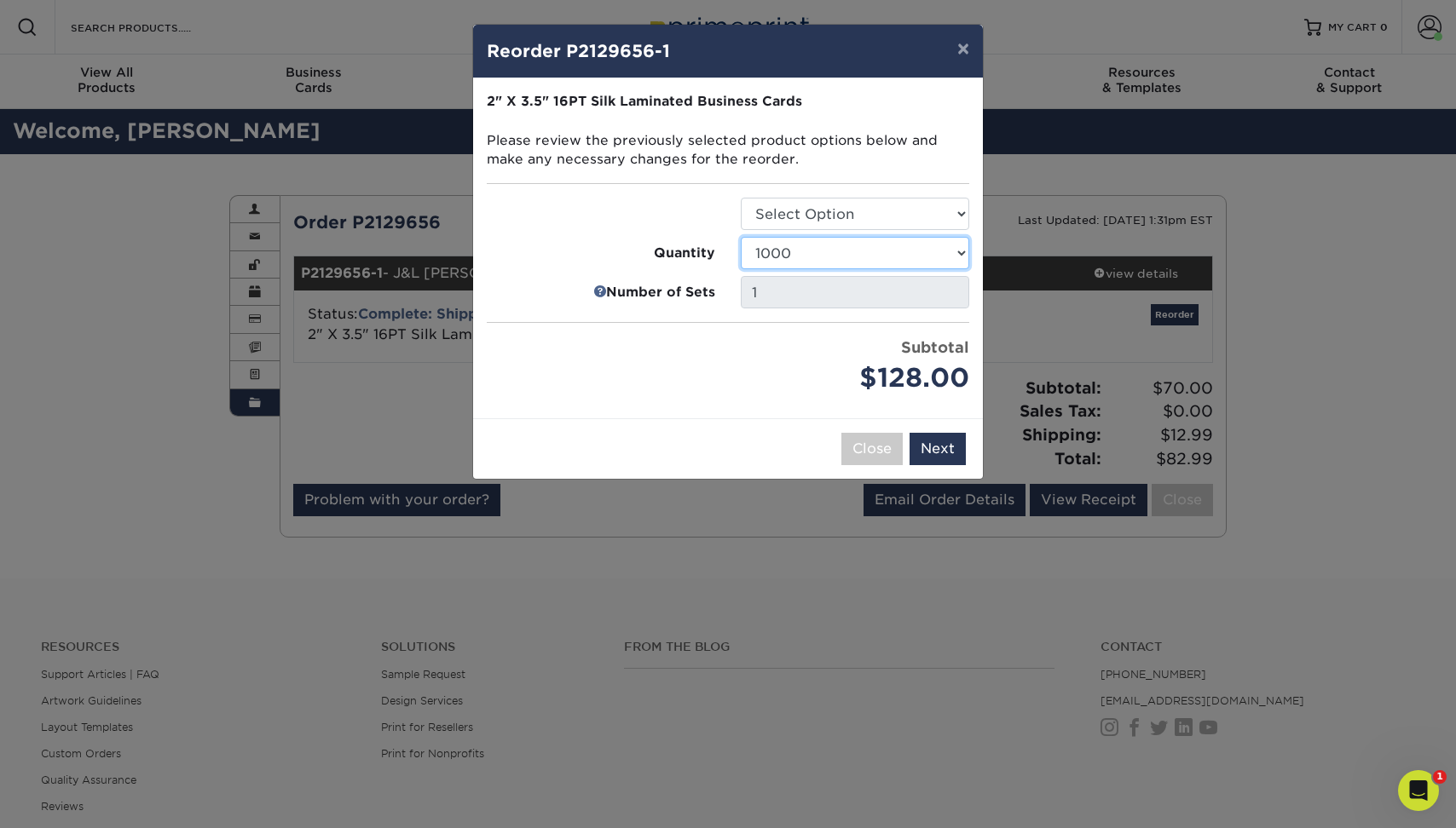
click at [949, 255] on select "25 50 75 100 250 500 1000 2500 5000 10000" at bounding box center [854, 252] width 228 height 32
select select "02d8d163-ee8f-41cc-acce-9863ad0deb38"
click at [740, 237] on select "25 50 75 100 250 500 1000 2500 5000 10000" at bounding box center [854, 252] width 228 height 32
click at [953, 453] on button "Next" at bounding box center [937, 448] width 56 height 32
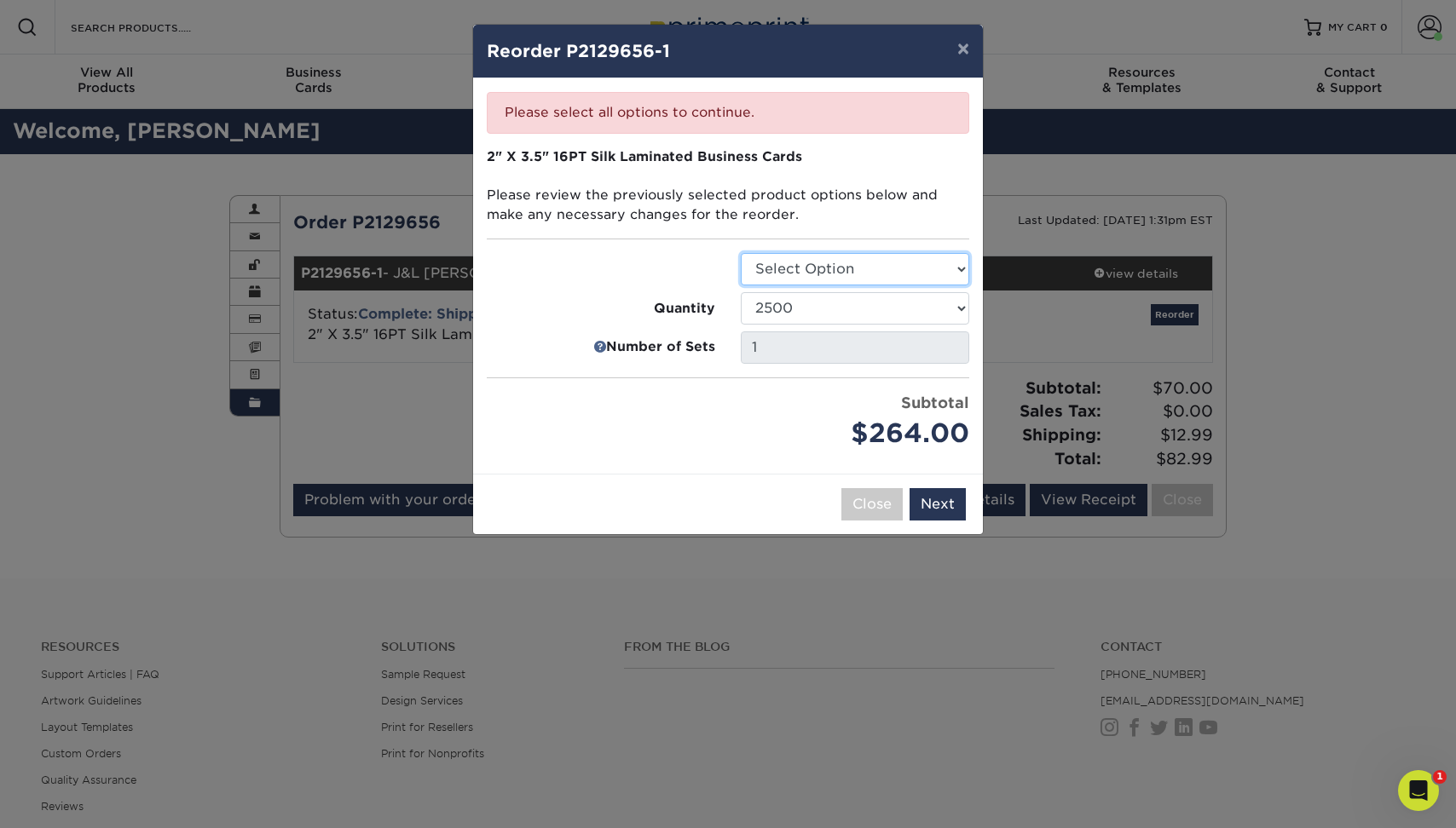
click at [905, 263] on select "Select Option Business Cards" at bounding box center [854, 269] width 228 height 32
select select "3b5148f1-0588-4f88-a218-97bcfdce65c1"
click at [740, 253] on select "Select Option Business Cards" at bounding box center [854, 269] width 228 height 32
click at [948, 502] on button "Next" at bounding box center [937, 504] width 56 height 32
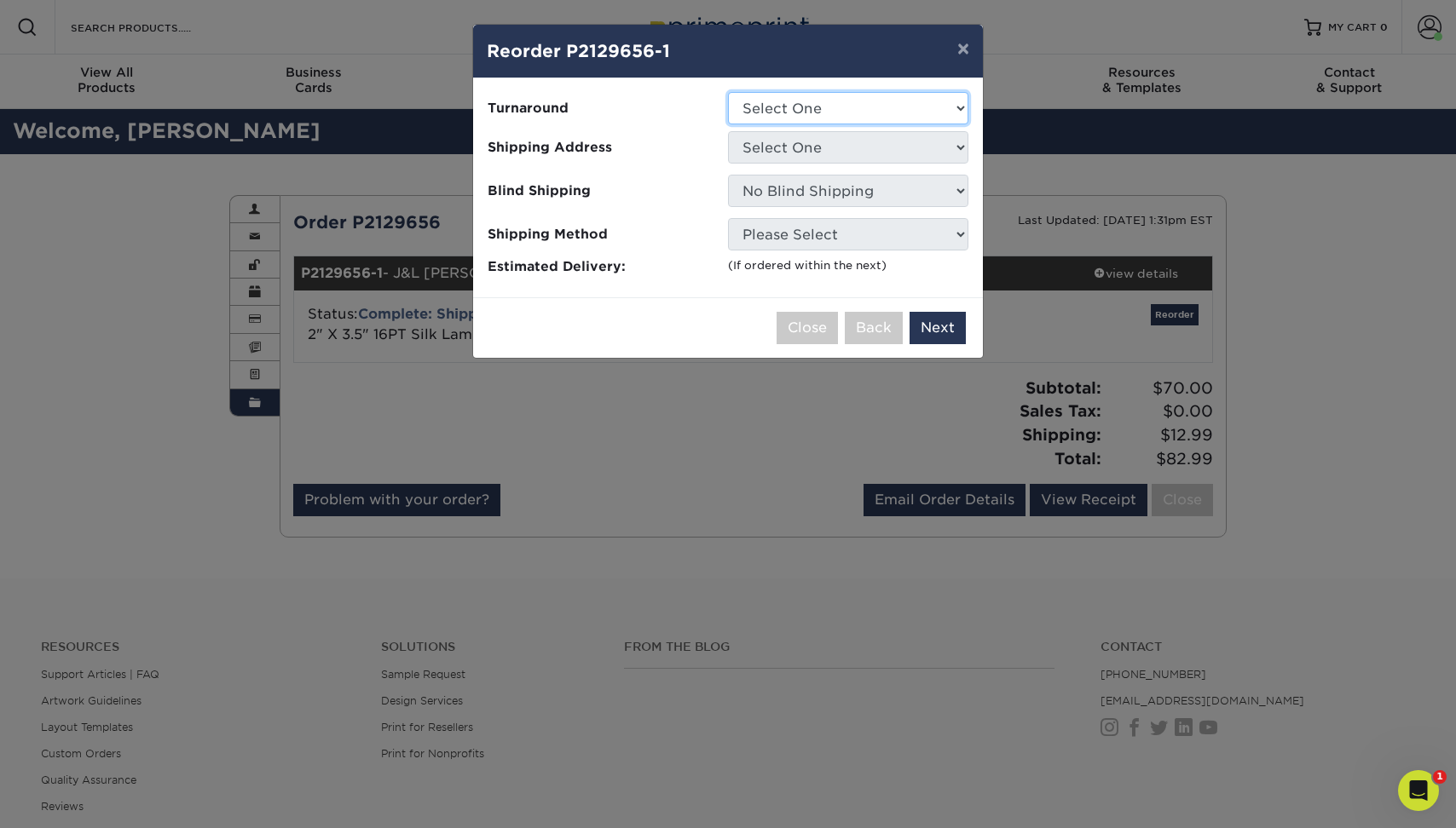
click at [839, 116] on select "Select One 2-4 Business Days" at bounding box center [848, 108] width 240 height 32
select select "6c83d54d-3ca3-47d4-8977-318a739bc38e"
click at [728, 92] on select "Select One 2-4 Business Days" at bounding box center [848, 108] width 240 height 32
click at [839, 138] on select "Select One Heartland Sales Reps Home Home J&L HORST OFFICE Littleton Legal" at bounding box center [848, 147] width 240 height 32
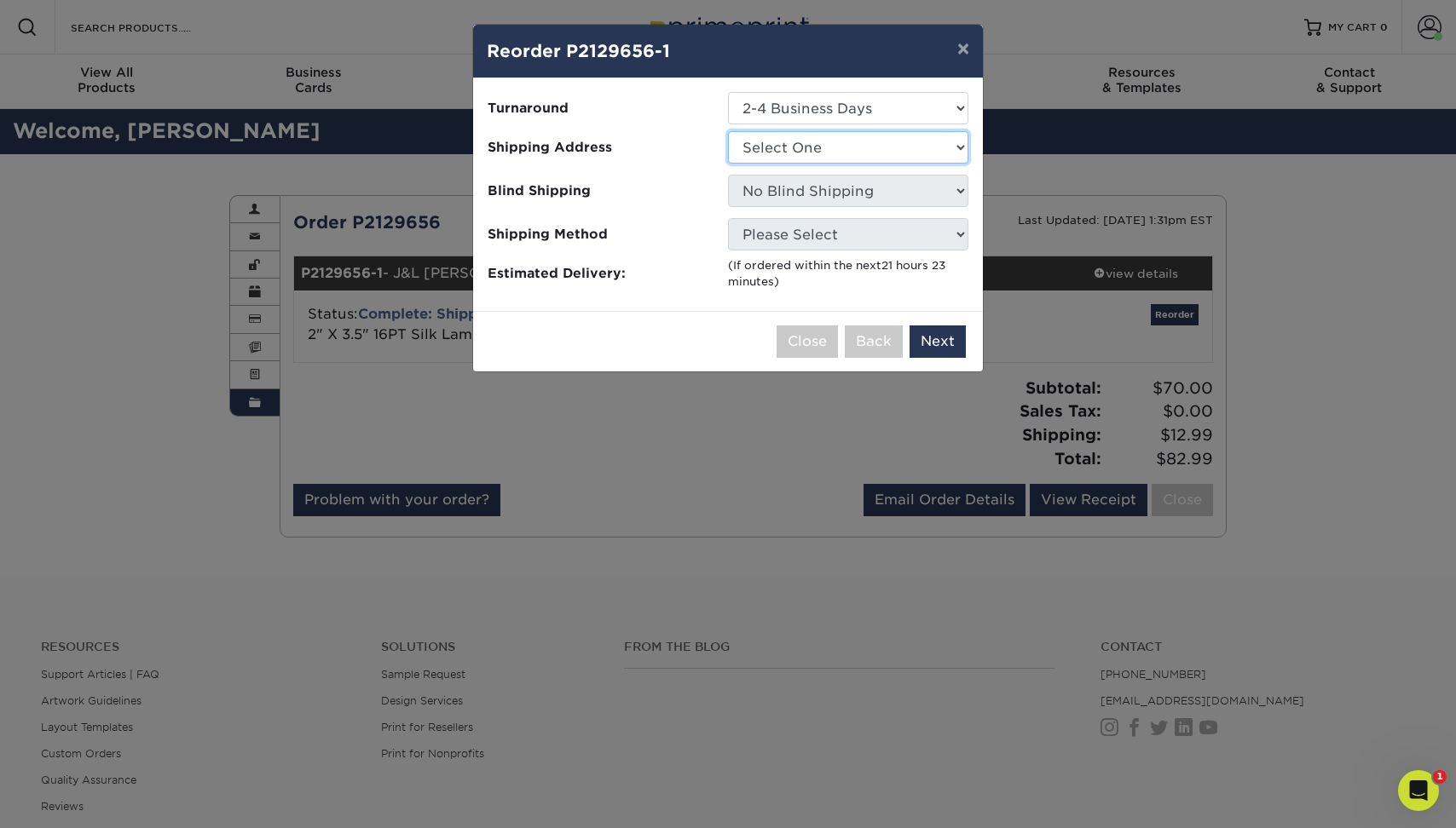
select select "196931"
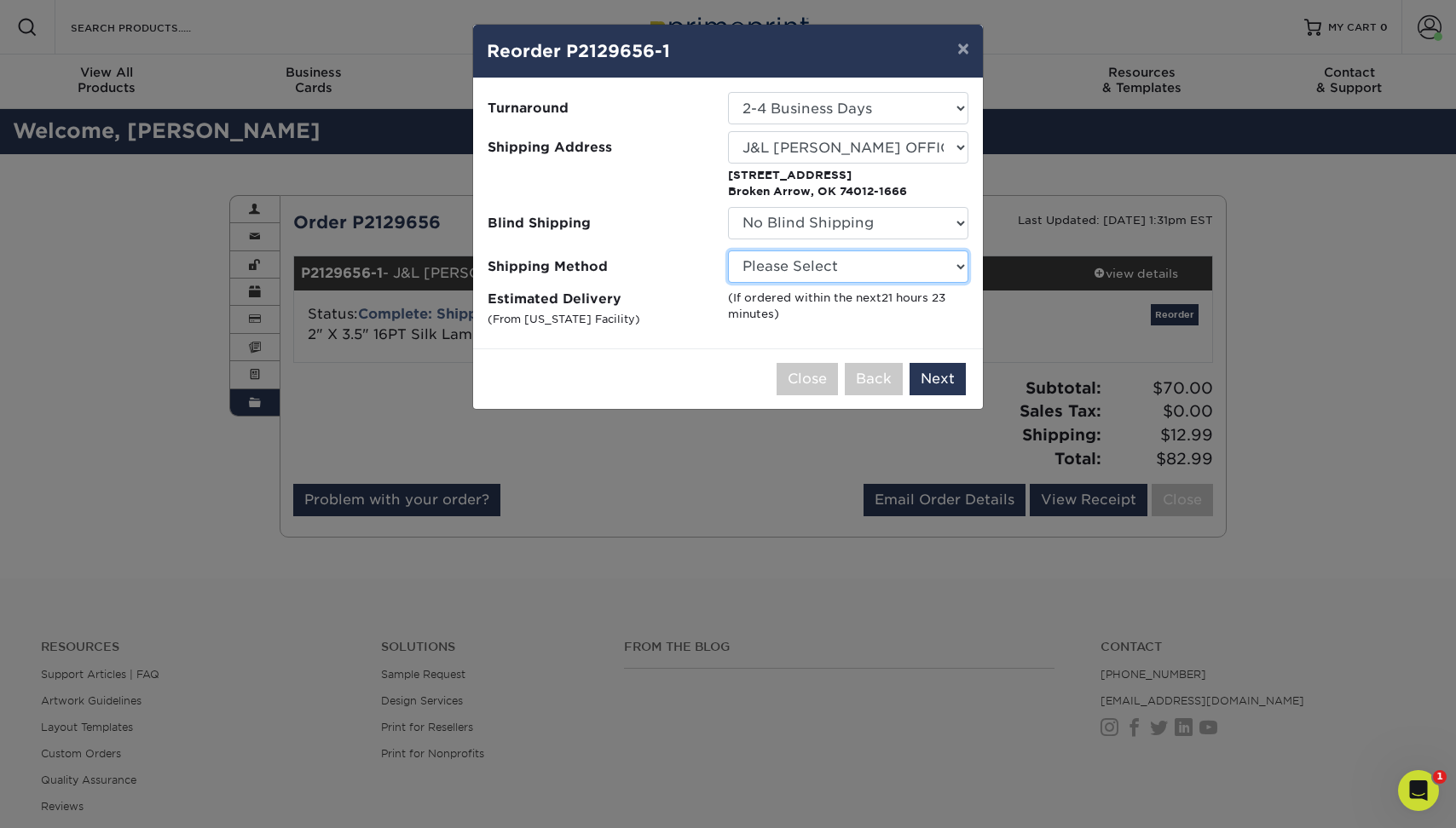
click at [826, 256] on select "Please Select Ground Shipping (+$11.20) 3 Day Shipping Service (+$19.02) 2 Day …" at bounding box center [848, 266] width 240 height 32
click at [728, 250] on select "Please Select Ground Shipping (+$11.20) 3 Day Shipping Service (+$19.02) 2 Day …" at bounding box center [848, 266] width 240 height 32
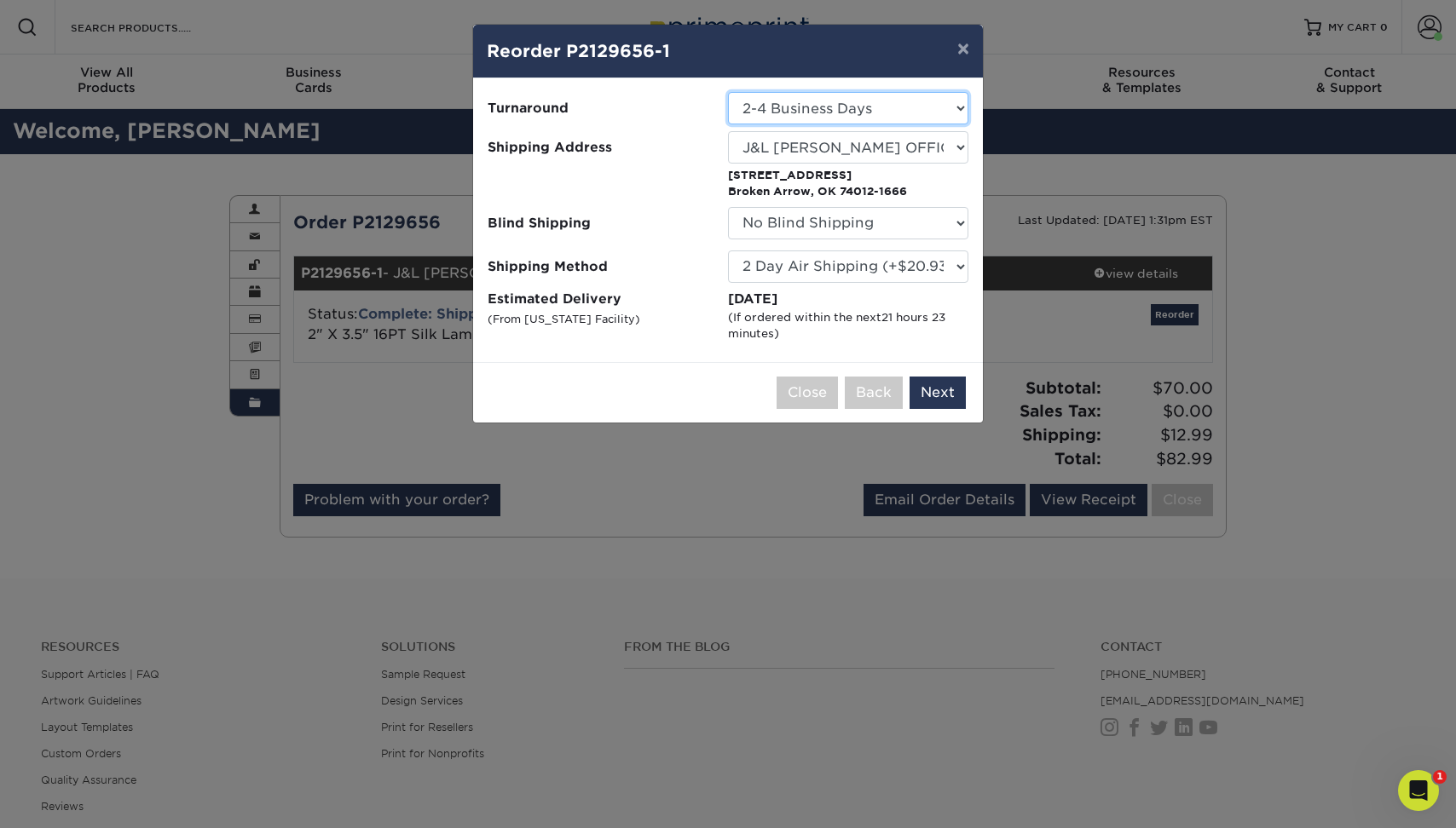
click at [816, 104] on select "Select One 2-4 Business Days" at bounding box center [848, 108] width 240 height 32
click at [728, 92] on select "Select One 2-4 Business Days" at bounding box center [848, 108] width 240 height 32
click at [844, 266] on select "Please Select Ground Shipping (+$11.20) 3 Day Shipping Service (+$19.02) 2 Day …" at bounding box center [848, 266] width 240 height 32
click at [728, 250] on select "Please Select Ground Shipping (+$11.20) 3 Day Shipping Service (+$19.02) 2 Day …" at bounding box center [848, 266] width 240 height 32
click at [868, 255] on select "Please Select Ground Shipping (+$11.20) 3 Day Shipping Service (+$19.02) 2 Day …" at bounding box center [848, 266] width 240 height 32
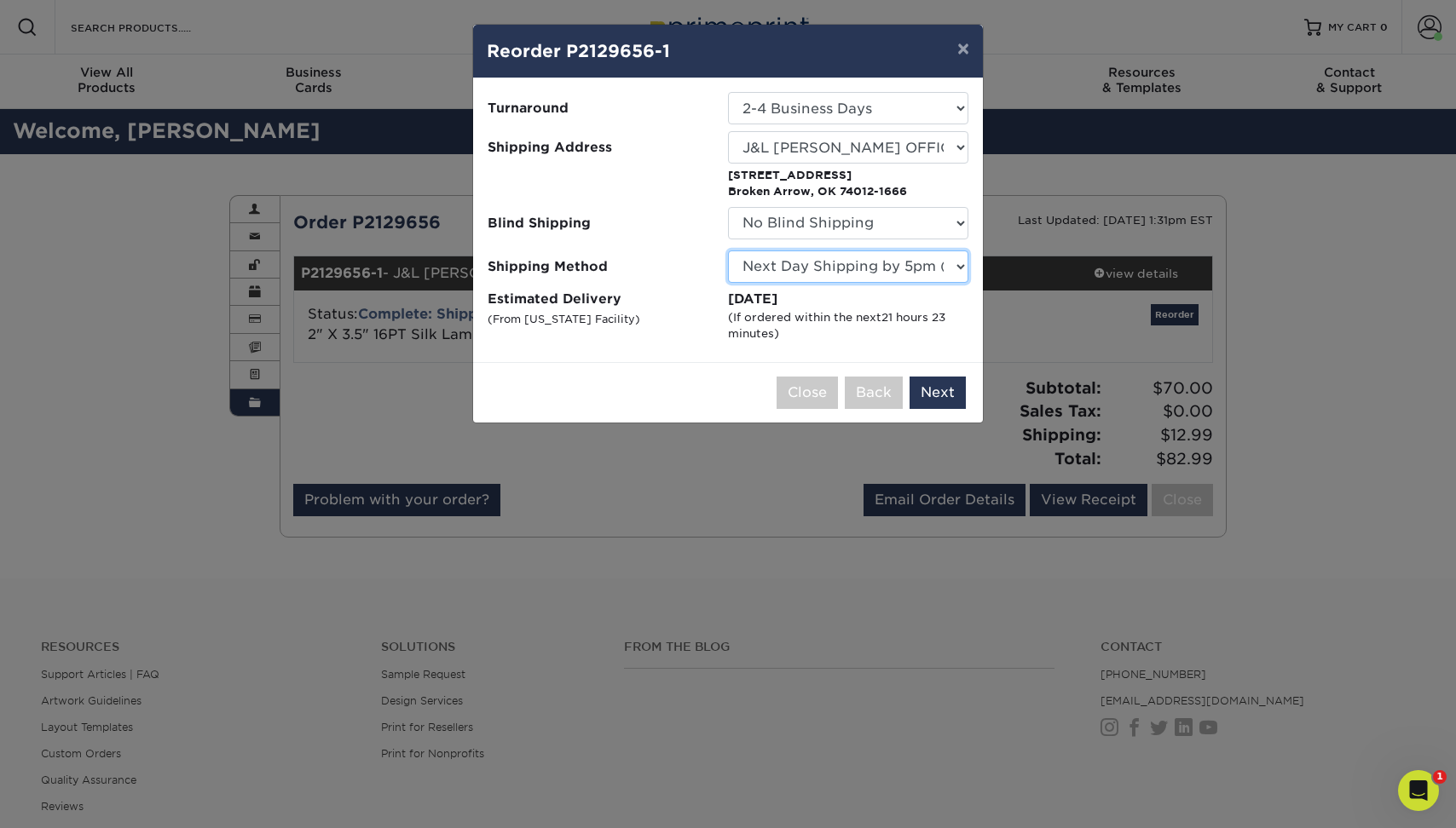
select select "02"
click at [728, 250] on select "Please Select Ground Shipping (+$11.20) 3 Day Shipping Service (+$19.02) 2 Day …" at bounding box center [848, 266] width 240 height 32
click at [929, 388] on button "Next" at bounding box center [937, 392] width 56 height 32
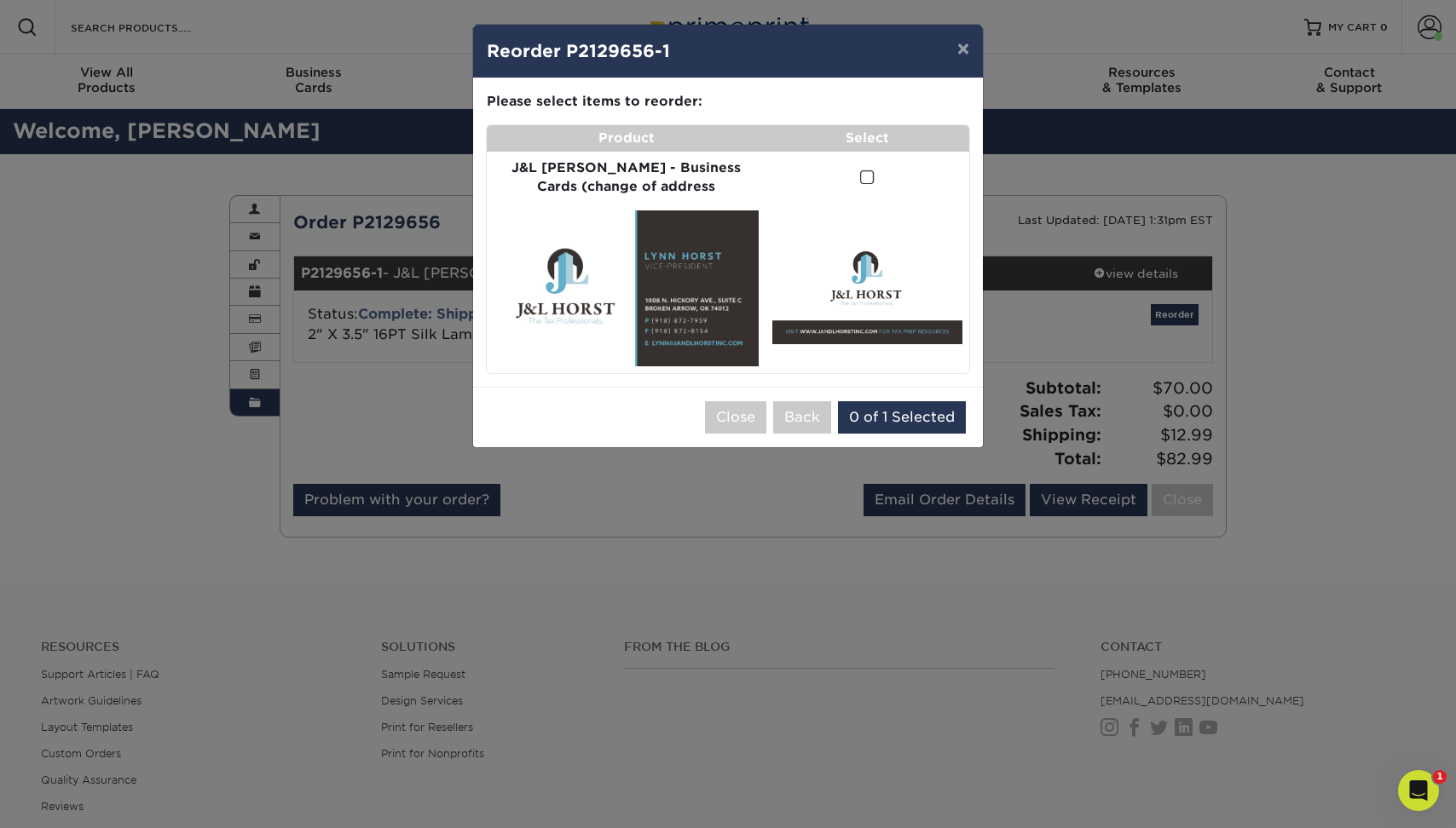
click at [860, 173] on span at bounding box center [867, 177] width 15 height 17
click at [0, 0] on input "checkbox" at bounding box center [0, 0] width 0 height 0
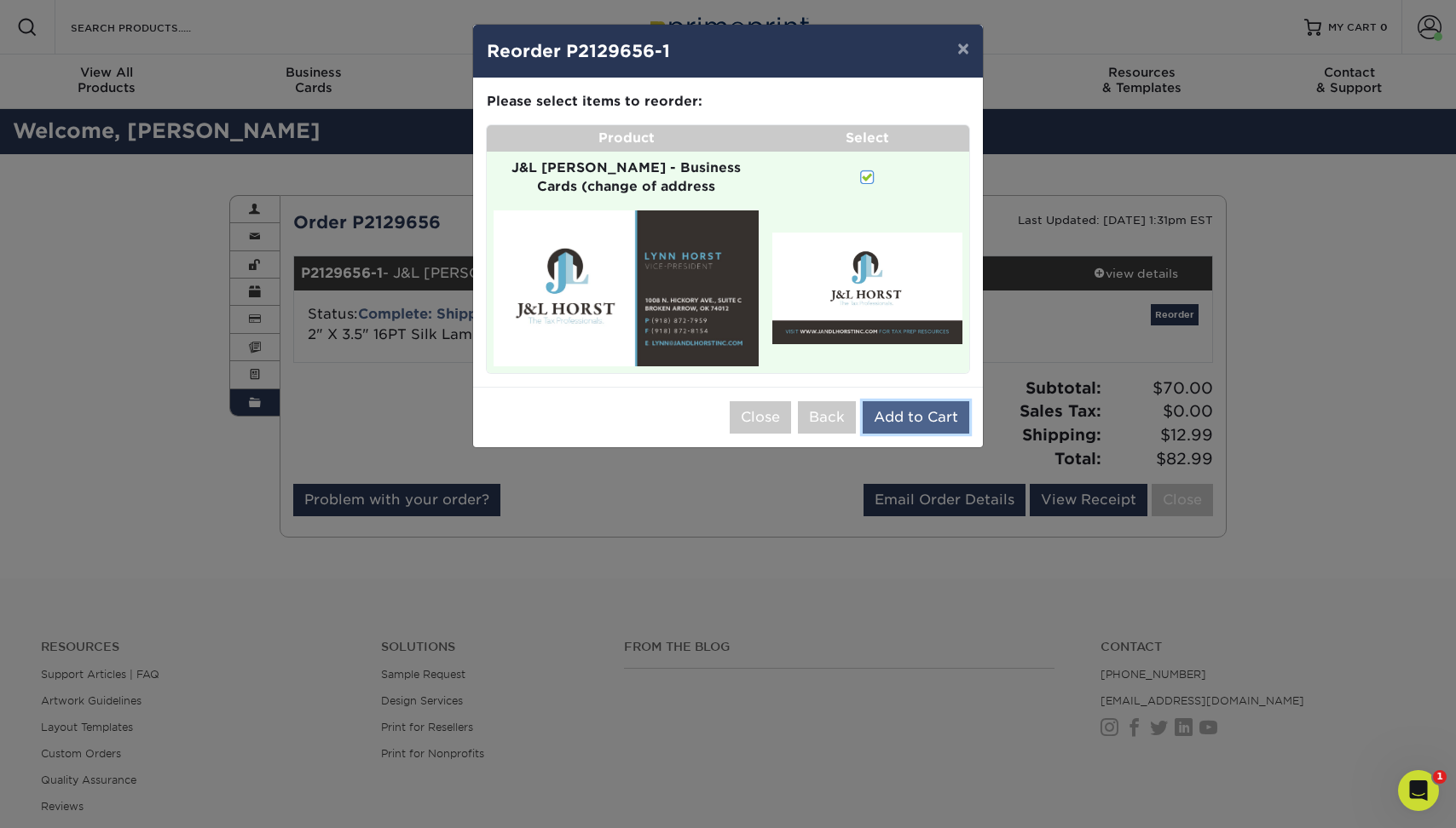
click at [934, 401] on button "Add to Cart" at bounding box center [915, 417] width 106 height 32
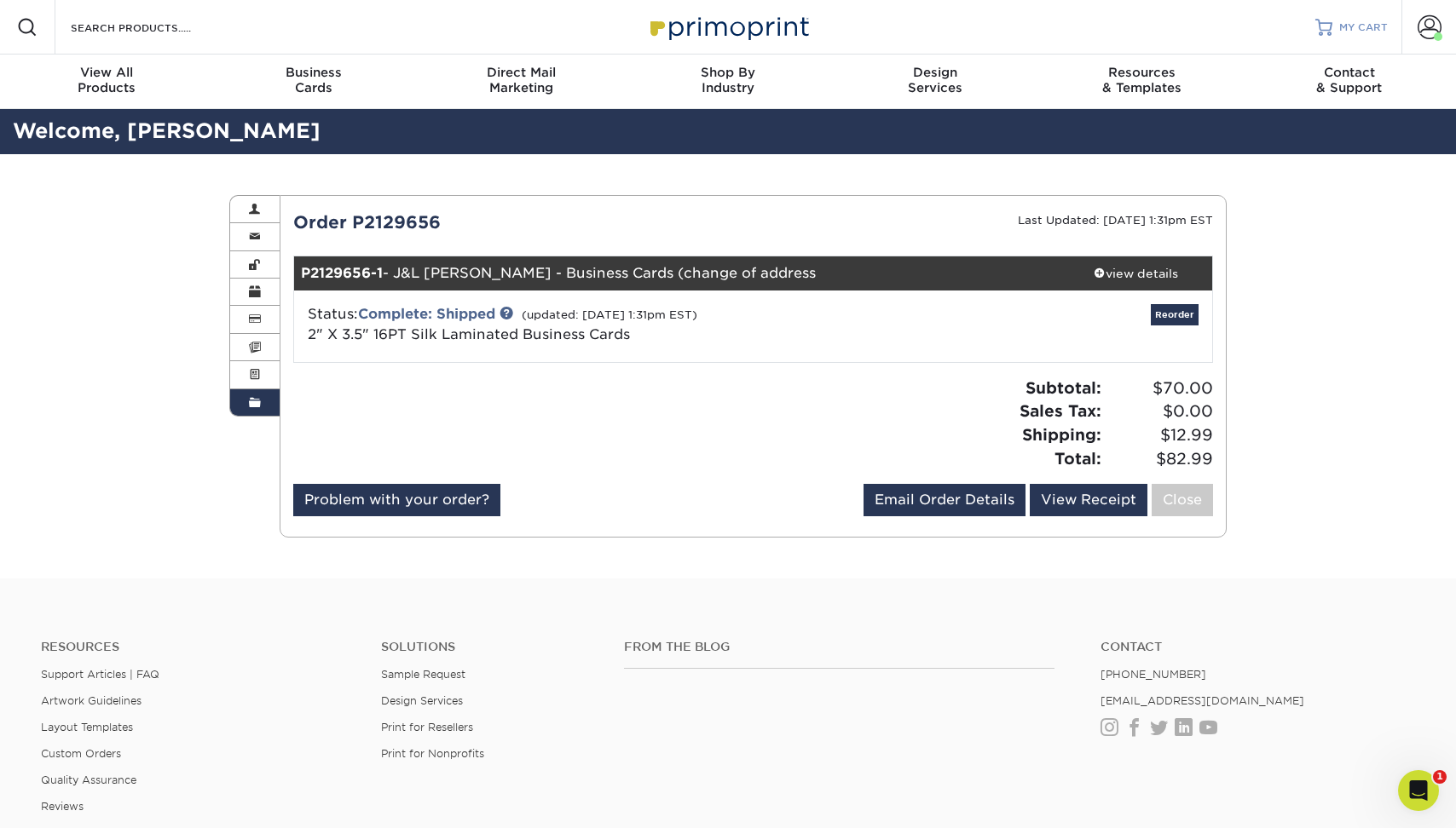
click at [1370, 28] on span "MY CART" at bounding box center [1363, 28] width 49 height 15
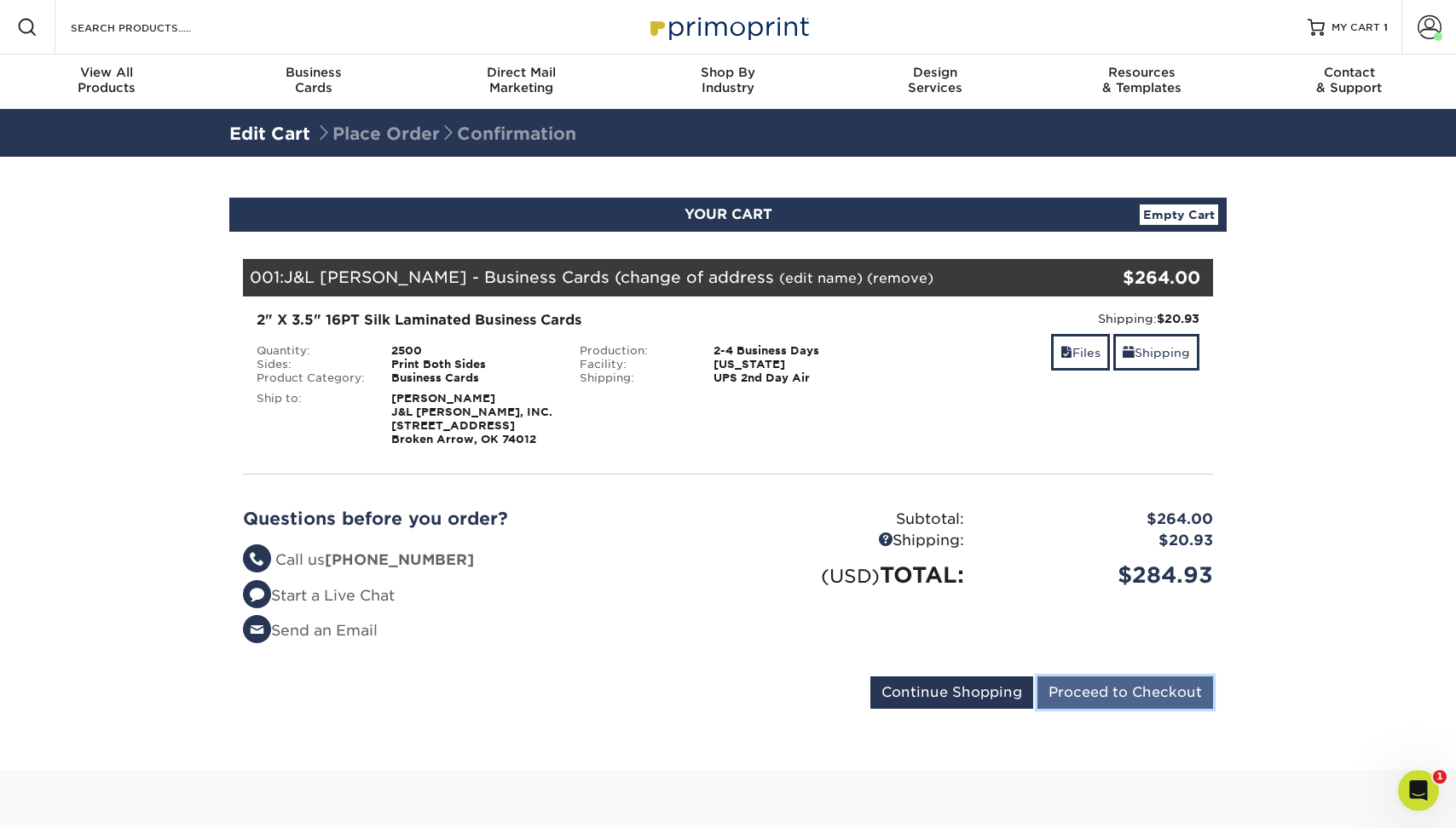
click at [1082, 692] on input "Proceed to Checkout" at bounding box center [1125, 692] width 176 height 32
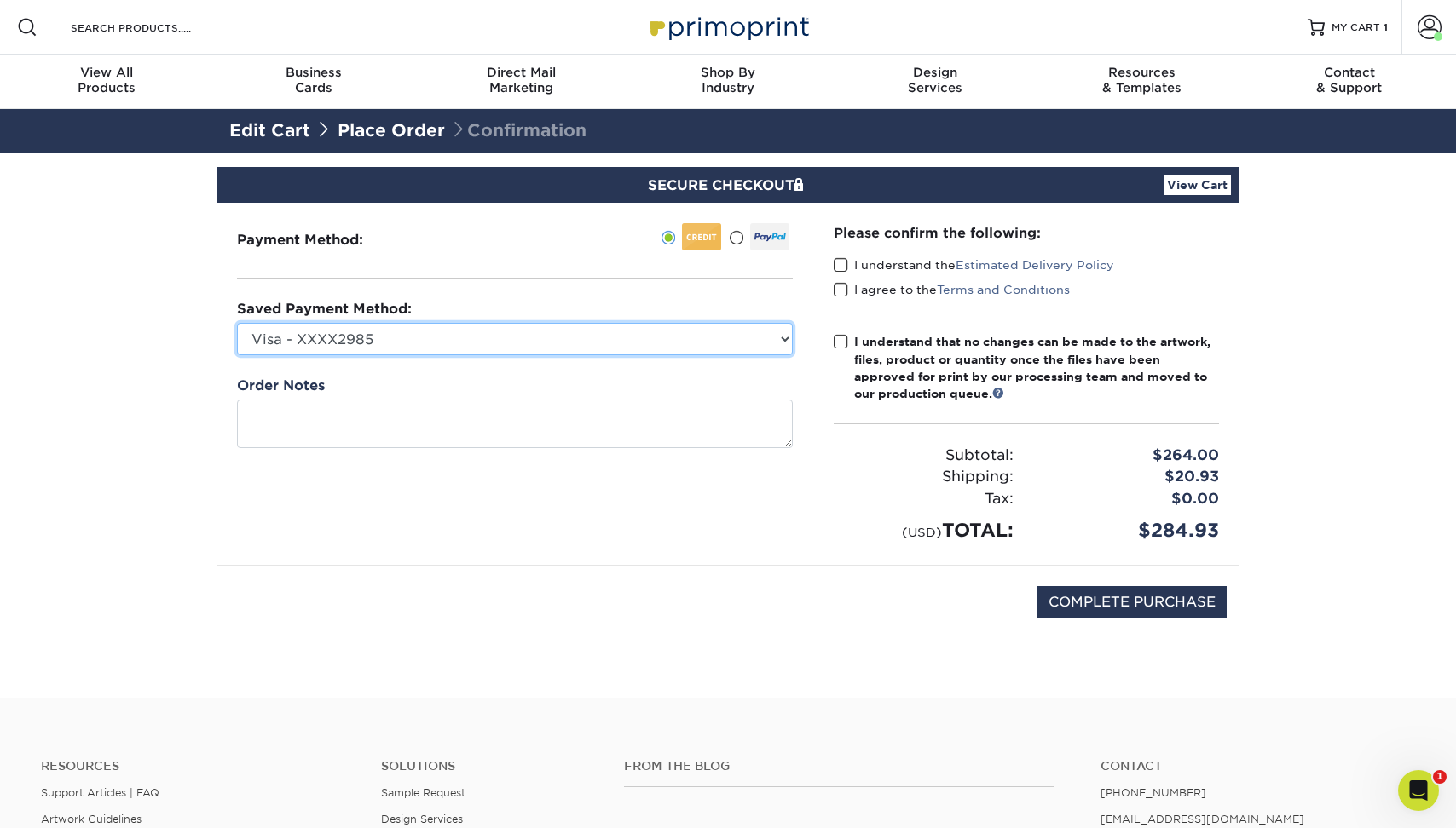
click at [603, 325] on select "Visa - XXXX2985 Visa - XXXX8579 Visa - XXXX1534 Visa - XXXX6658 New Credit Card" at bounding box center [514, 338] width 556 height 32
select select
click at [237, 323] on select "Visa - XXXX2985 Visa - XXXX8579 Visa - XXXX1534 Visa - XXXX6658 New Credit Card" at bounding box center [514, 338] width 556 height 32
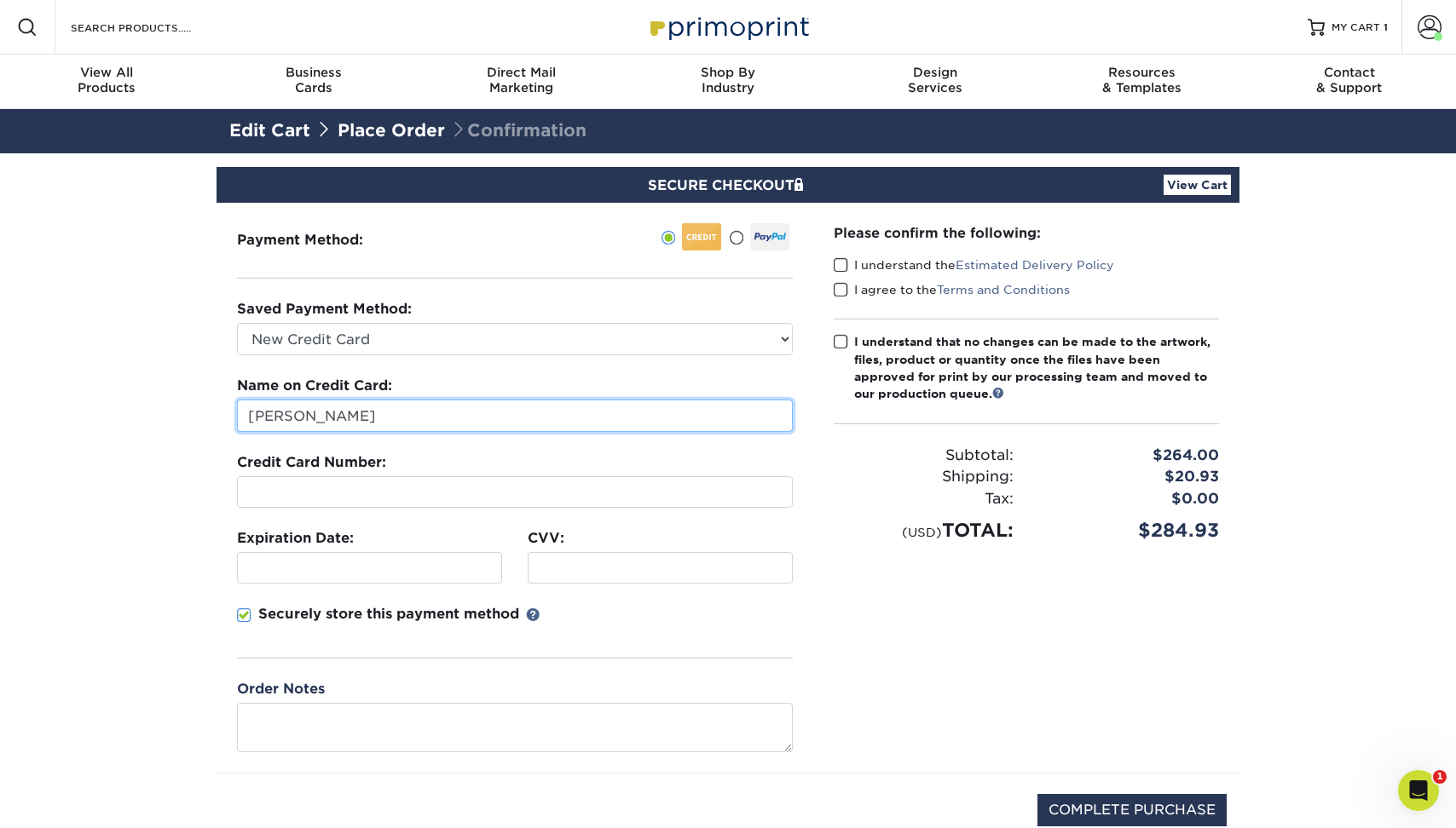
click at [564, 413] on input "[PERSON_NAME]" at bounding box center [514, 415] width 556 height 32
type input "[PERSON_NAME]"
click at [839, 265] on span at bounding box center [841, 265] width 15 height 17
click at [0, 0] on input "I understand the Estimated Delivery Policy" at bounding box center [0, 0] width 0 height 0
click at [844, 286] on span at bounding box center [841, 290] width 15 height 17
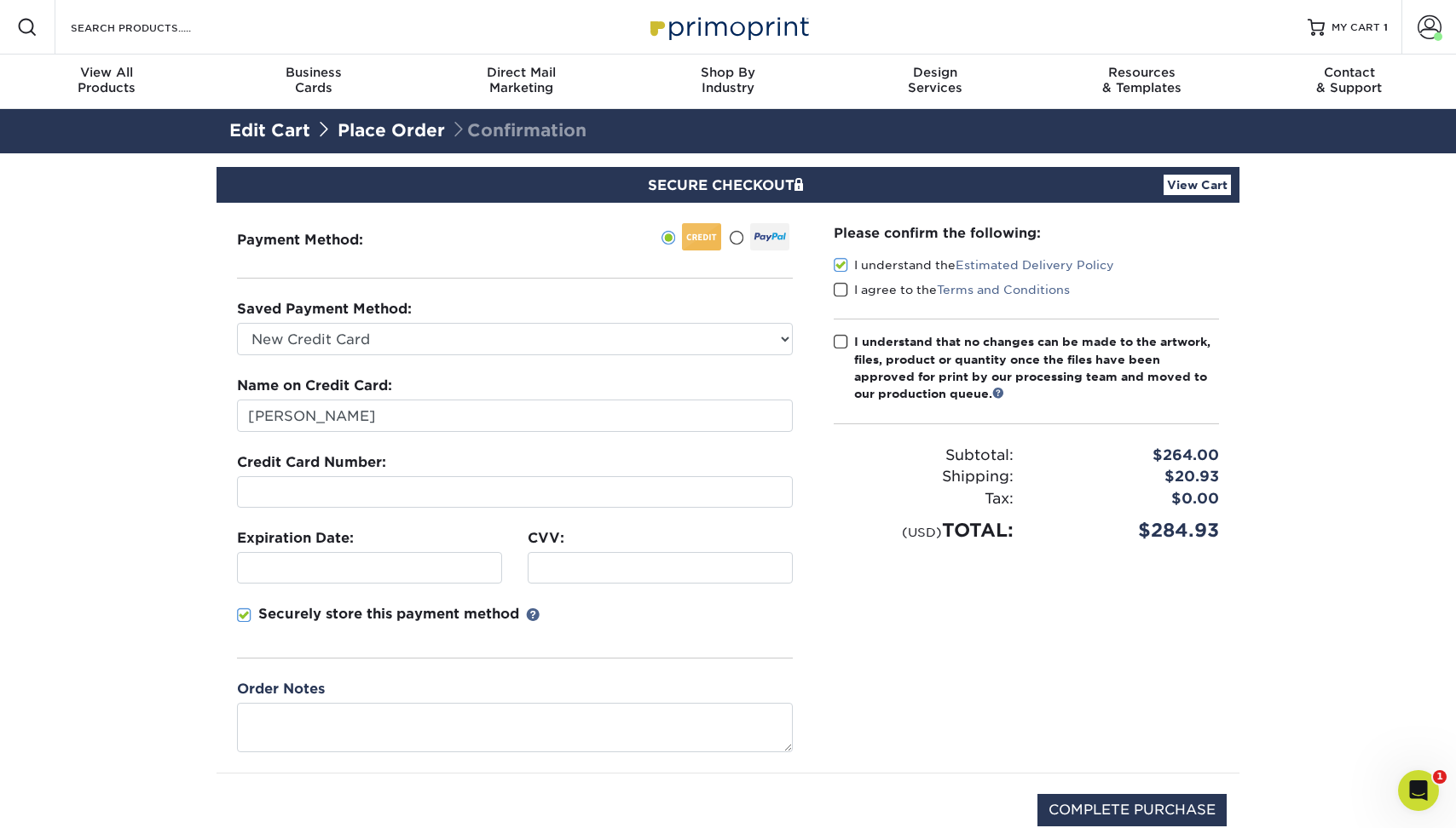
click at [0, 0] on input "I agree to the Terms and Conditions" at bounding box center [0, 0] width 0 height 0
click at [841, 337] on span at bounding box center [841, 342] width 15 height 17
click at [0, 0] on input "I understand that no changes can be made to the artwork, files, product or quan…" at bounding box center [0, 0] width 0 height 0
click at [1108, 810] on input "COMPLETE PURCHASE" at bounding box center [1132, 810] width 190 height 32
type input "PROCESSING, PLEASE WAIT..."
